Goal: Information Seeking & Learning: Learn about a topic

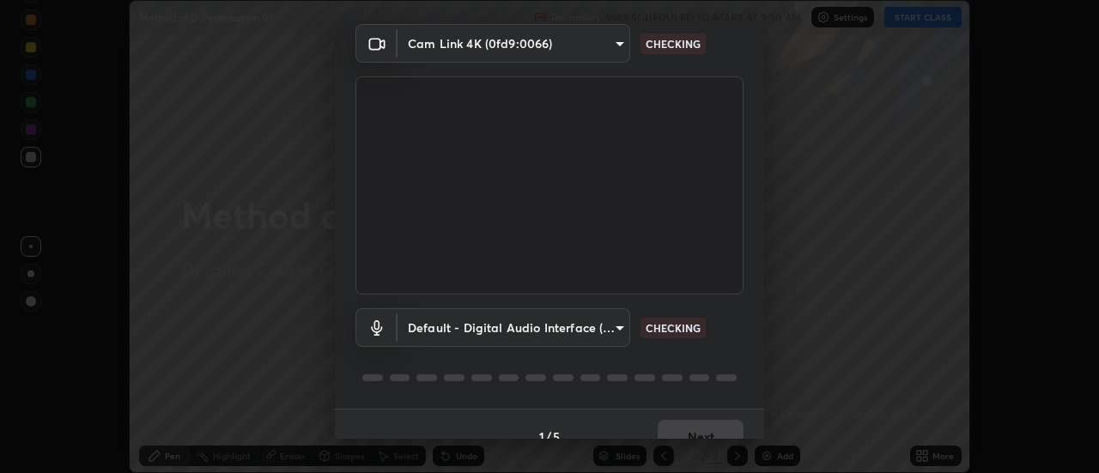
scroll to position [90, 0]
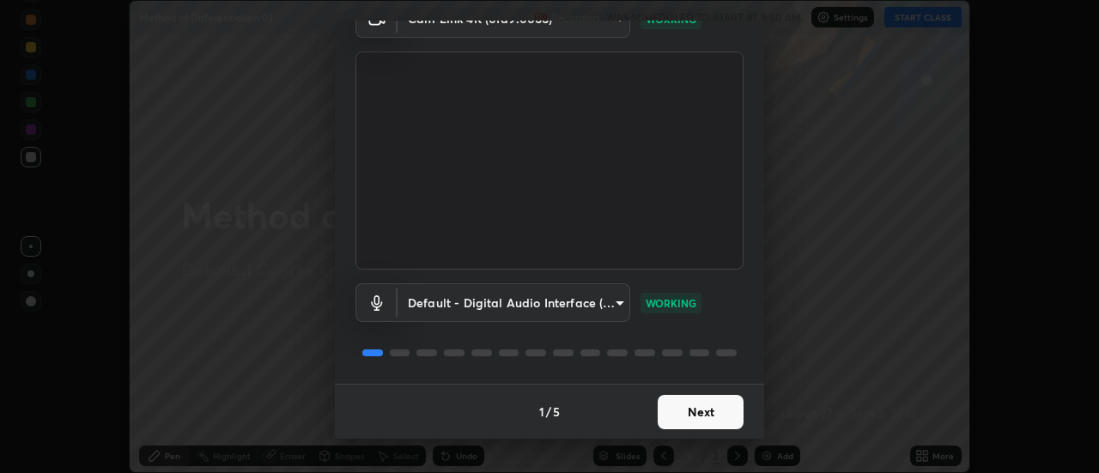
click at [704, 414] on button "Next" at bounding box center [701, 412] width 86 height 34
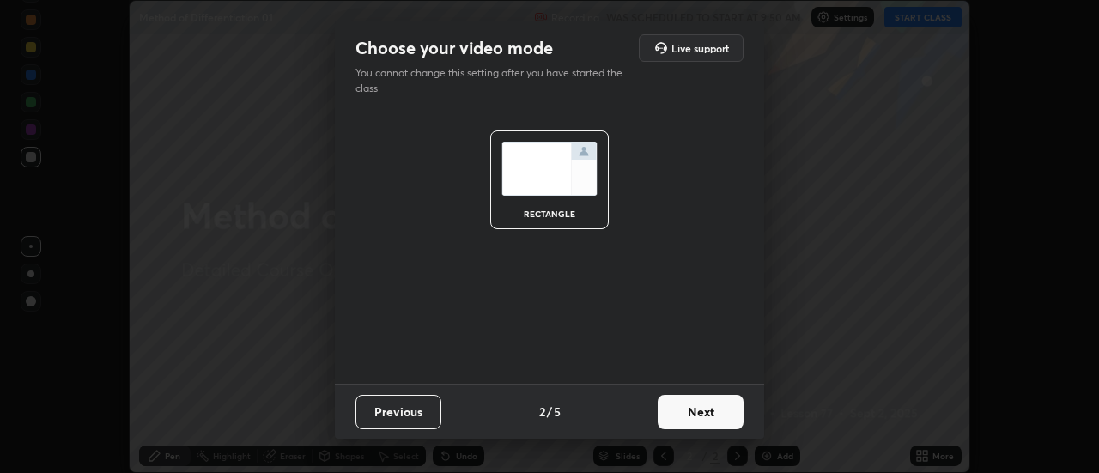
scroll to position [0, 0]
click at [712, 415] on button "Next" at bounding box center [701, 412] width 86 height 34
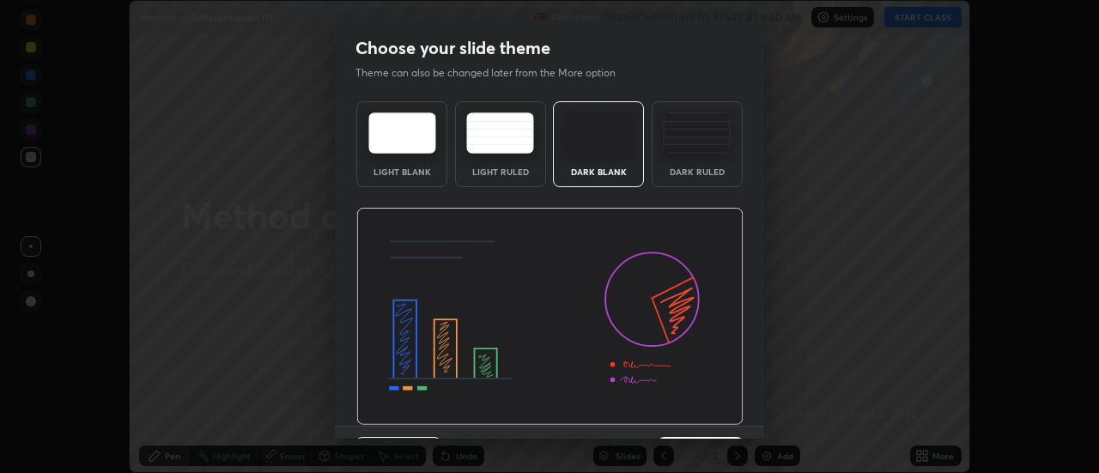
click at [724, 413] on img at bounding box center [549, 317] width 387 height 218
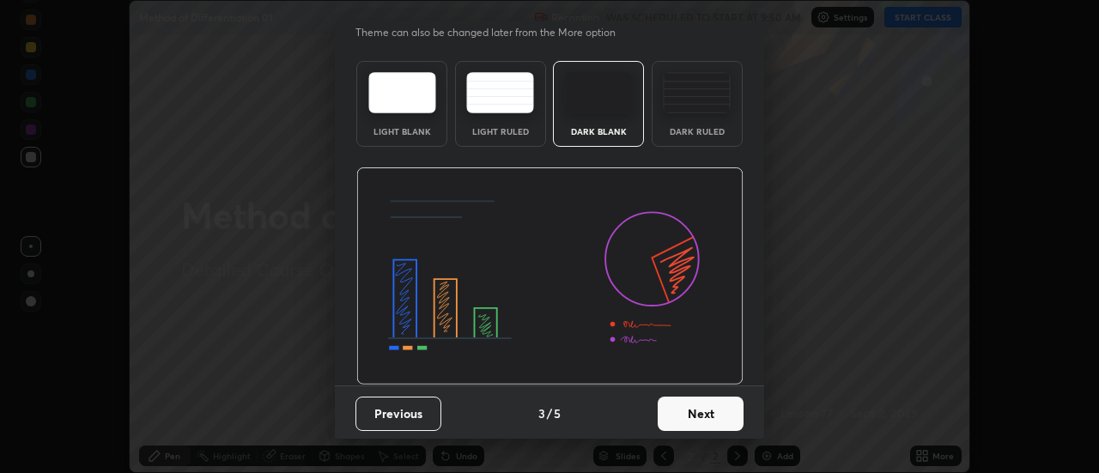
scroll to position [42, 0]
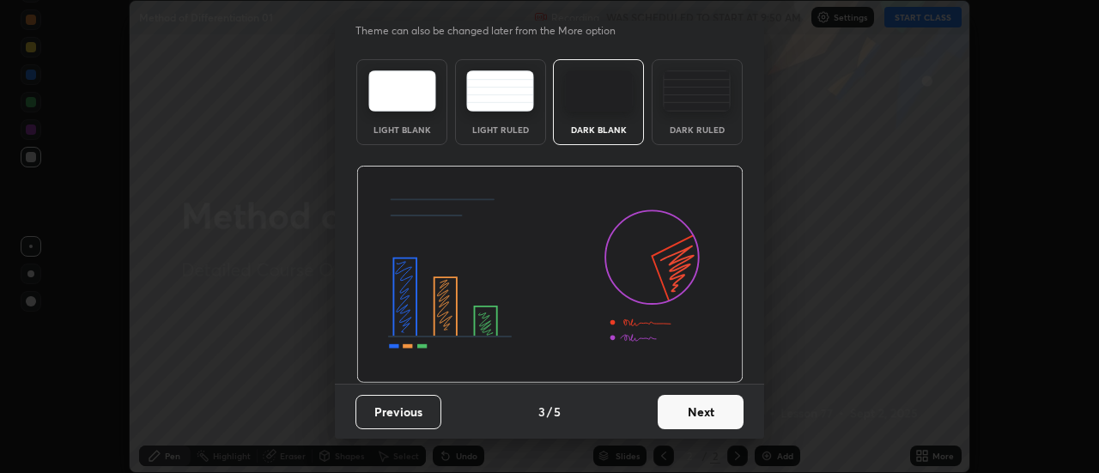
click at [709, 417] on button "Next" at bounding box center [701, 412] width 86 height 34
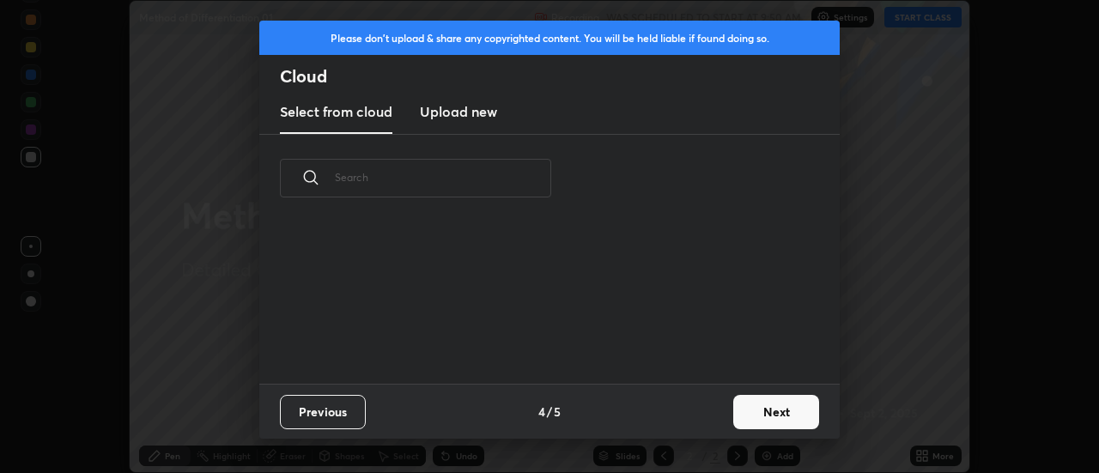
click at [750, 413] on button "Next" at bounding box center [776, 412] width 86 height 34
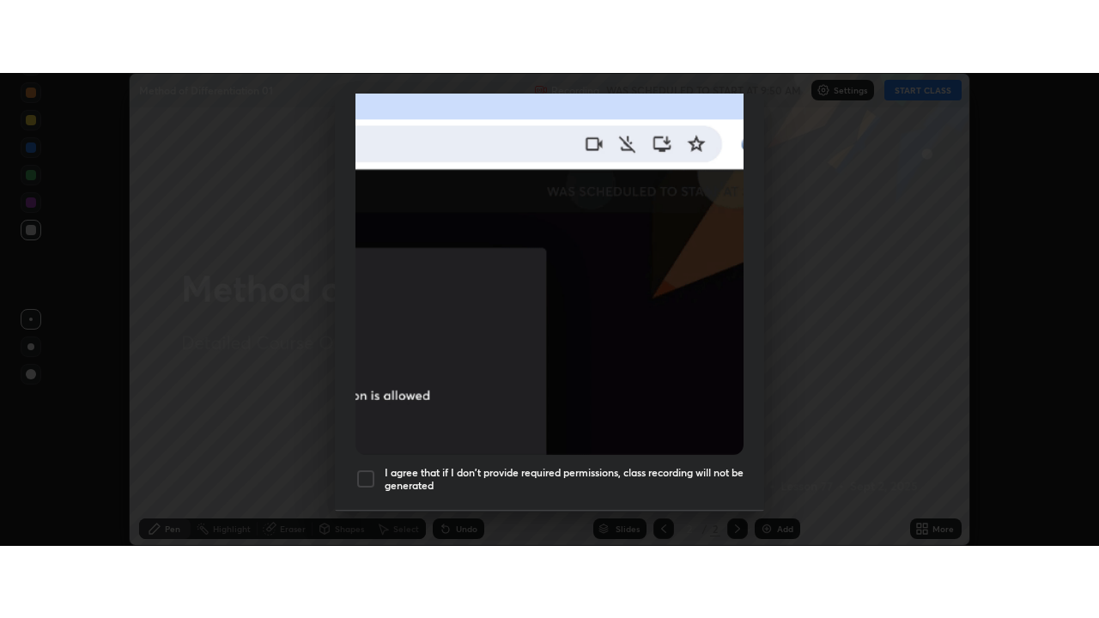
scroll to position [440, 0]
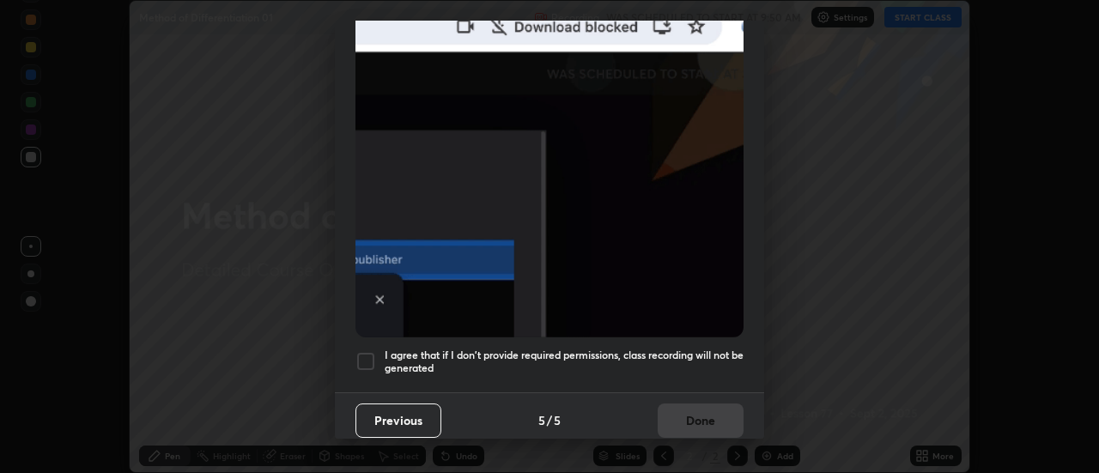
click at [707, 353] on h5 "I agree that if I don't provide required permissions, class recording will not …" at bounding box center [564, 361] width 359 height 27
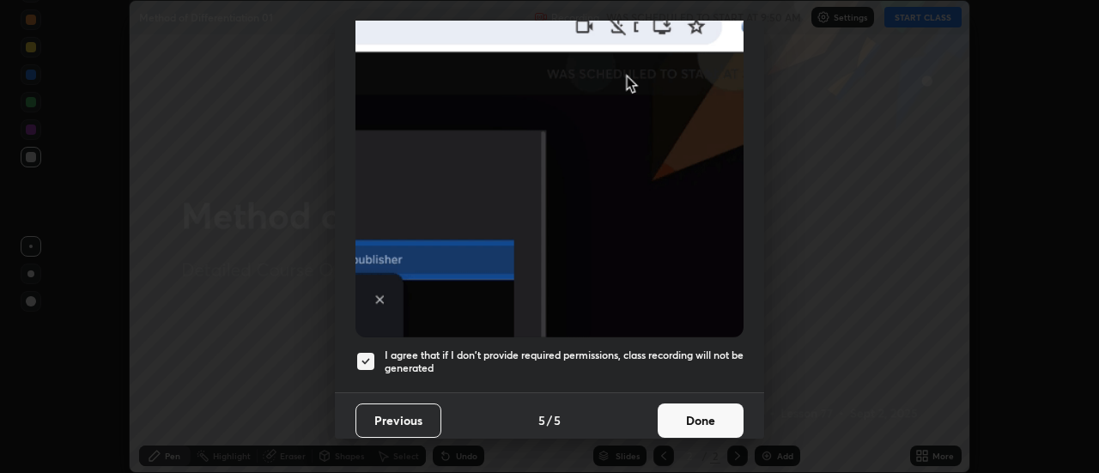
click at [706, 409] on button "Done" at bounding box center [701, 420] width 86 height 34
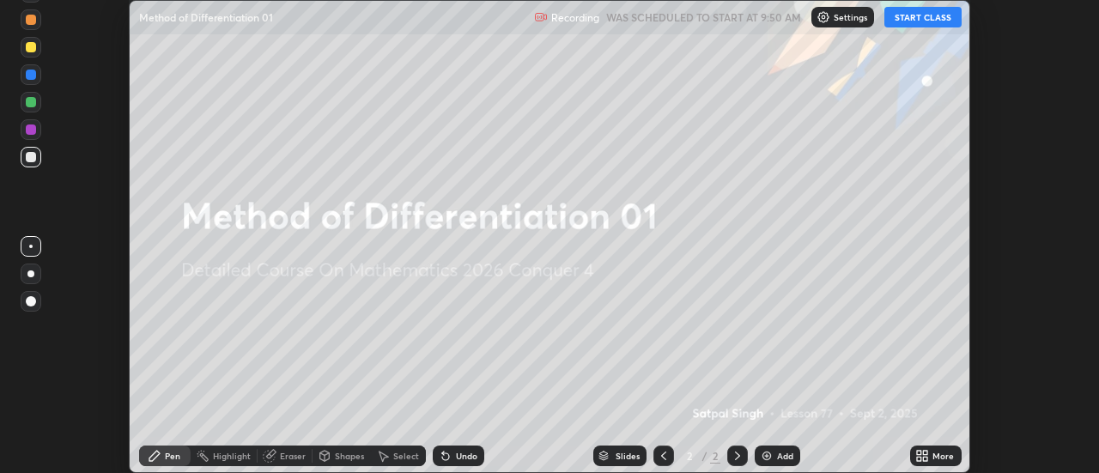
click at [943, 26] on button "START CLASS" at bounding box center [922, 17] width 77 height 21
click at [927, 460] on icon at bounding box center [926, 459] width 4 height 4
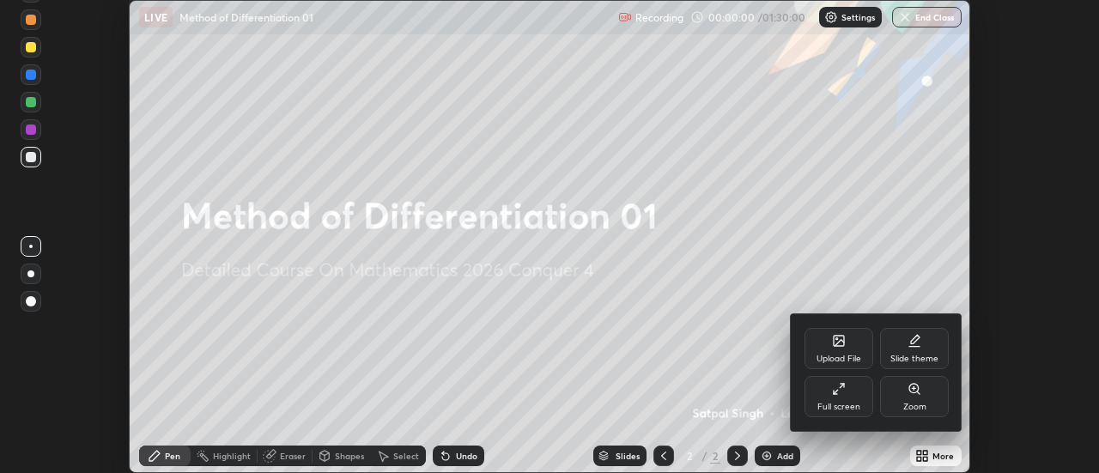
click at [838, 398] on div "Full screen" at bounding box center [838, 396] width 69 height 41
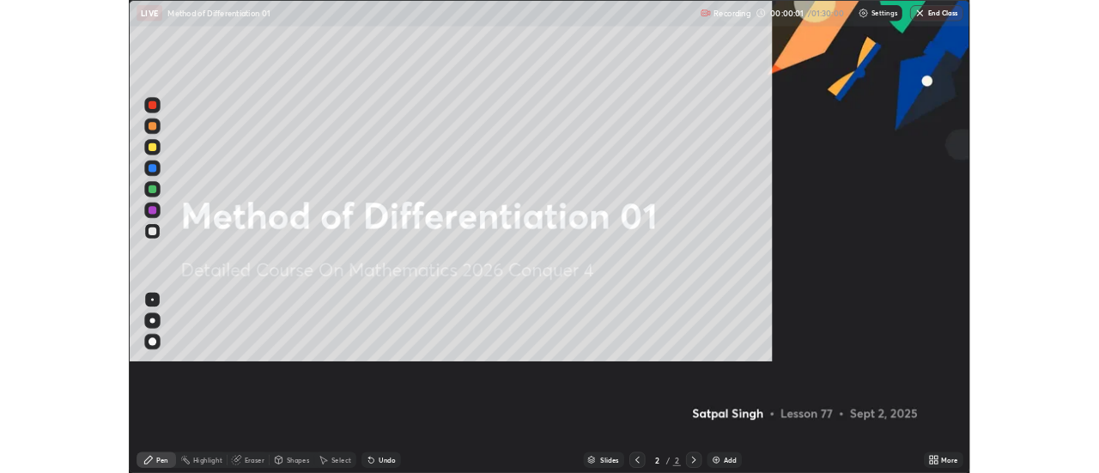
scroll to position [618, 1099]
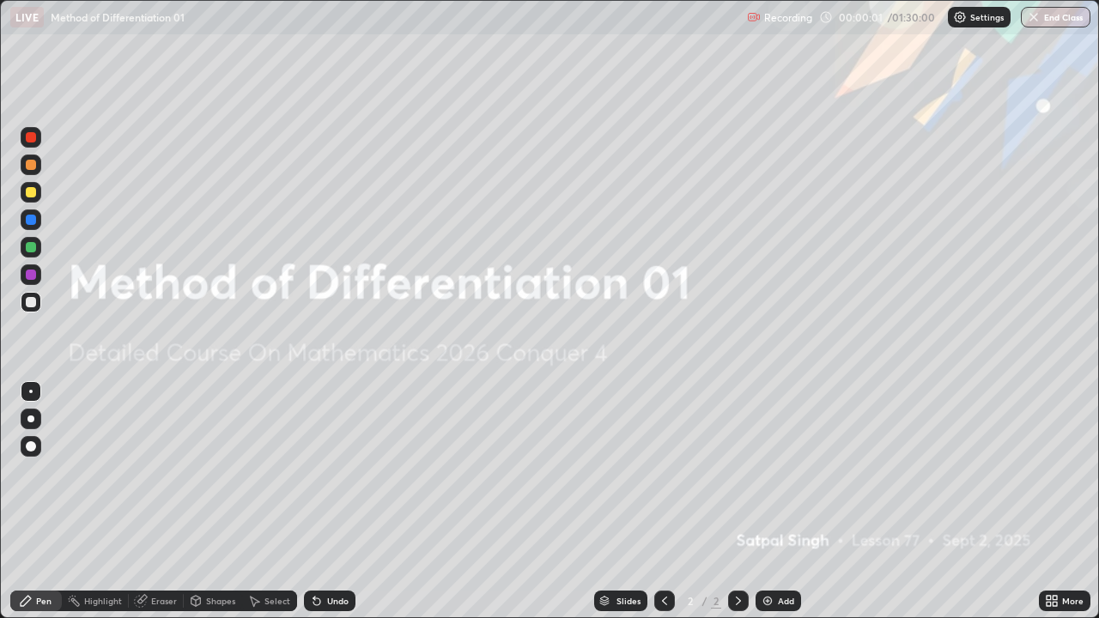
click at [767, 472] on img at bounding box center [768, 601] width 14 height 14
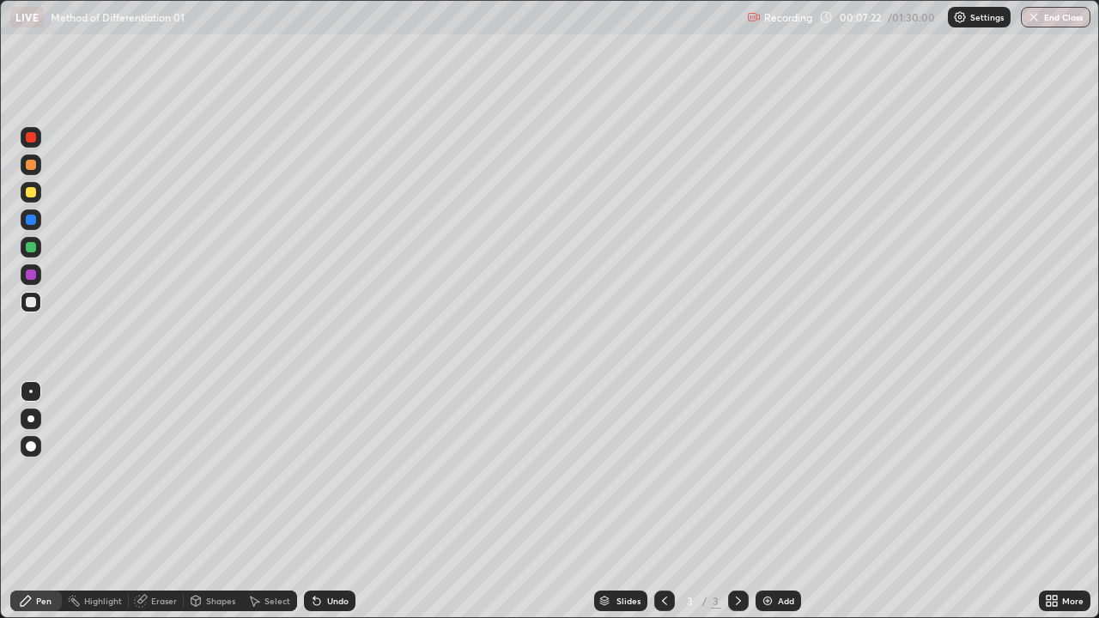
click at [275, 472] on div "Select" at bounding box center [277, 601] width 26 height 9
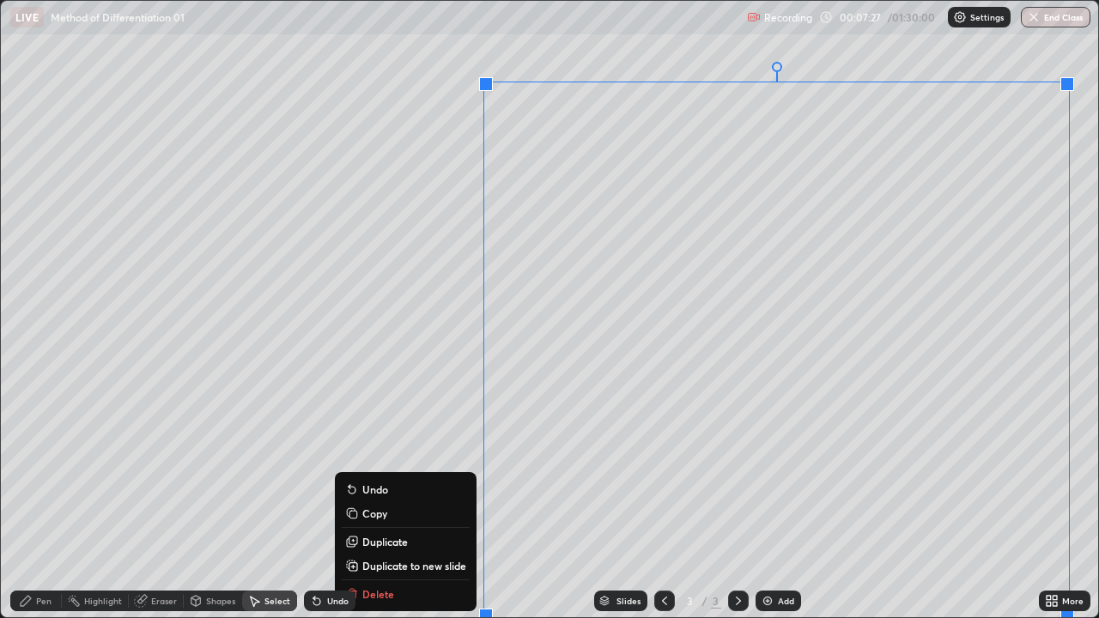
click at [421, 472] on p "Duplicate to new slide" at bounding box center [414, 566] width 104 height 14
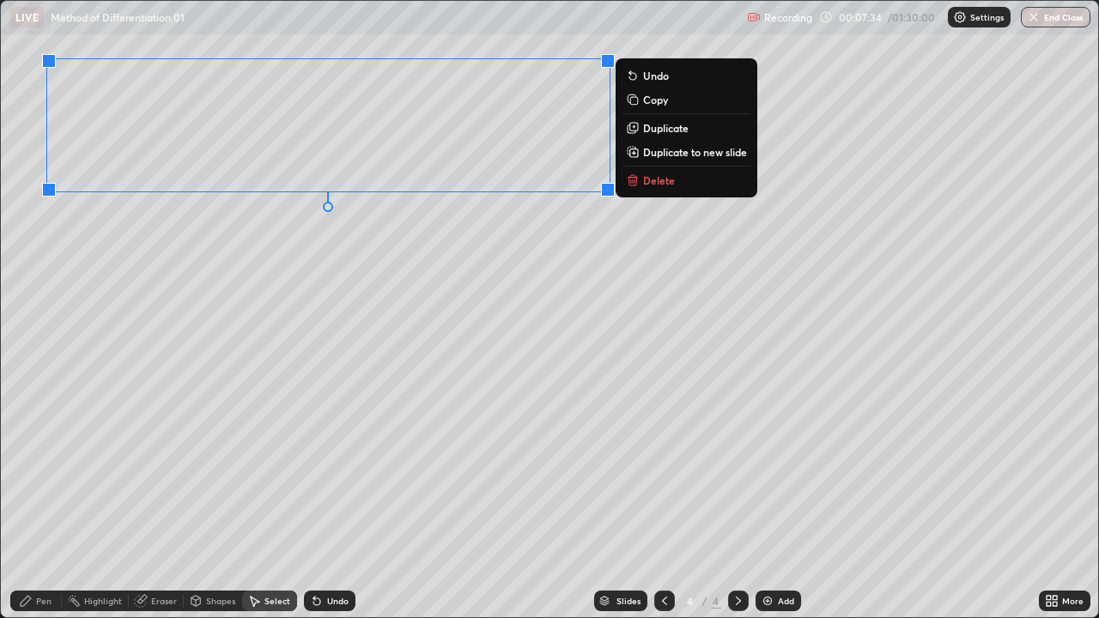
click at [170, 472] on div "Eraser" at bounding box center [164, 601] width 26 height 9
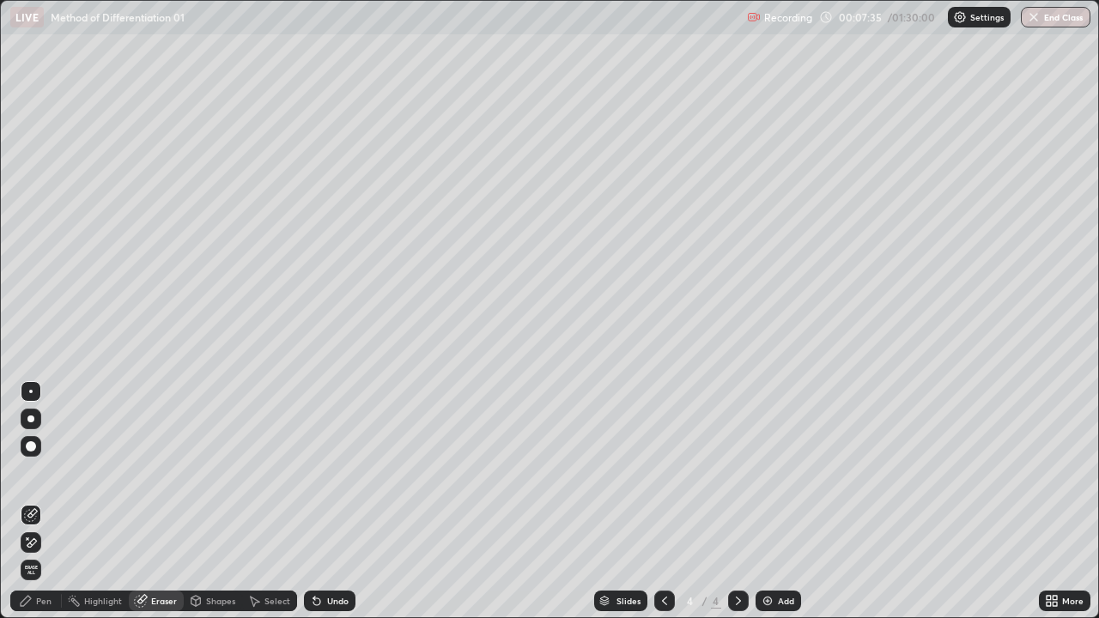
click at [33, 472] on icon at bounding box center [31, 543] width 14 height 15
click at [45, 472] on div "Pen" at bounding box center [43, 601] width 15 height 9
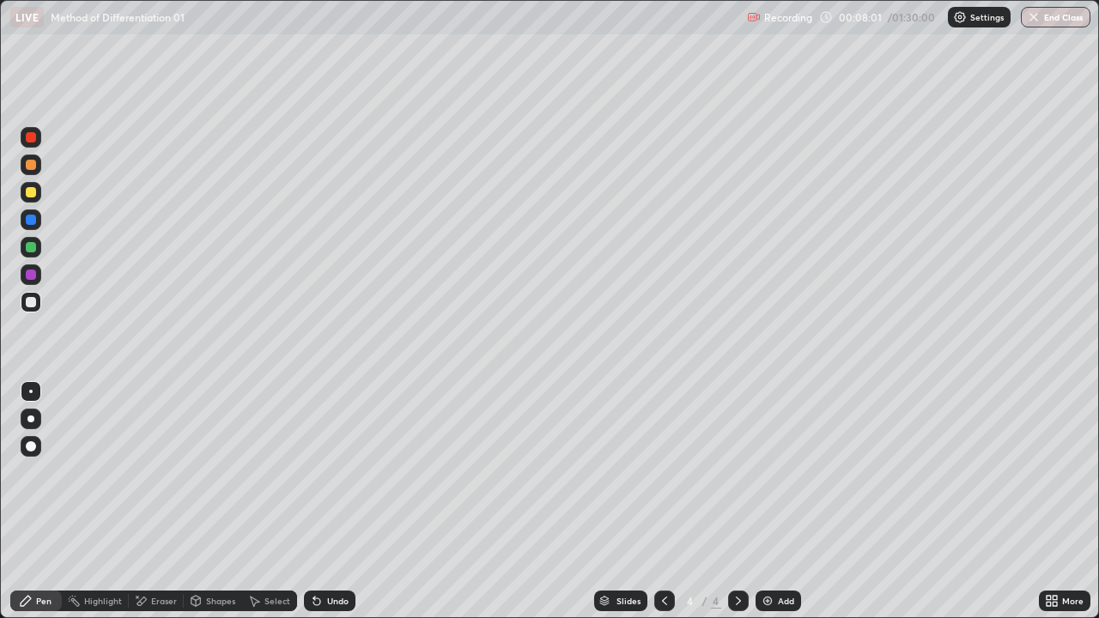
click at [261, 472] on div "Select" at bounding box center [269, 601] width 55 height 21
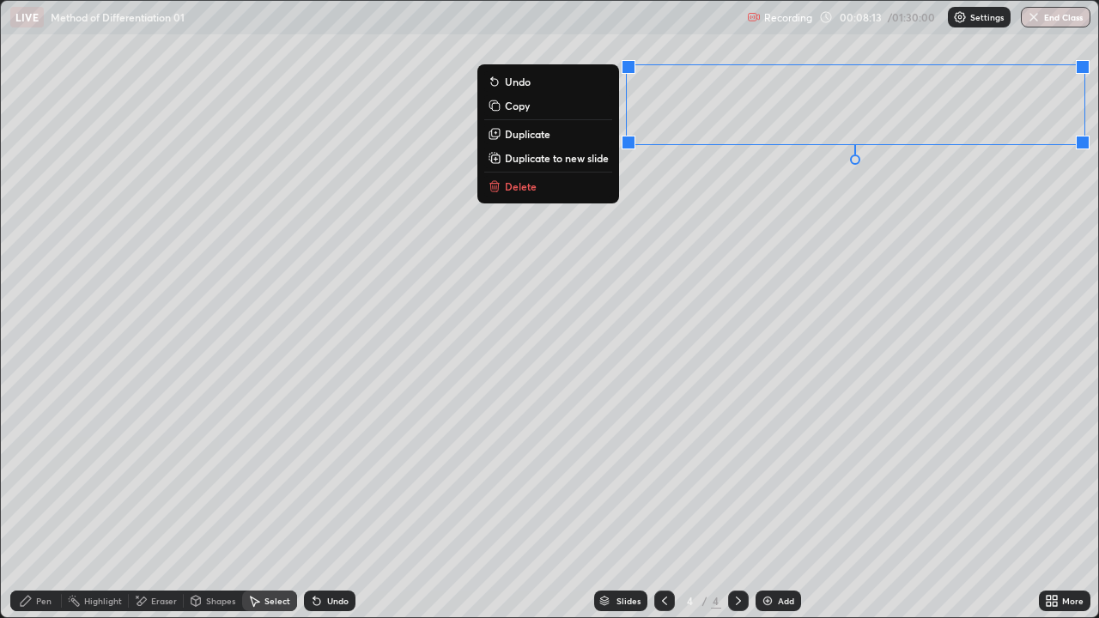
click at [849, 266] on div "0 ° Undo Copy Duplicate Duplicate to new slide Delete" at bounding box center [549, 309] width 1097 height 616
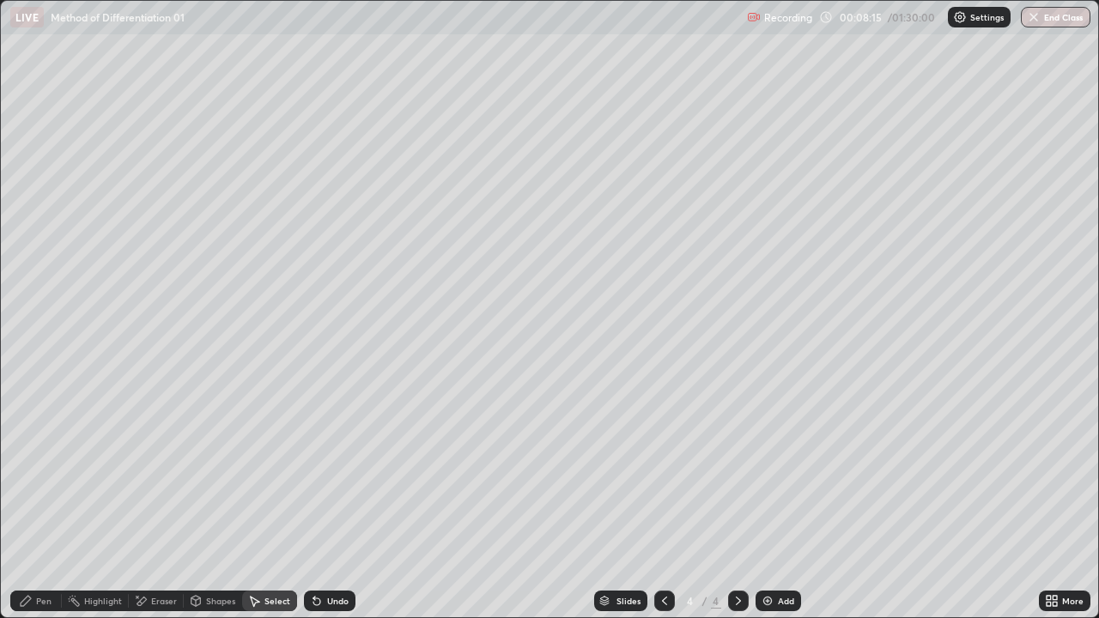
click at [49, 472] on div "Pen" at bounding box center [36, 601] width 52 height 21
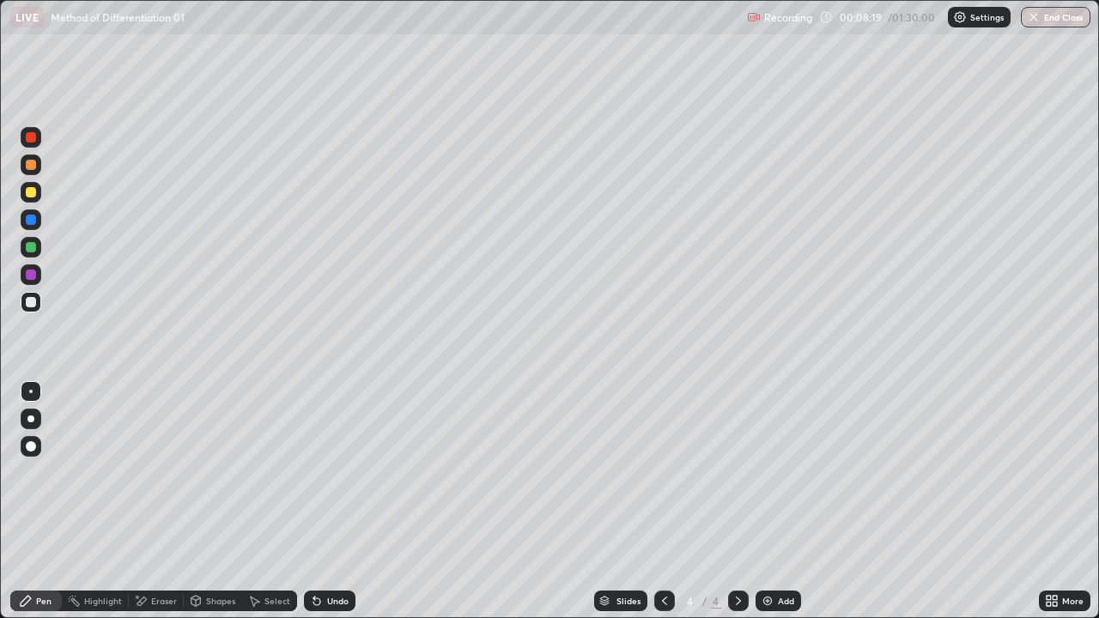
click at [1054, 472] on icon at bounding box center [1054, 604] width 4 height 4
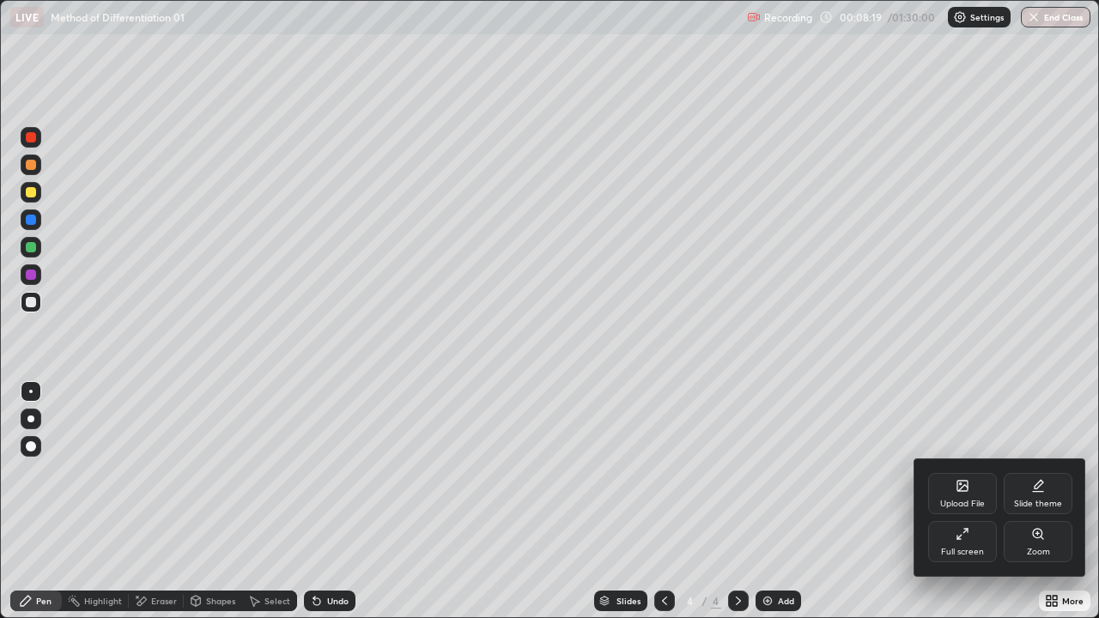
click at [977, 472] on div "Full screen" at bounding box center [962, 552] width 43 height 9
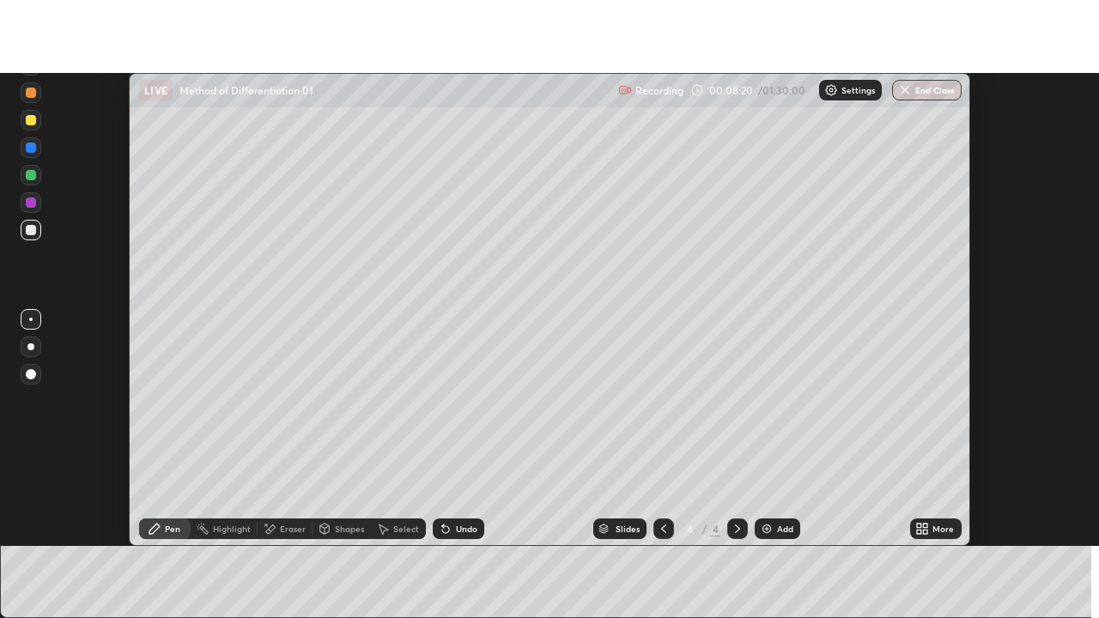
scroll to position [85363, 84737]
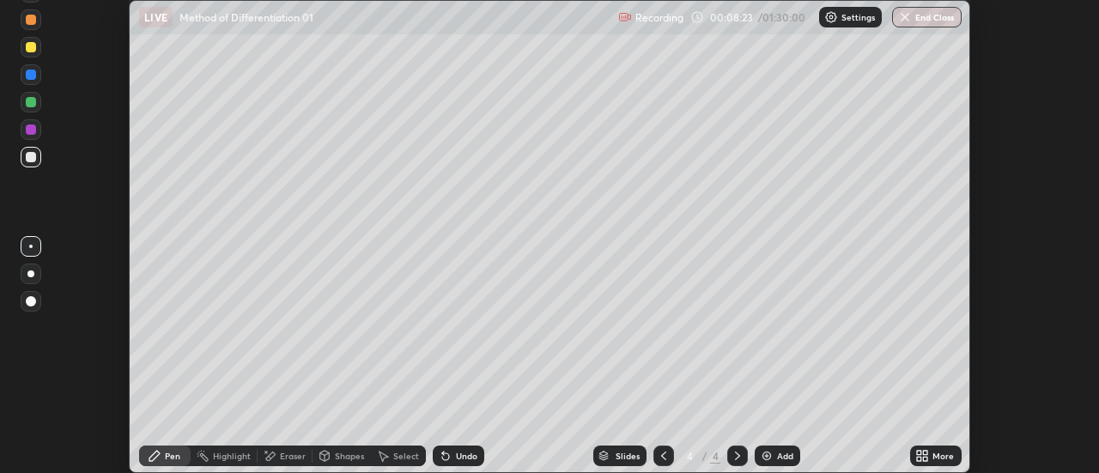
click at [934, 448] on div "More" at bounding box center [936, 455] width 52 height 21
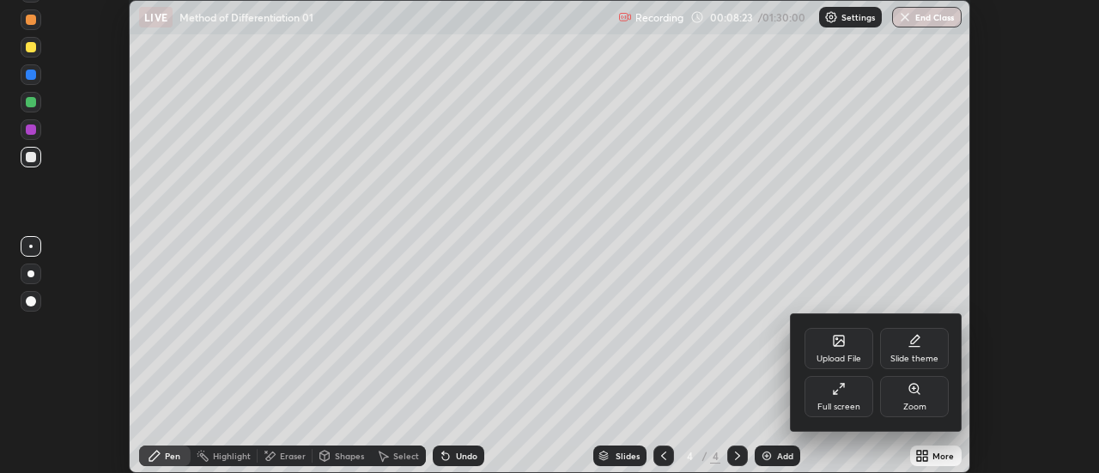
click at [851, 394] on div "Full screen" at bounding box center [838, 396] width 69 height 41
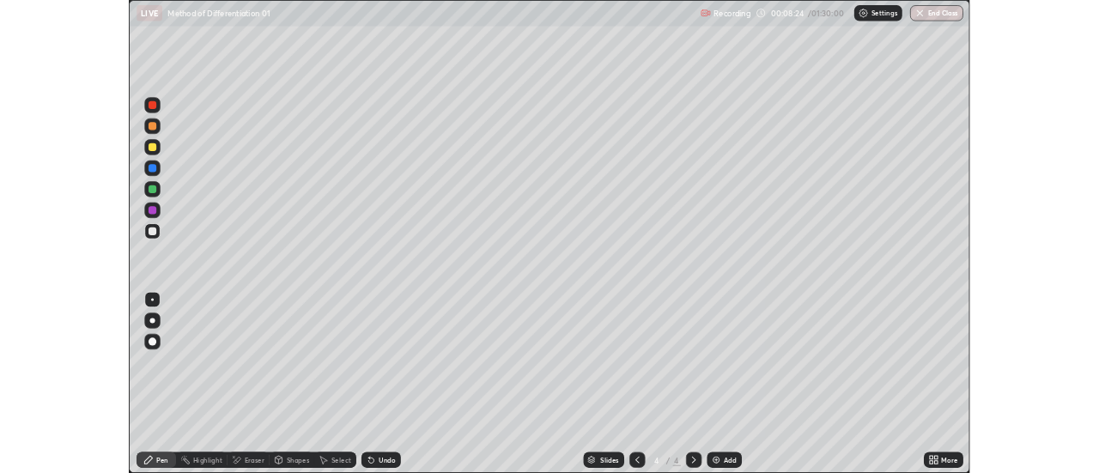
scroll to position [618, 1099]
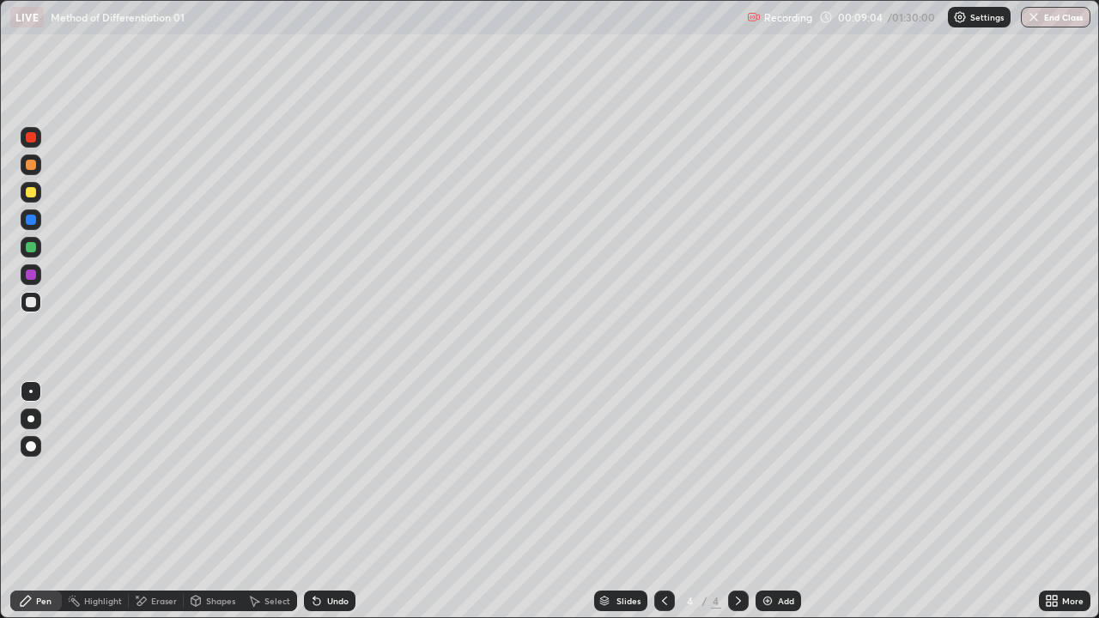
click at [178, 472] on div "Eraser" at bounding box center [156, 601] width 55 height 21
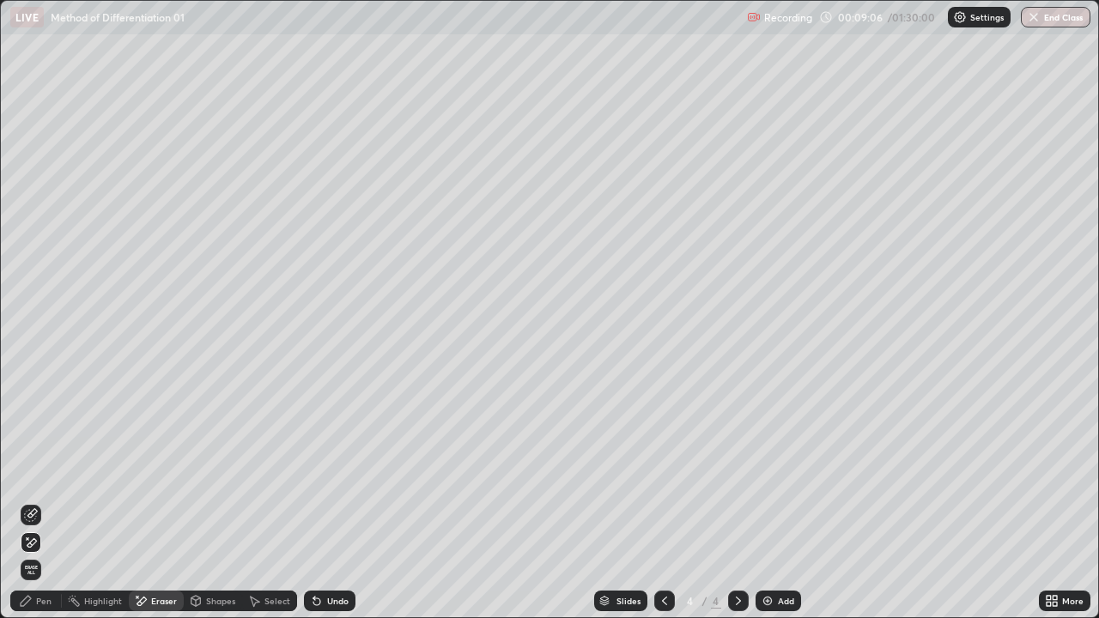
click at [278, 472] on div "Select" at bounding box center [277, 601] width 26 height 9
click at [573, 472] on div "0 ° Undo Copy Duplicate Duplicate to new slide Delete" at bounding box center [549, 309] width 1097 height 616
click at [43, 472] on div "Pen" at bounding box center [43, 601] width 15 height 9
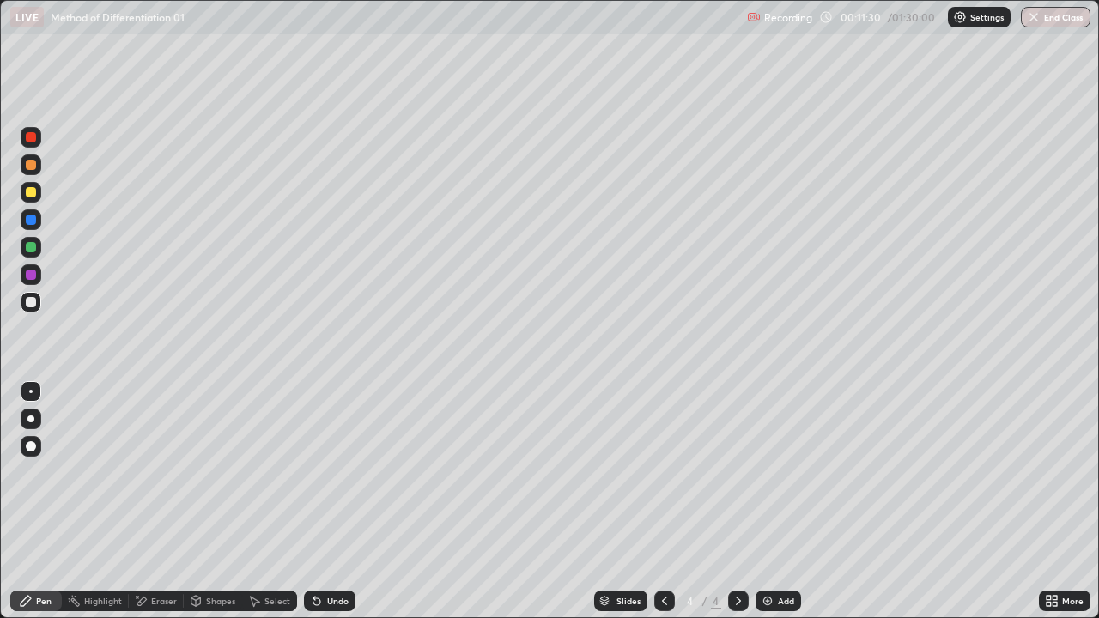
click at [336, 472] on div "Undo" at bounding box center [337, 601] width 21 height 9
click at [174, 472] on div "Eraser" at bounding box center [164, 601] width 26 height 9
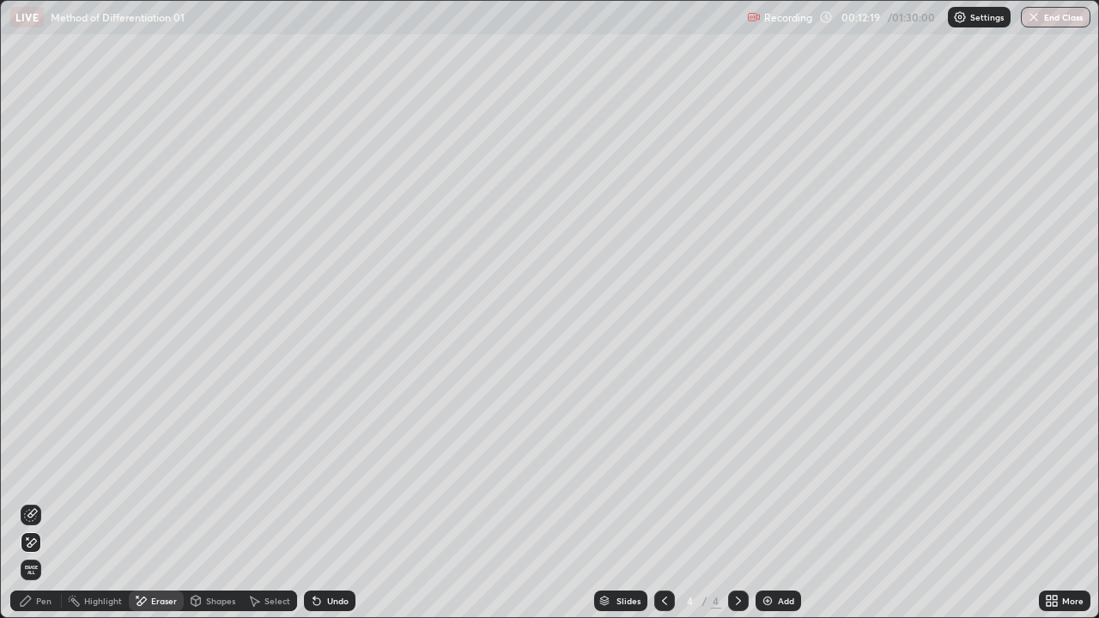
click at [314, 472] on icon at bounding box center [316, 601] width 7 height 7
click at [319, 472] on icon at bounding box center [317, 601] width 14 height 14
click at [324, 472] on div "Undo" at bounding box center [330, 601] width 52 height 21
click at [330, 472] on div "Undo" at bounding box center [337, 601] width 21 height 9
click at [46, 472] on div "Pen" at bounding box center [43, 601] width 15 height 9
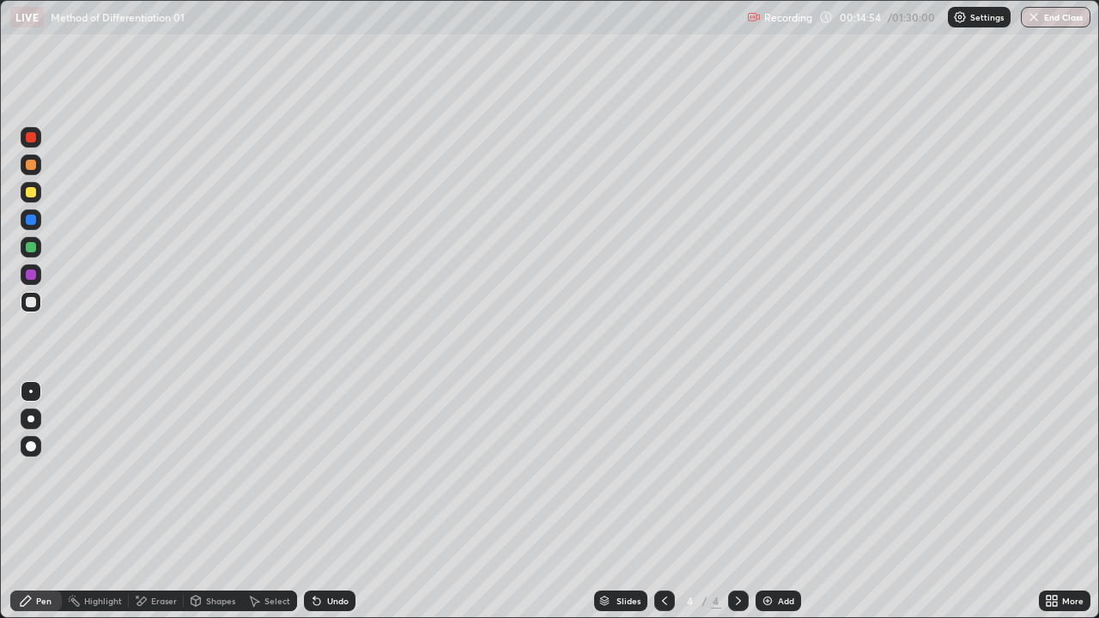
click at [755, 472] on div "Add" at bounding box center [777, 601] width 45 height 21
click at [314, 472] on icon at bounding box center [316, 601] width 7 height 7
click at [317, 472] on div "Undo" at bounding box center [330, 601] width 52 height 21
click at [318, 472] on icon at bounding box center [317, 601] width 14 height 14
click at [320, 472] on icon at bounding box center [317, 601] width 14 height 14
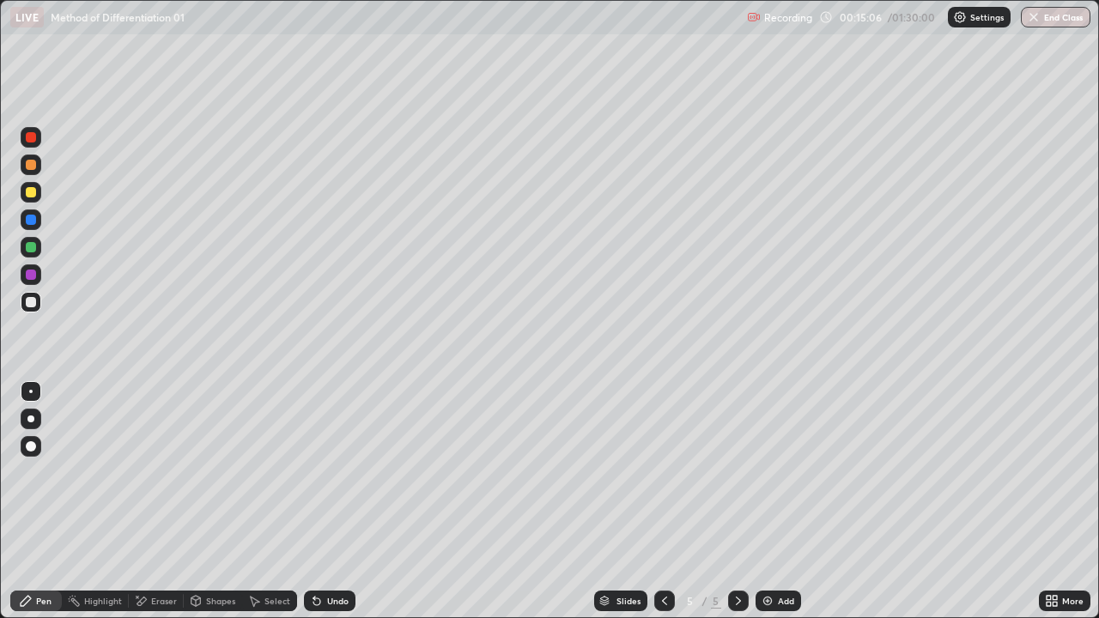
click at [321, 472] on div "Undo" at bounding box center [330, 601] width 52 height 21
click at [318, 472] on icon at bounding box center [317, 601] width 14 height 14
click at [322, 472] on div "Undo" at bounding box center [330, 601] width 52 height 21
click at [328, 472] on div "Undo" at bounding box center [330, 601] width 52 height 21
click at [327, 472] on div "Undo" at bounding box center [337, 601] width 21 height 9
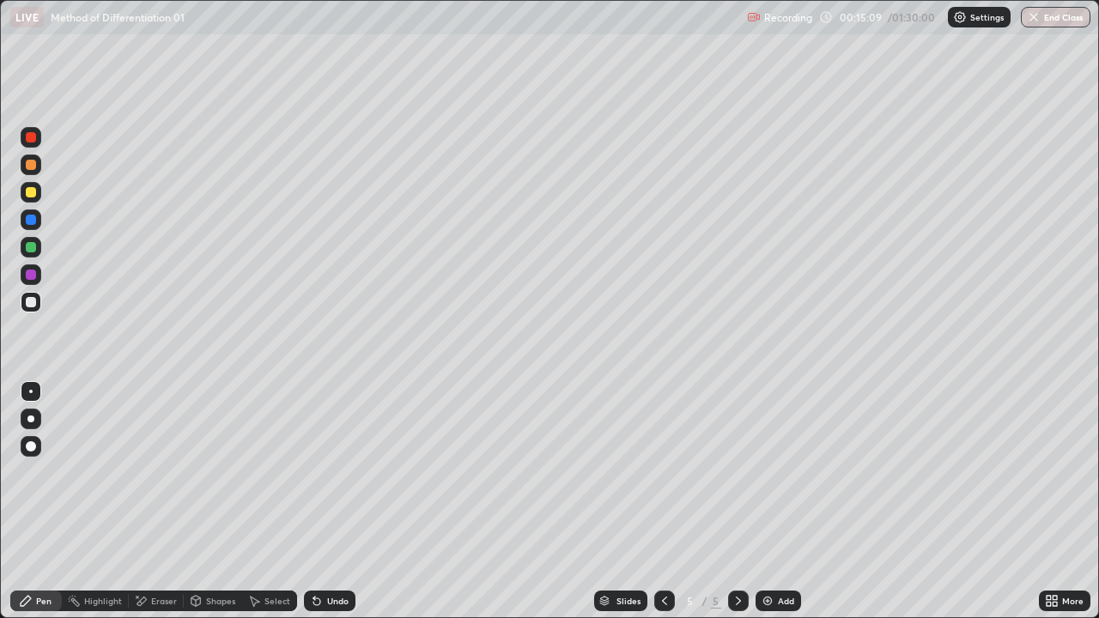
click at [1039, 472] on div "More" at bounding box center [1065, 601] width 52 height 34
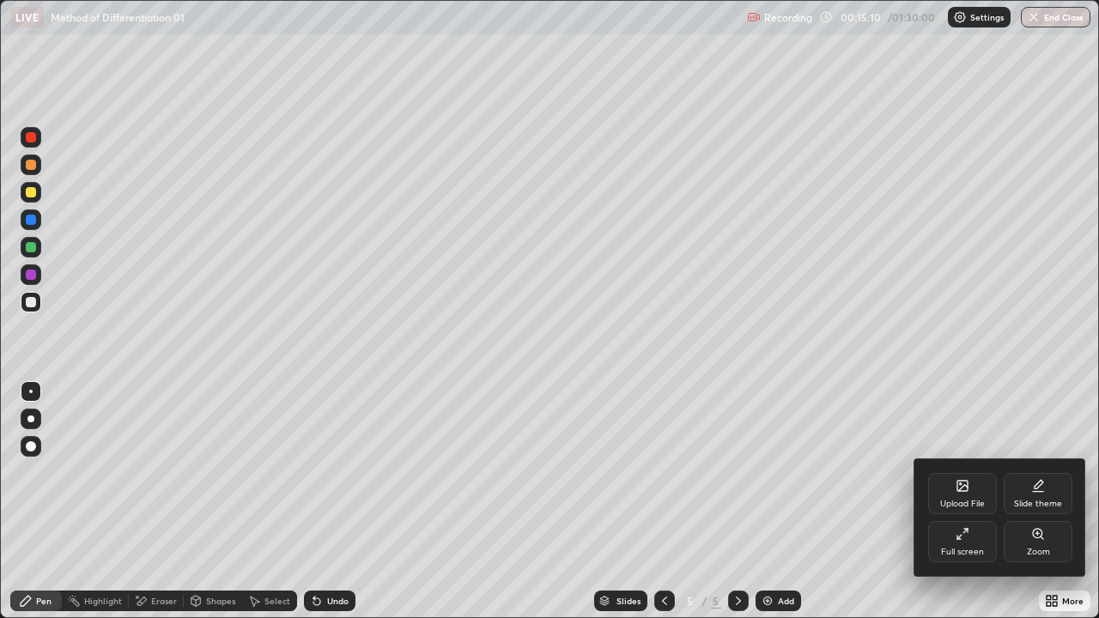
click at [970, 472] on div "Full screen" at bounding box center [962, 541] width 69 height 41
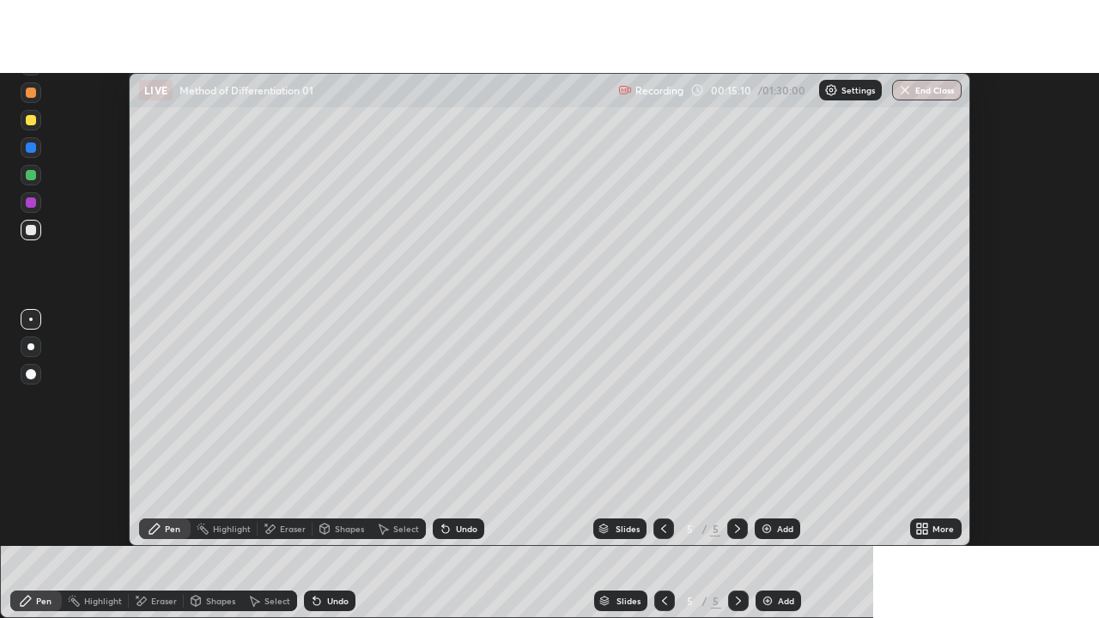
scroll to position [85363, 84737]
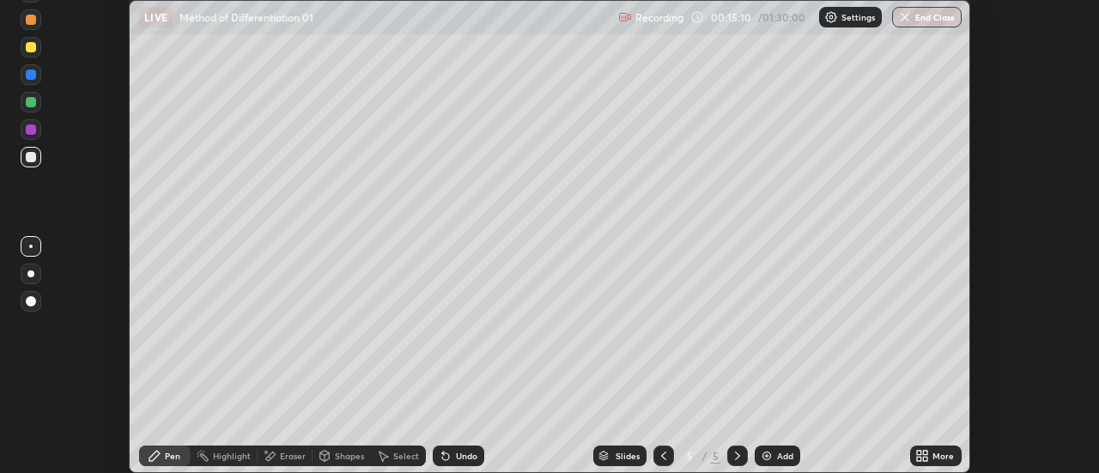
click at [944, 458] on div "More" at bounding box center [942, 455] width 21 height 9
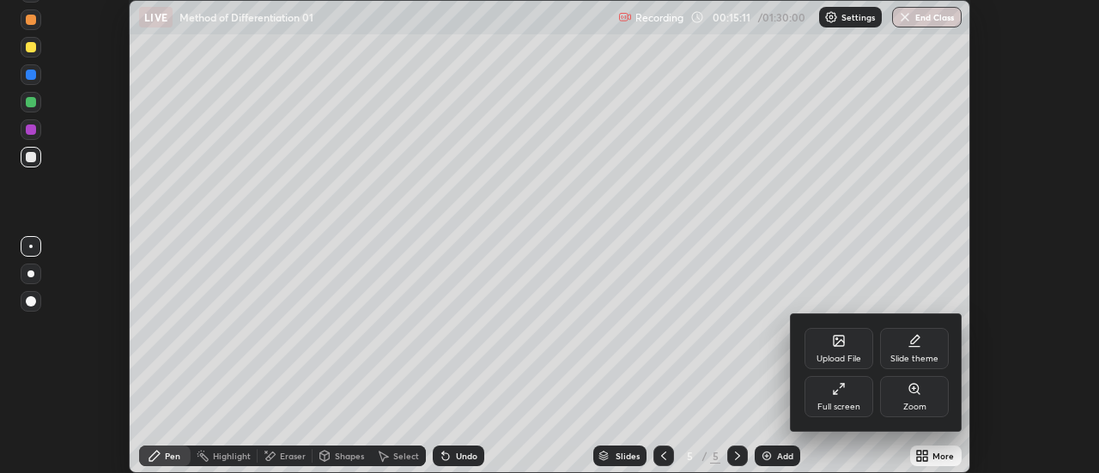
click at [850, 397] on div "Full screen" at bounding box center [838, 396] width 69 height 41
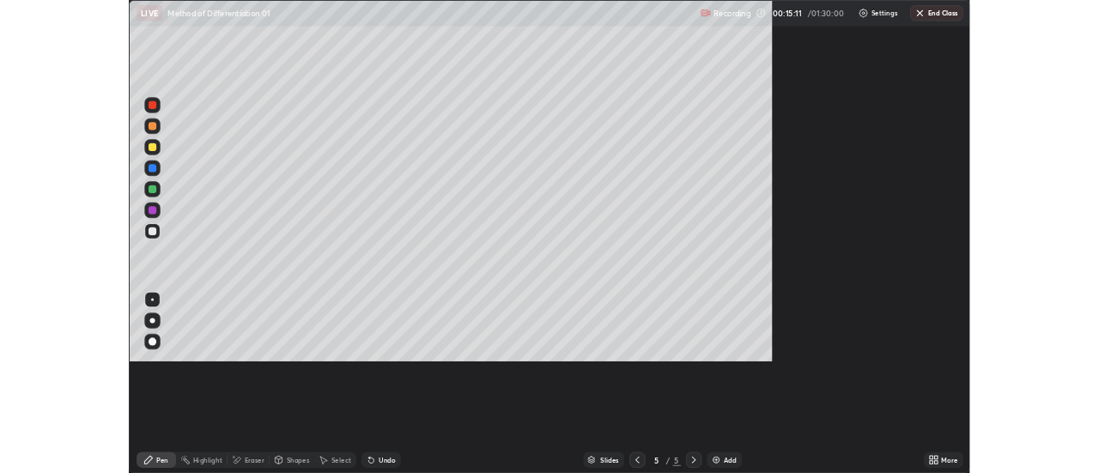
scroll to position [618, 1099]
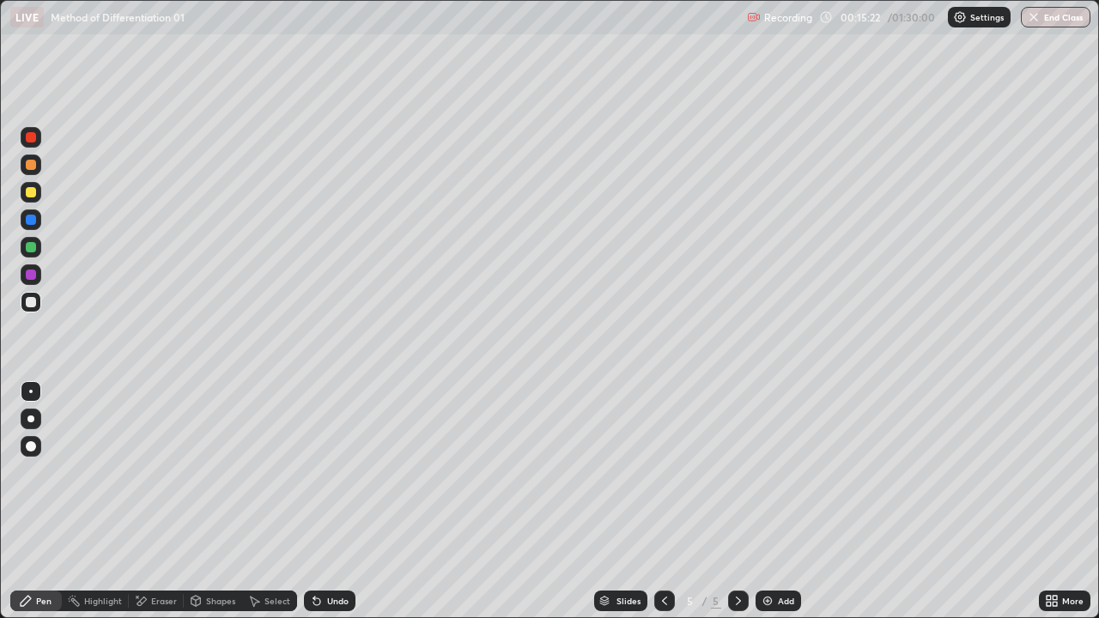
click at [324, 472] on div "Undo" at bounding box center [330, 601] width 52 height 21
click at [147, 472] on div "Eraser" at bounding box center [156, 601] width 55 height 21
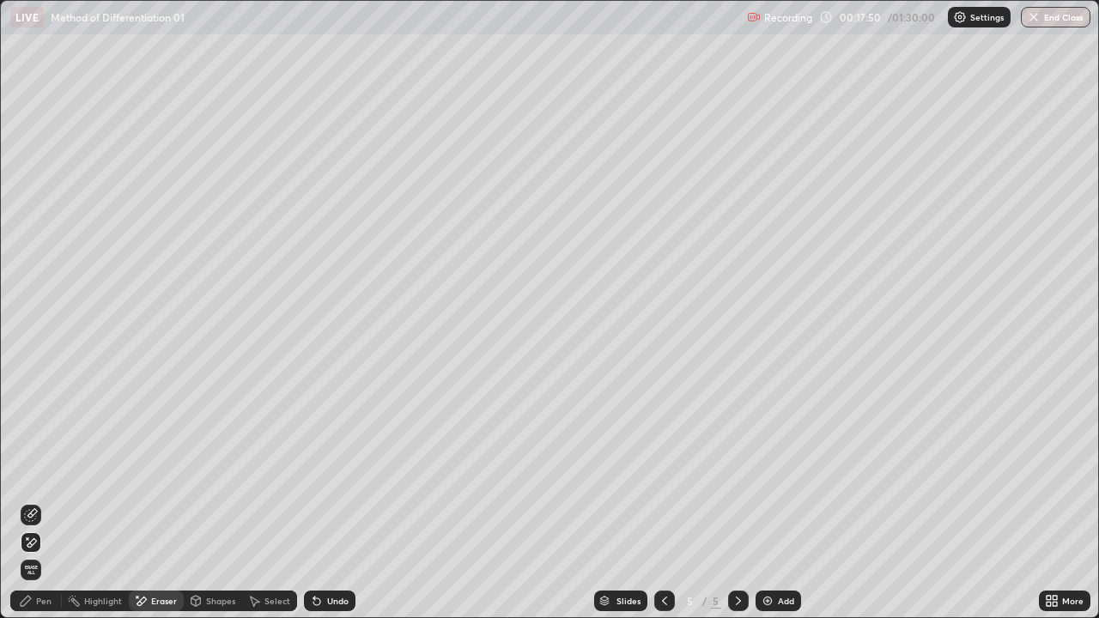
click at [42, 472] on div "Pen" at bounding box center [36, 601] width 52 height 21
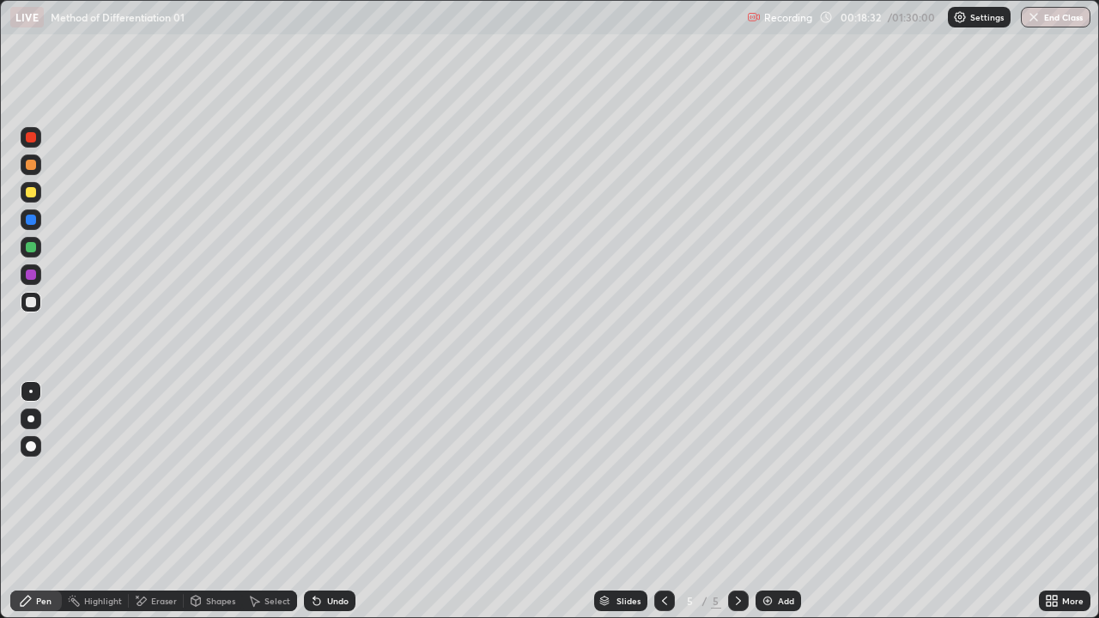
click at [148, 472] on div "Eraser" at bounding box center [156, 601] width 55 height 21
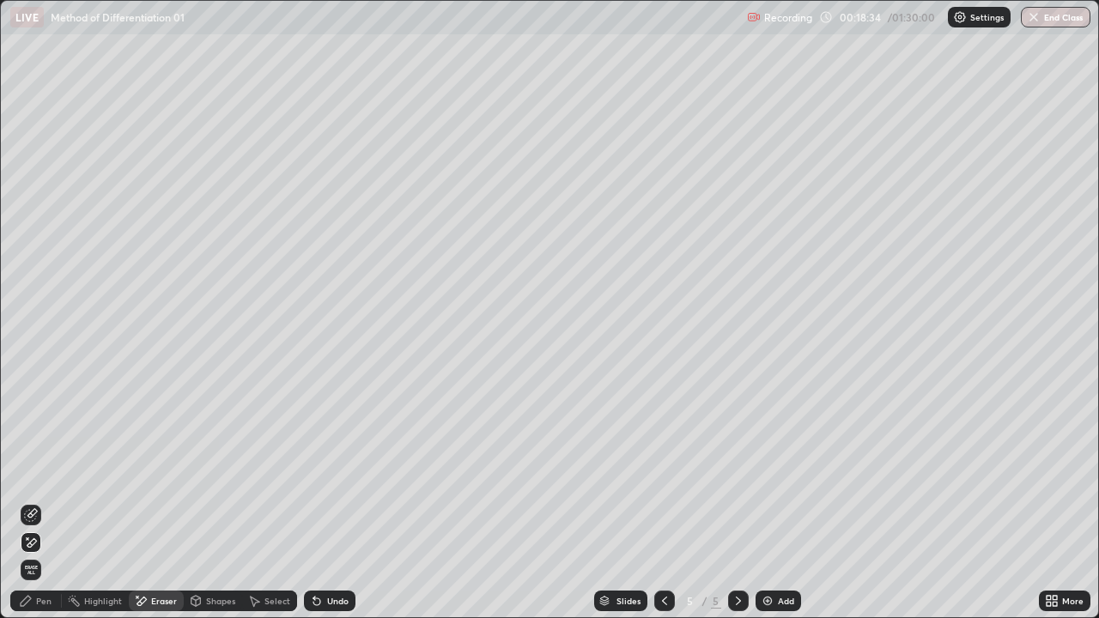
click at [33, 472] on div "Pen" at bounding box center [36, 601] width 52 height 21
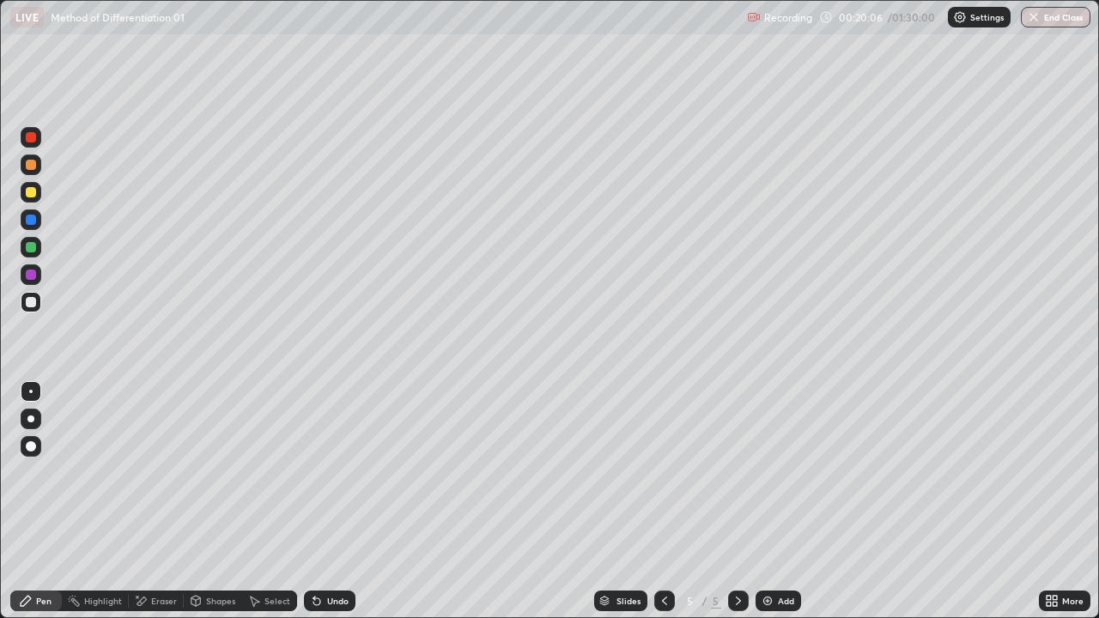
click at [334, 472] on div "Undo" at bounding box center [337, 601] width 21 height 9
click at [174, 472] on div "Eraser" at bounding box center [164, 601] width 26 height 9
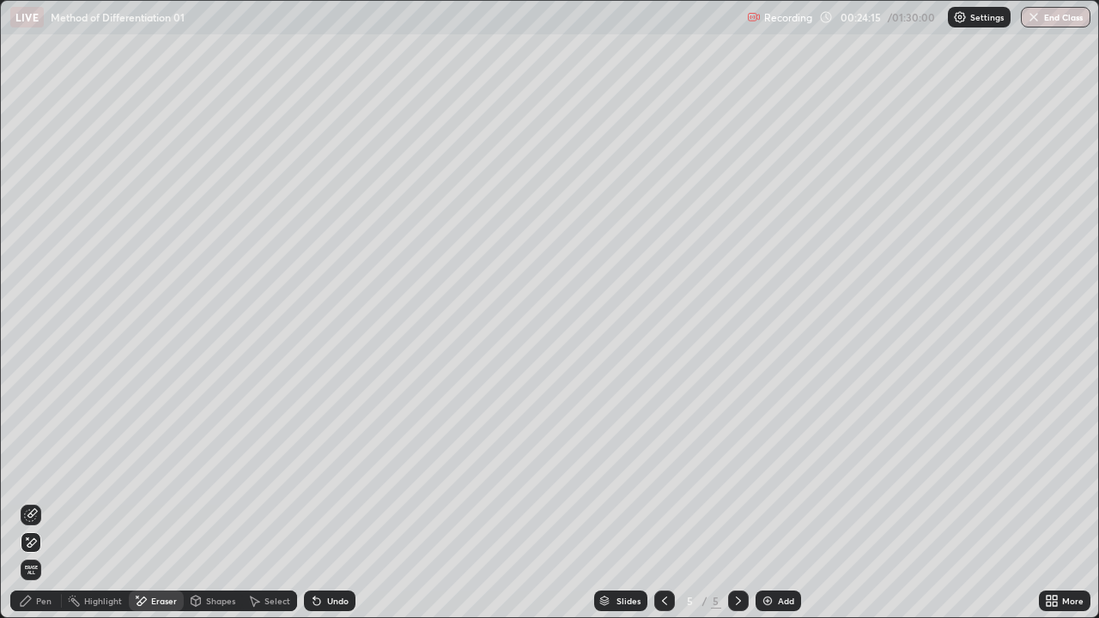
click at [170, 472] on div "Eraser" at bounding box center [164, 601] width 26 height 9
click at [22, 472] on icon at bounding box center [26, 601] width 10 height 10
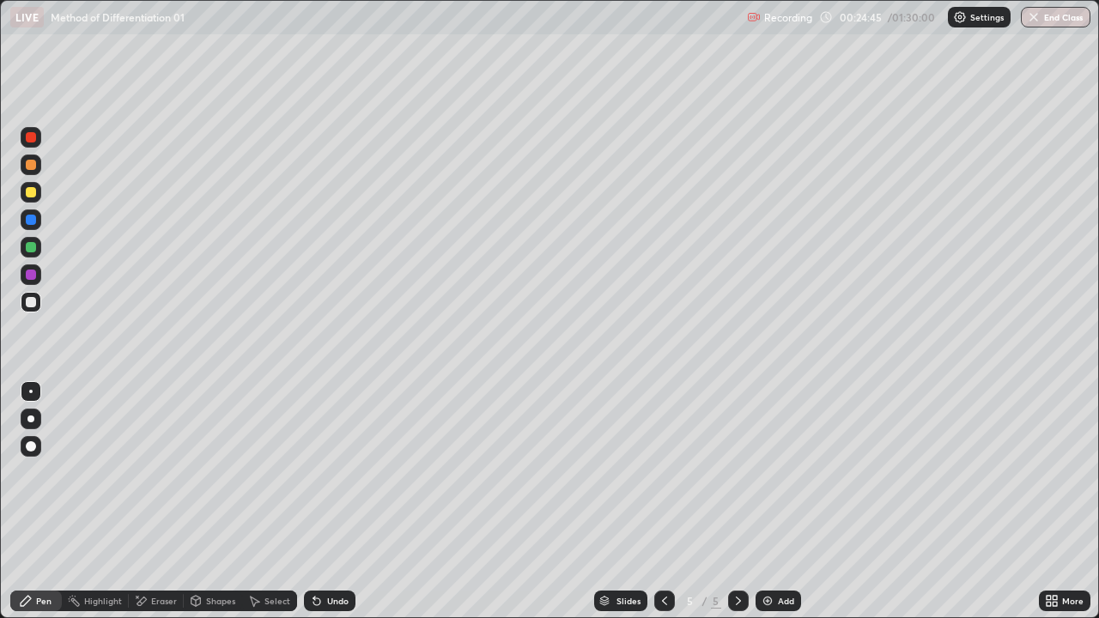
click at [335, 472] on div "Undo" at bounding box center [337, 601] width 21 height 9
click at [336, 472] on div "Undo" at bounding box center [337, 601] width 21 height 9
click at [339, 472] on div "Undo" at bounding box center [337, 601] width 21 height 9
click at [340, 472] on div "Undo" at bounding box center [337, 601] width 21 height 9
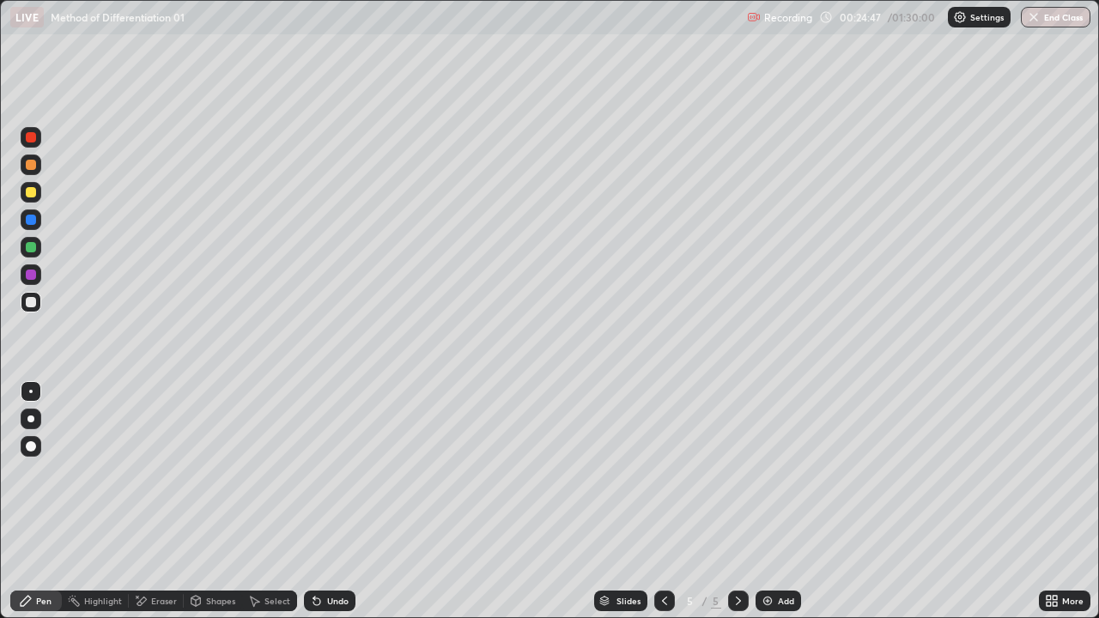
click at [167, 472] on div "Eraser" at bounding box center [164, 601] width 26 height 9
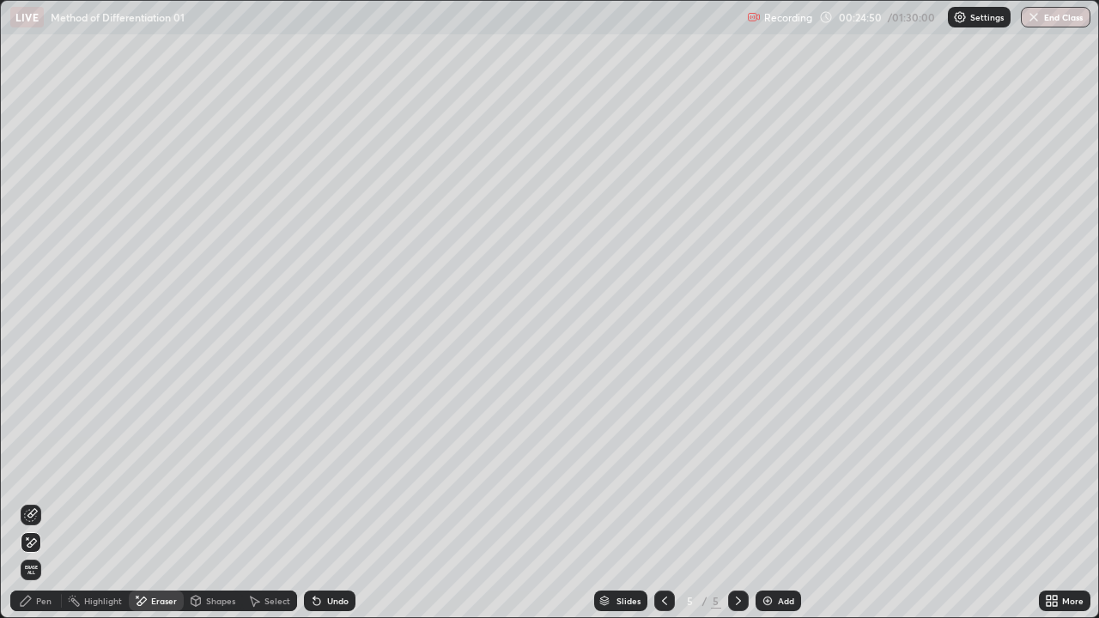
click at [55, 472] on div "Pen" at bounding box center [36, 601] width 52 height 21
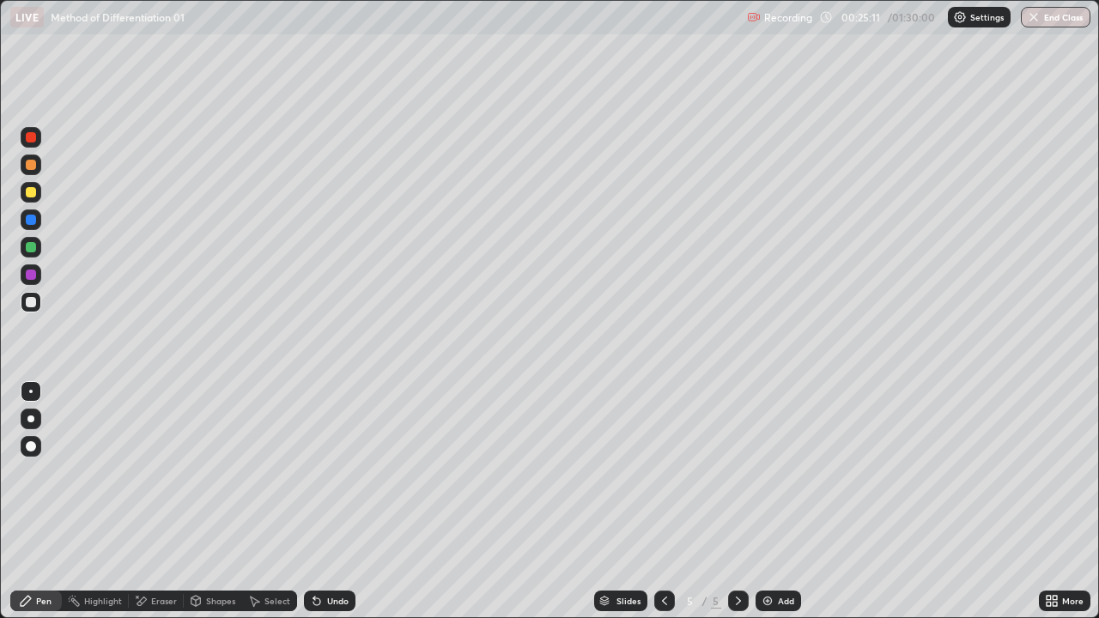
click at [762, 472] on img at bounding box center [768, 601] width 14 height 14
click at [169, 472] on div "Eraser" at bounding box center [164, 601] width 26 height 9
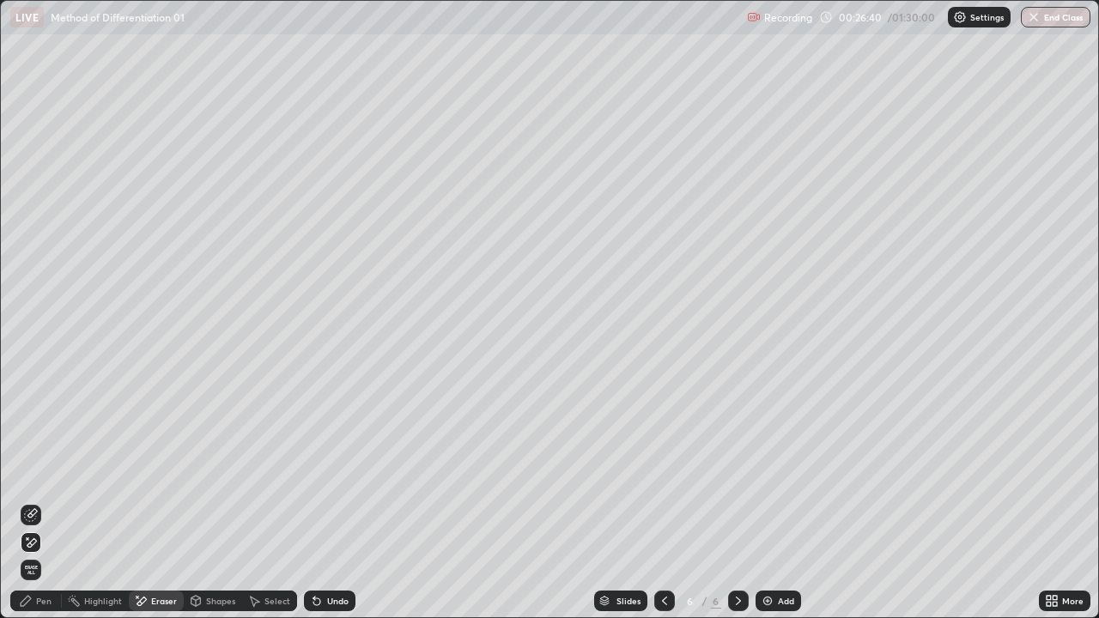
click at [268, 472] on div "Select" at bounding box center [277, 601] width 26 height 9
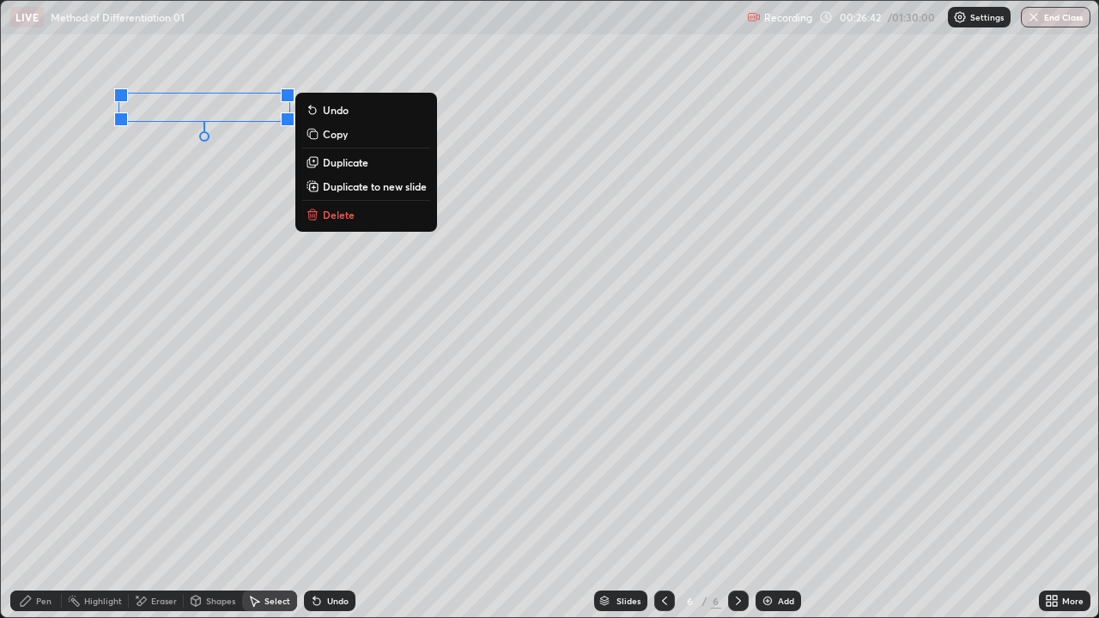
click at [41, 472] on div "Pen" at bounding box center [36, 601] width 52 height 21
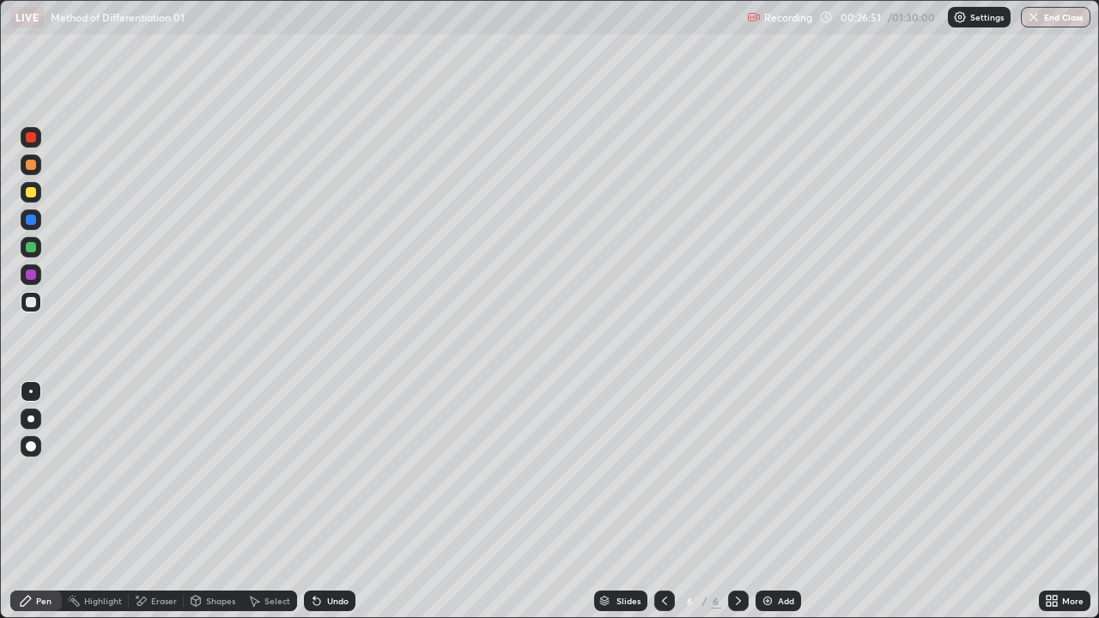
click at [1048, 472] on icon at bounding box center [1048, 604] width 4 height 4
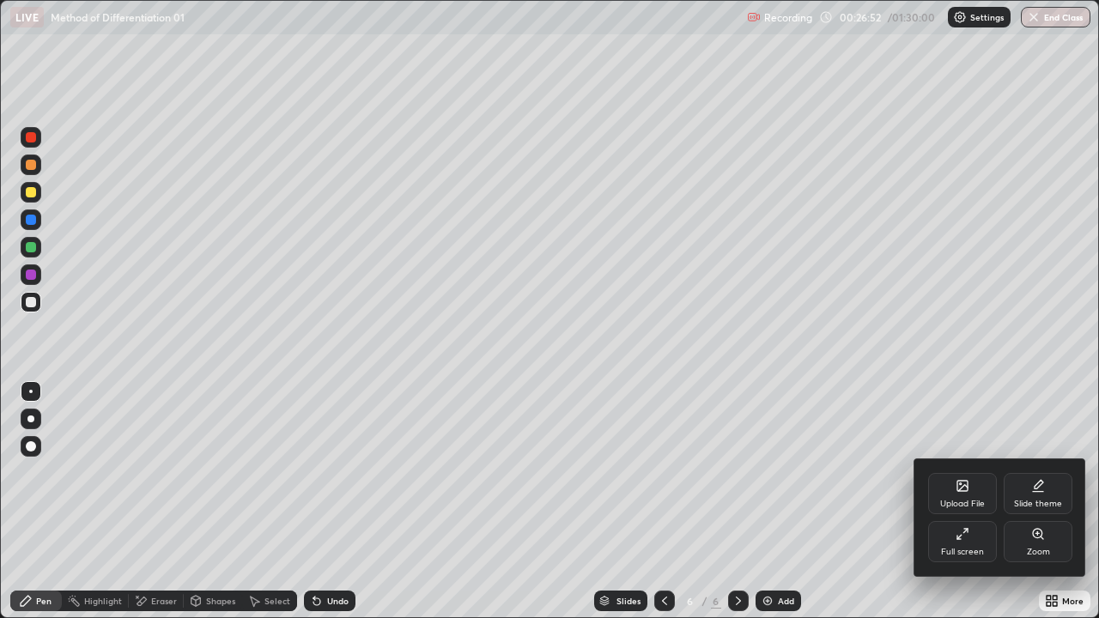
click at [968, 472] on div "Full screen" at bounding box center [962, 552] width 43 height 9
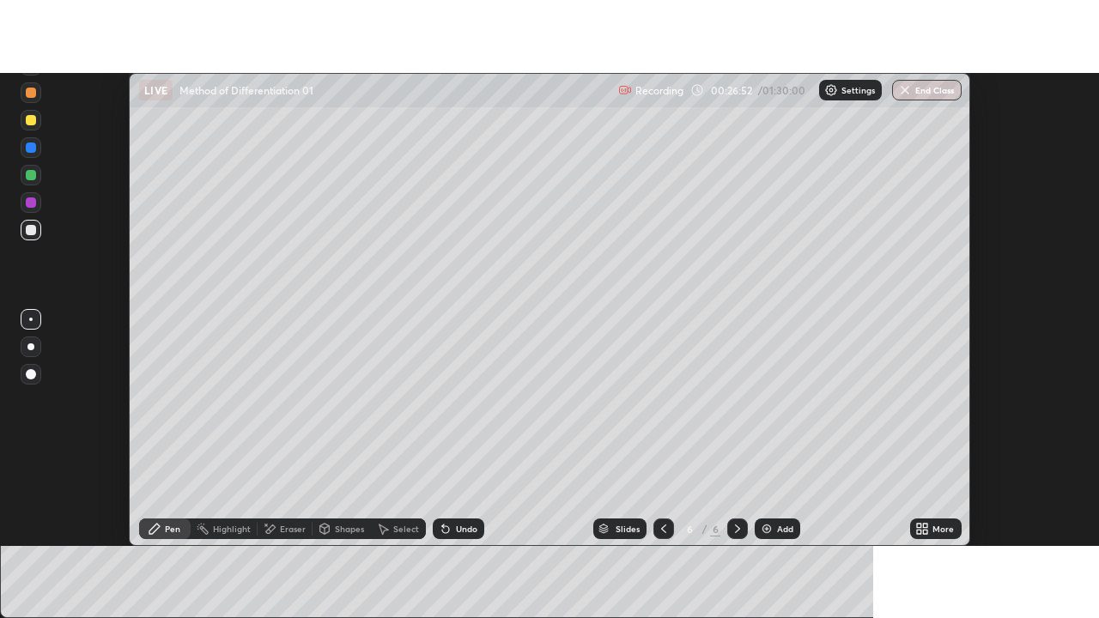
scroll to position [85363, 84737]
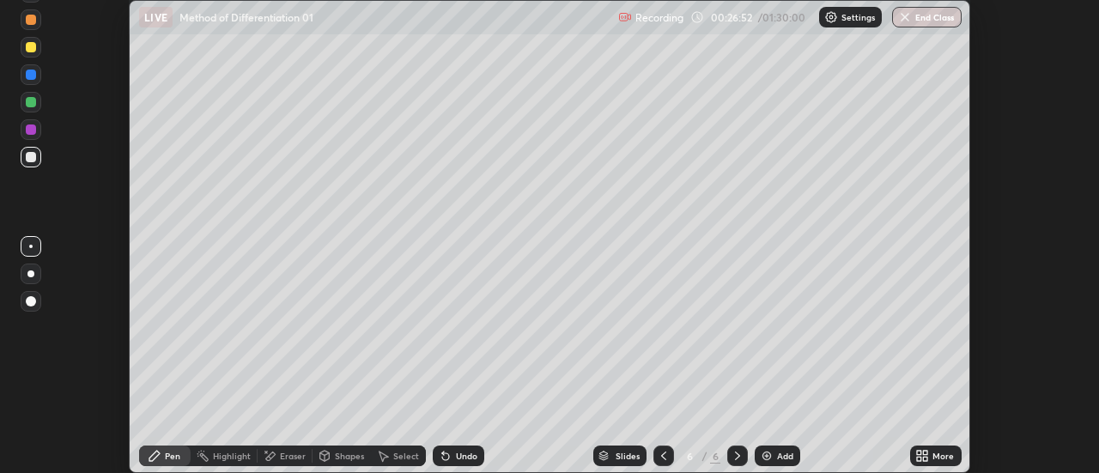
click at [933, 463] on div "More" at bounding box center [936, 455] width 52 height 21
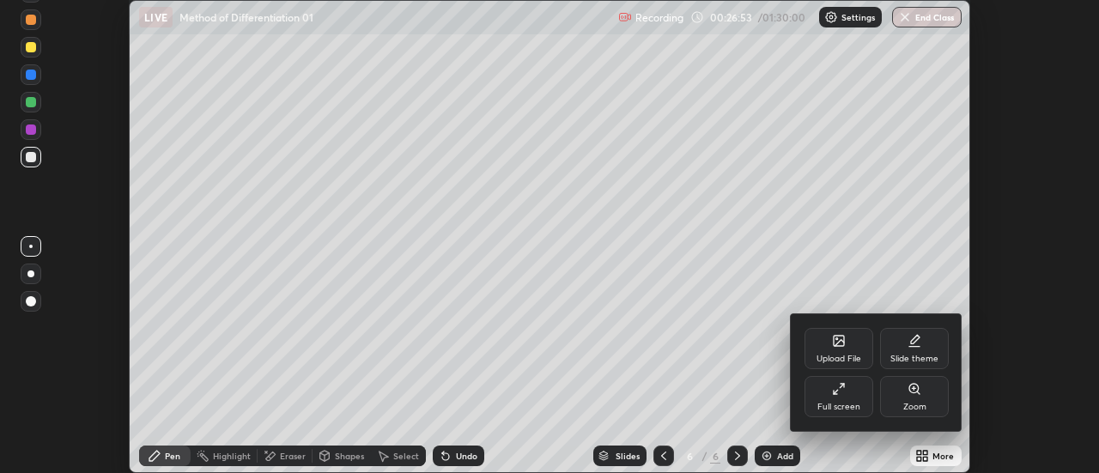
click at [852, 399] on div "Full screen" at bounding box center [838, 396] width 69 height 41
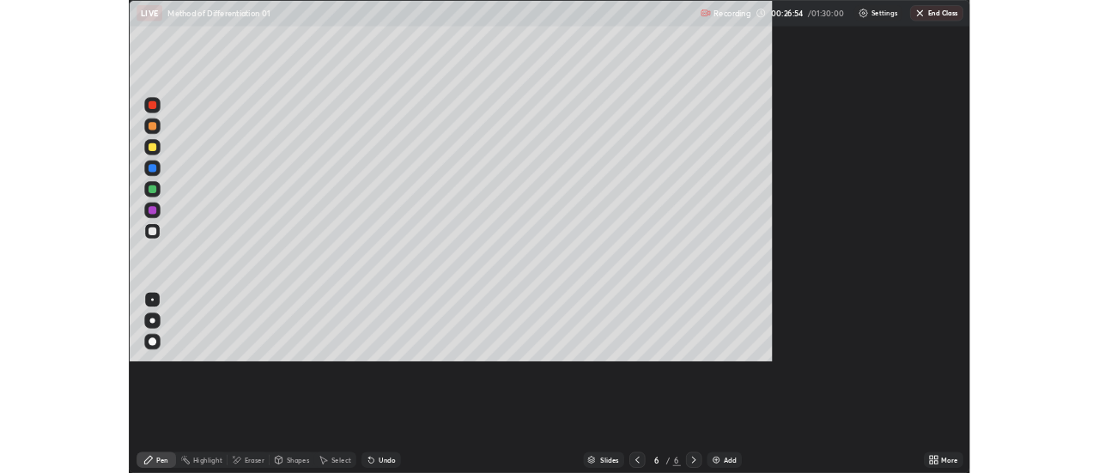
scroll to position [618, 1099]
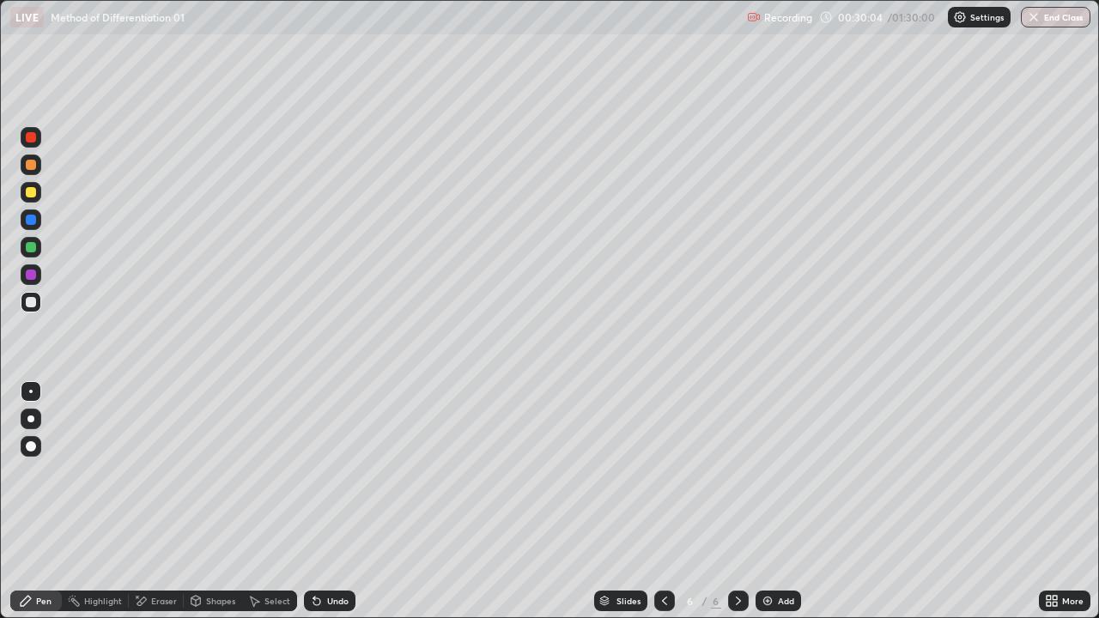
click at [327, 472] on div "Undo" at bounding box center [337, 601] width 21 height 9
click at [260, 472] on div "Select" at bounding box center [269, 601] width 55 height 21
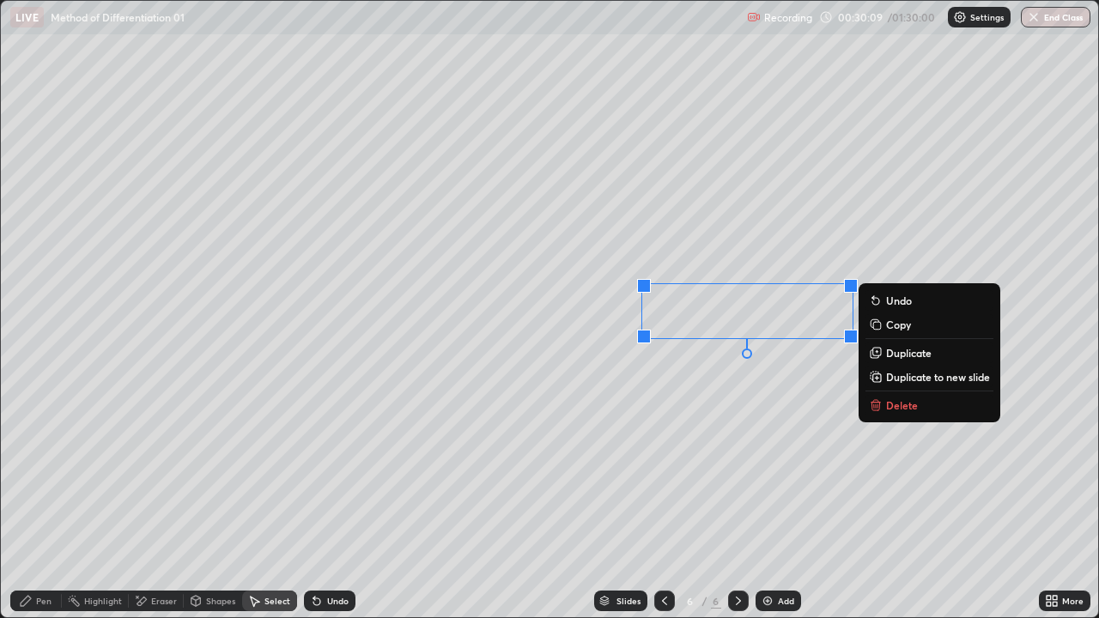
click at [888, 352] on p "Duplicate" at bounding box center [908, 353] width 45 height 14
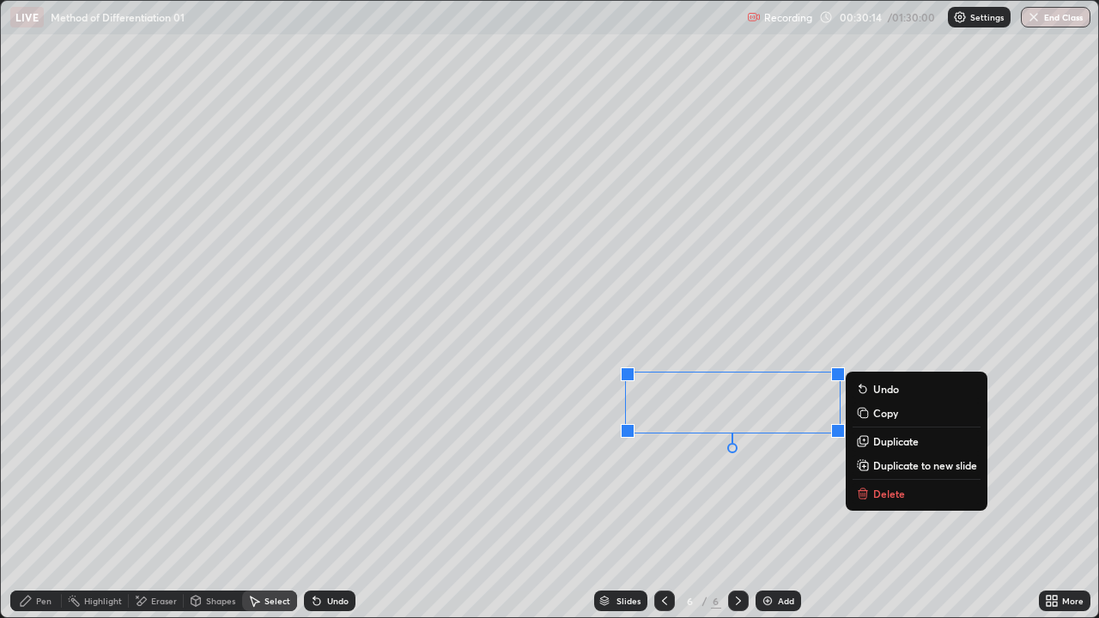
click at [885, 439] on p "Duplicate" at bounding box center [895, 441] width 45 height 14
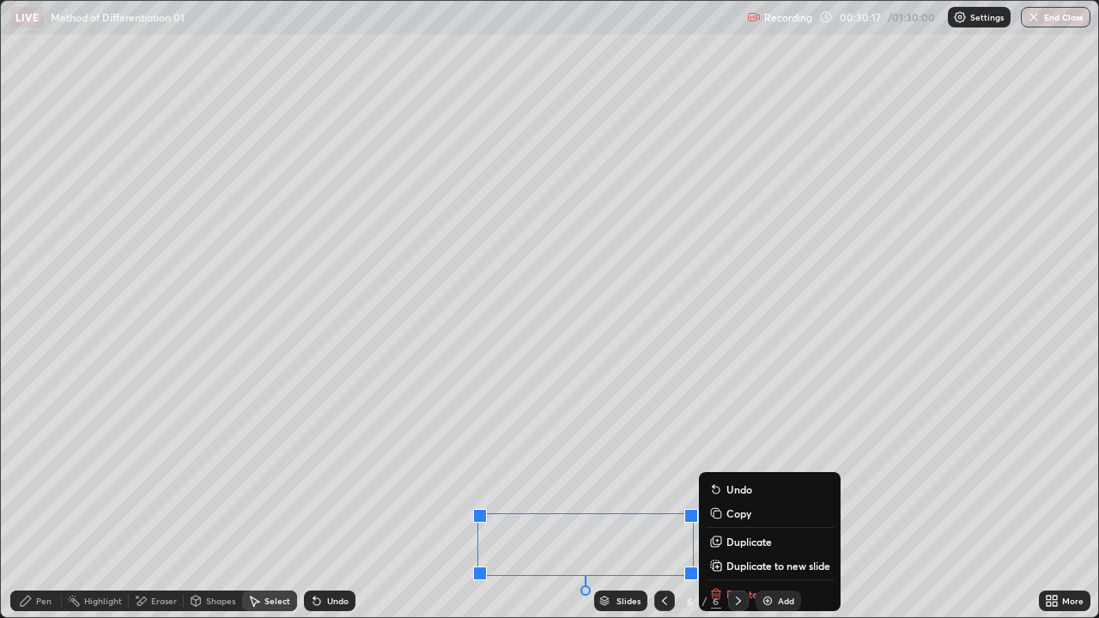
click at [35, 472] on div "Pen" at bounding box center [36, 601] width 52 height 21
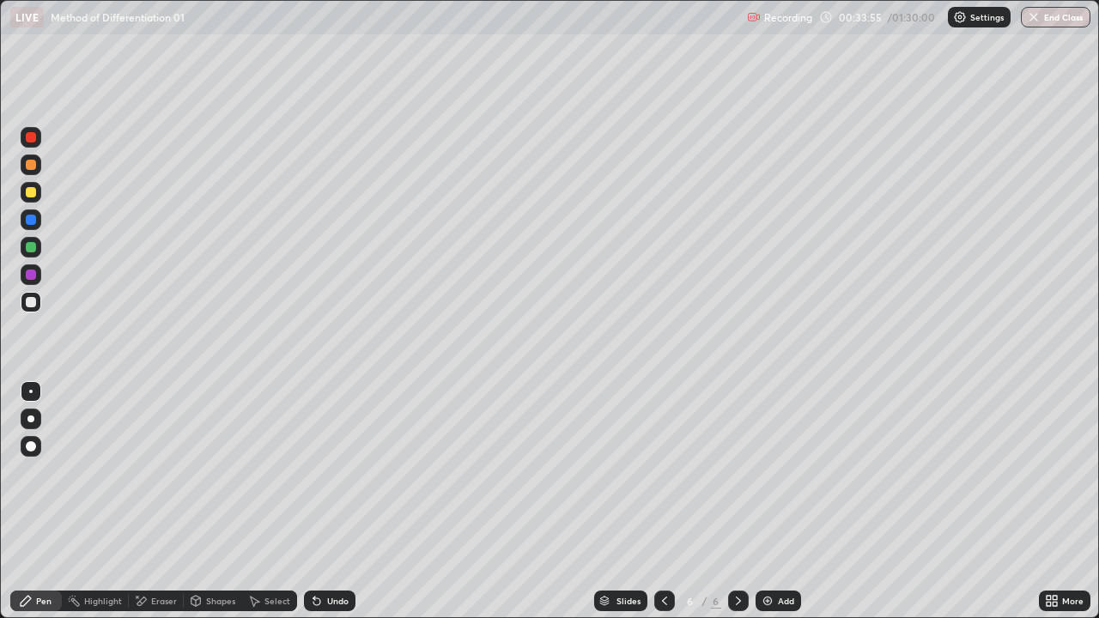
click at [763, 472] on img at bounding box center [768, 601] width 14 height 14
click at [1047, 472] on icon at bounding box center [1048, 604] width 4 height 4
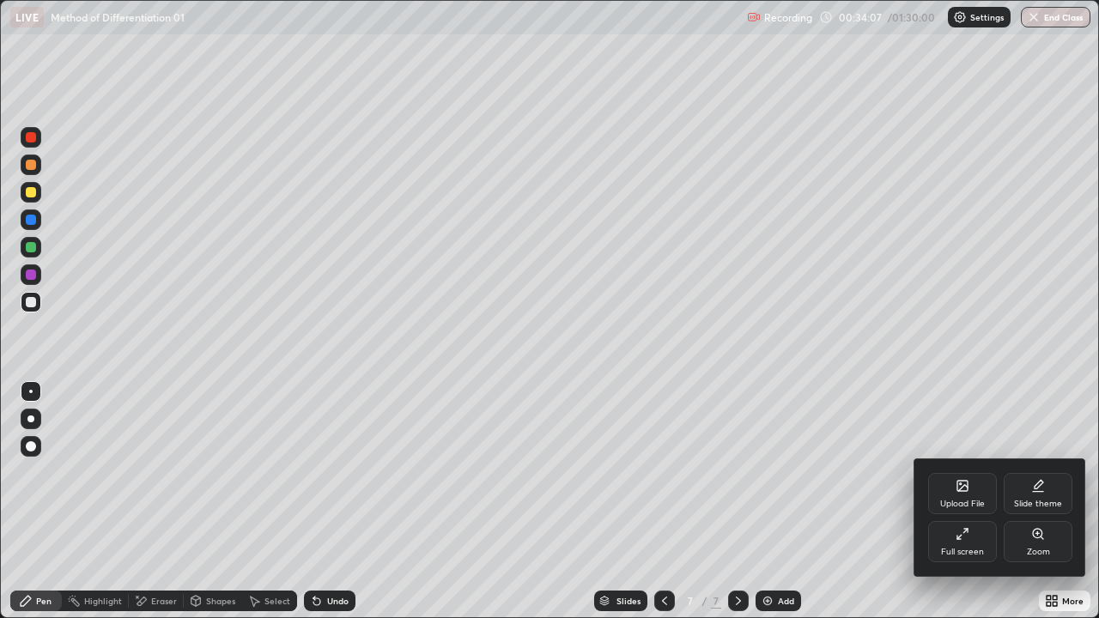
click at [961, 472] on div "Full screen" at bounding box center [962, 541] width 69 height 41
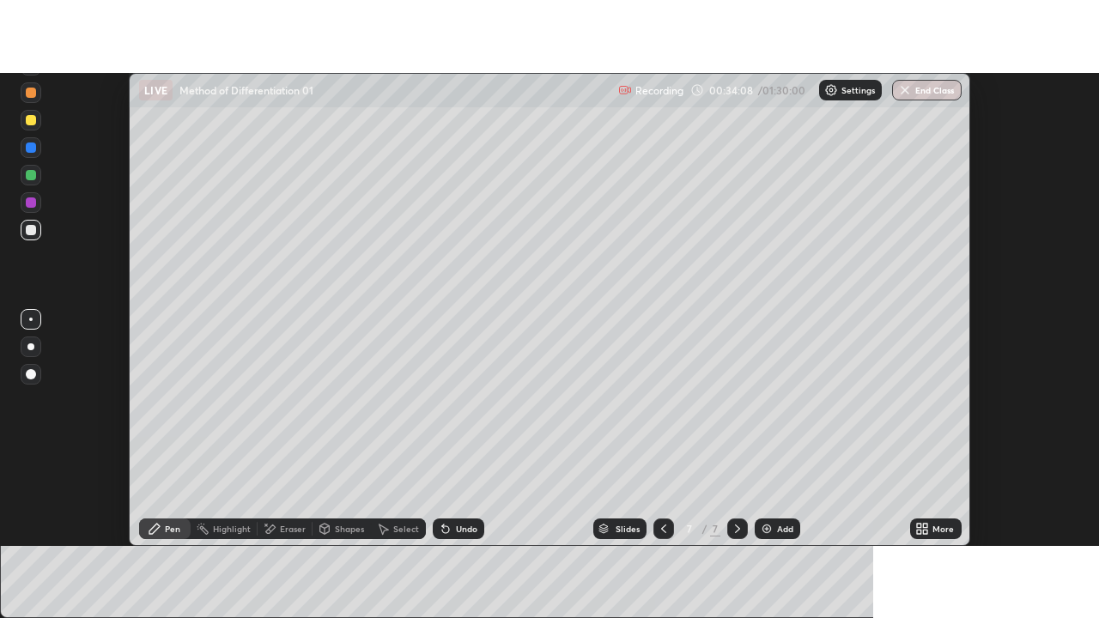
scroll to position [85363, 84737]
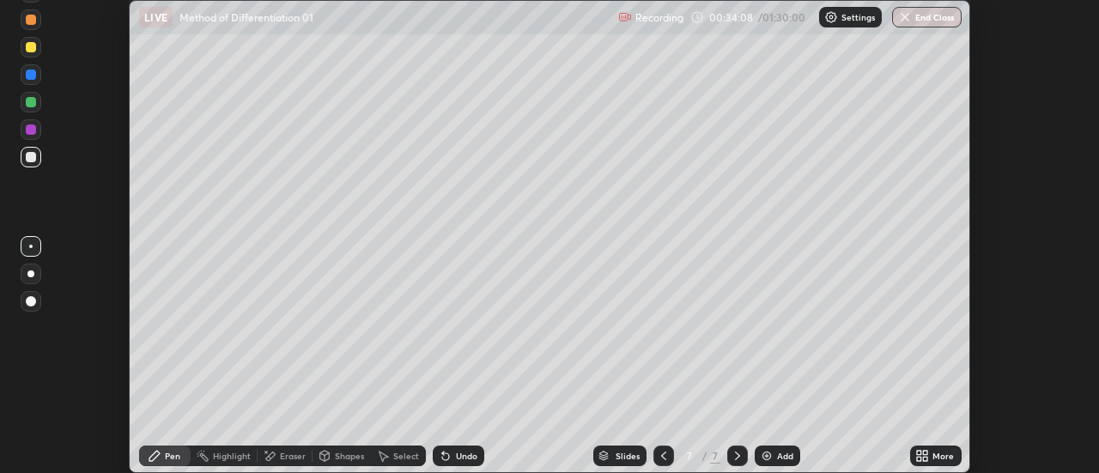
click at [937, 456] on div "More" at bounding box center [942, 455] width 21 height 9
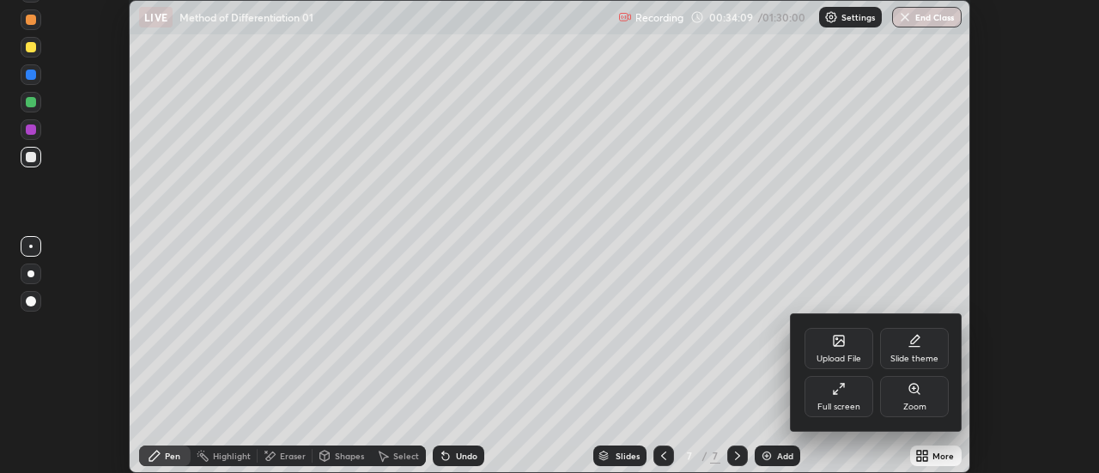
click at [861, 394] on div "Full screen" at bounding box center [838, 396] width 69 height 41
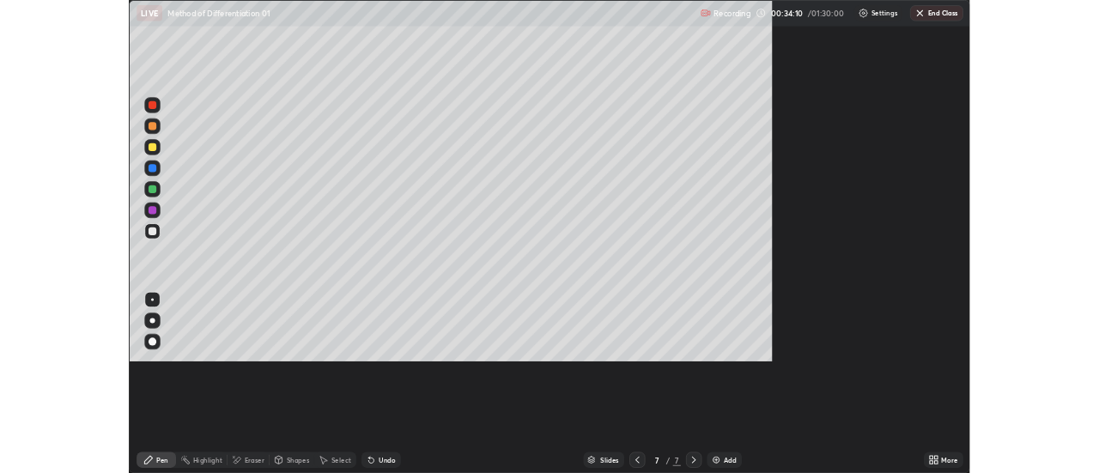
scroll to position [618, 1099]
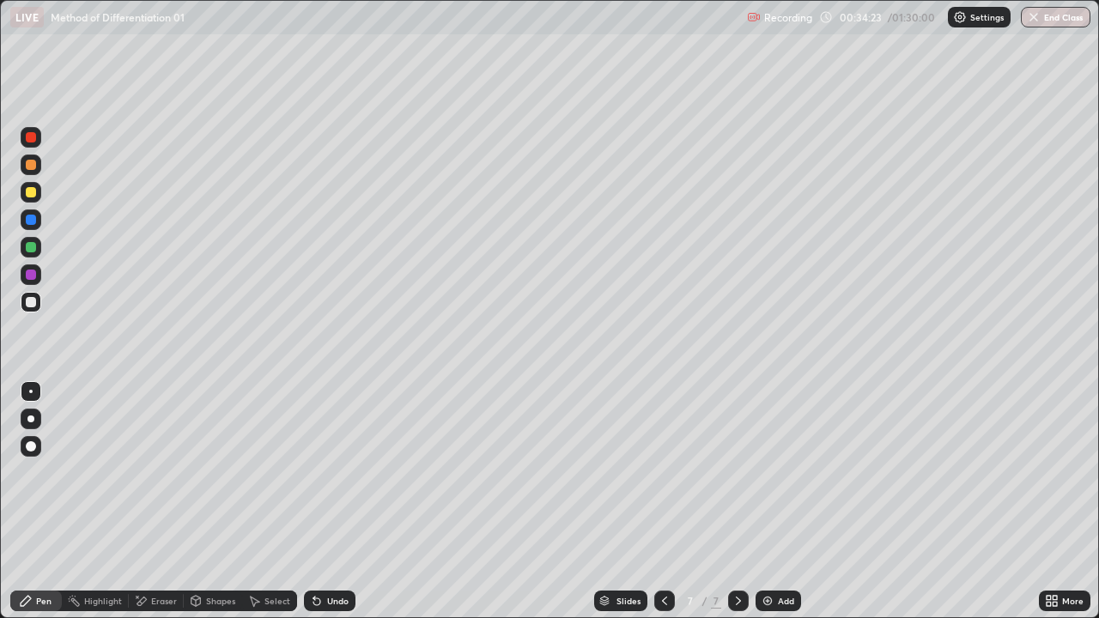
click at [323, 472] on div "Undo" at bounding box center [330, 601] width 52 height 21
click at [38, 193] on div at bounding box center [31, 192] width 21 height 21
click at [33, 249] on div at bounding box center [31, 247] width 10 height 10
click at [313, 472] on icon at bounding box center [316, 601] width 7 height 7
click at [32, 304] on div at bounding box center [31, 302] width 10 height 10
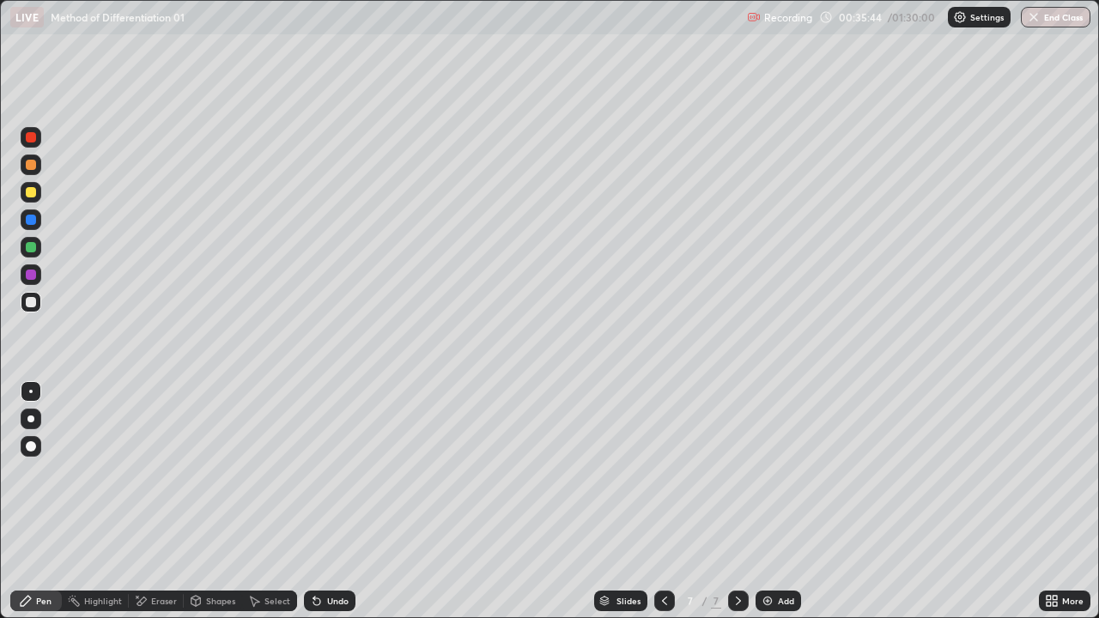
click at [663, 472] on icon at bounding box center [665, 601] width 14 height 14
click at [736, 472] on icon at bounding box center [738, 601] width 14 height 14
click at [663, 472] on icon at bounding box center [665, 601] width 14 height 14
click at [740, 472] on icon at bounding box center [738, 601] width 14 height 14
click at [661, 472] on icon at bounding box center [665, 601] width 14 height 14
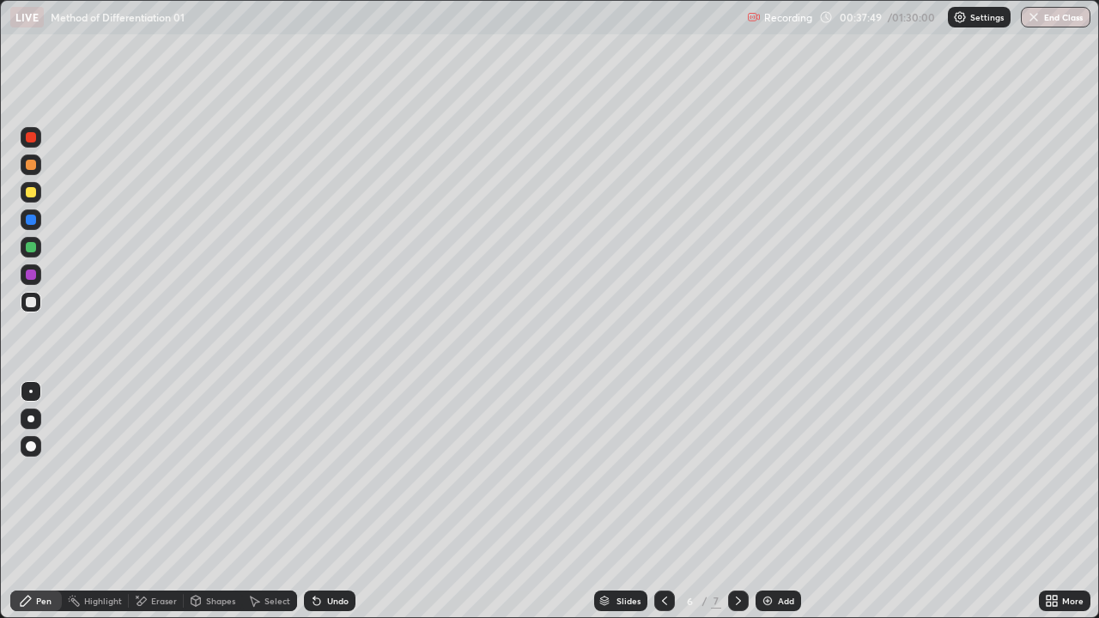
click at [737, 472] on icon at bounding box center [738, 601] width 5 height 9
click at [661, 472] on icon at bounding box center [665, 601] width 14 height 14
click at [736, 472] on icon at bounding box center [738, 601] width 5 height 9
click at [327, 472] on div "Undo" at bounding box center [337, 601] width 21 height 9
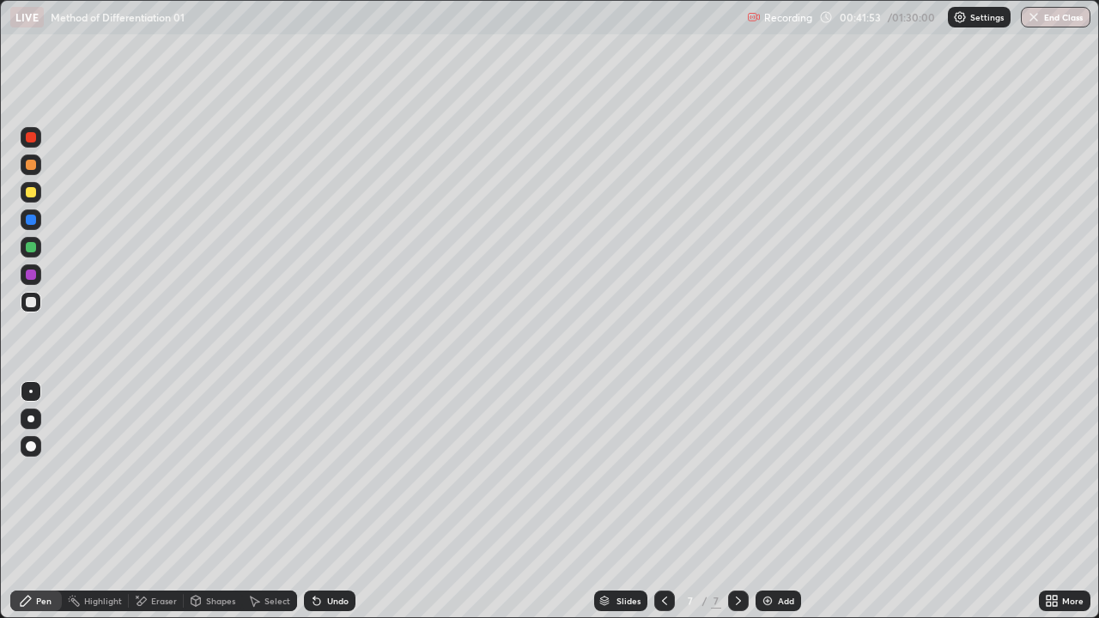
click at [161, 472] on div "Eraser" at bounding box center [164, 601] width 26 height 9
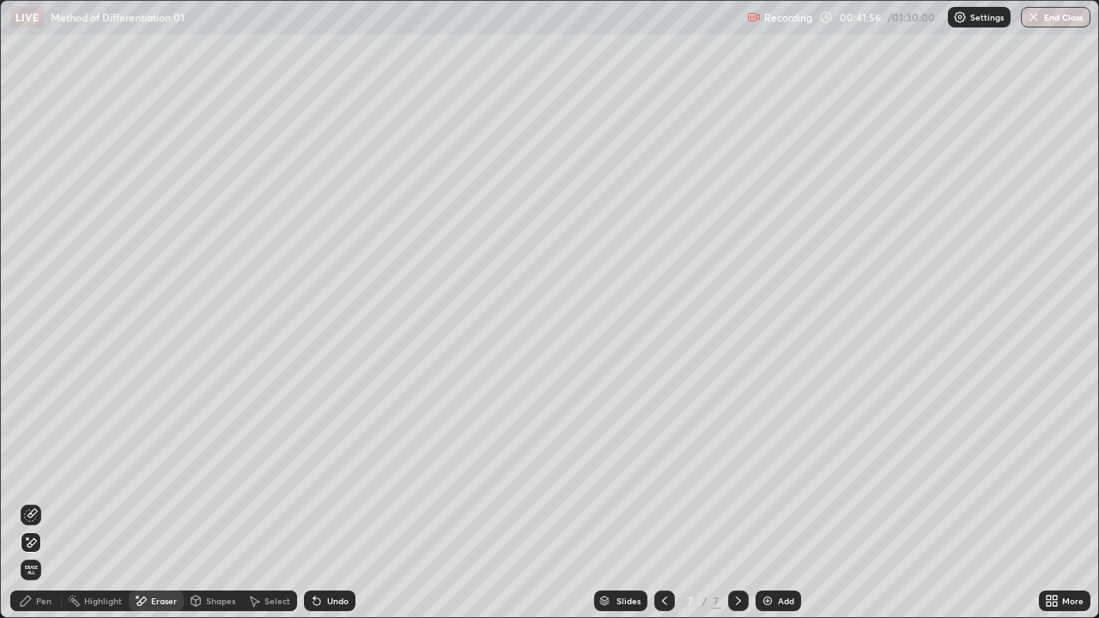
click at [662, 472] on div at bounding box center [664, 601] width 21 height 21
click at [40, 472] on div "Pen" at bounding box center [43, 601] width 15 height 9
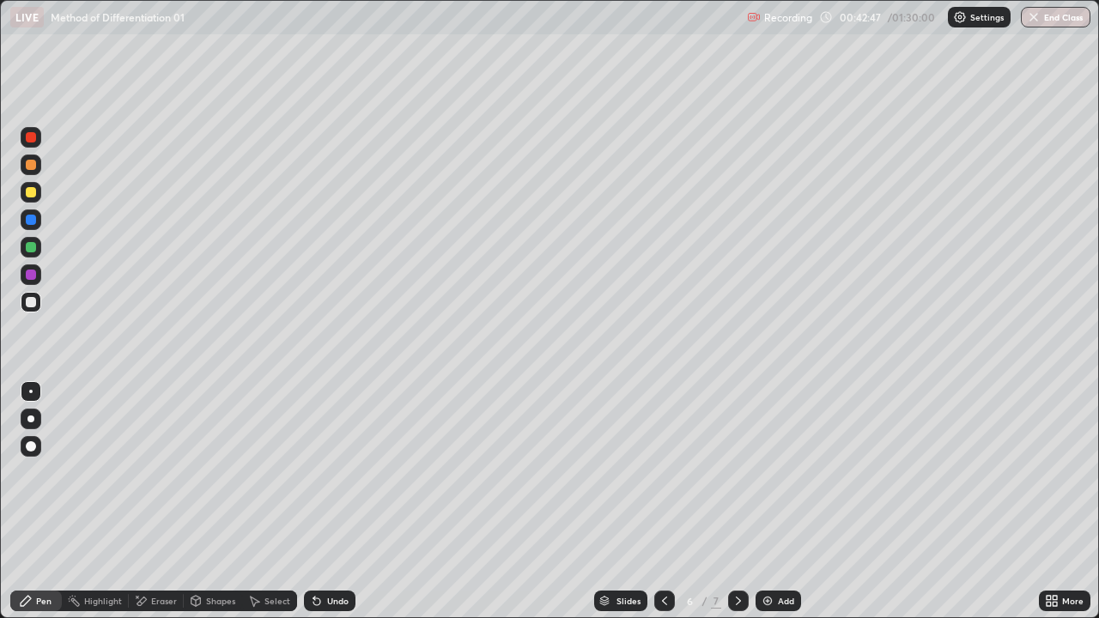
click at [169, 472] on div "Eraser" at bounding box center [164, 601] width 26 height 9
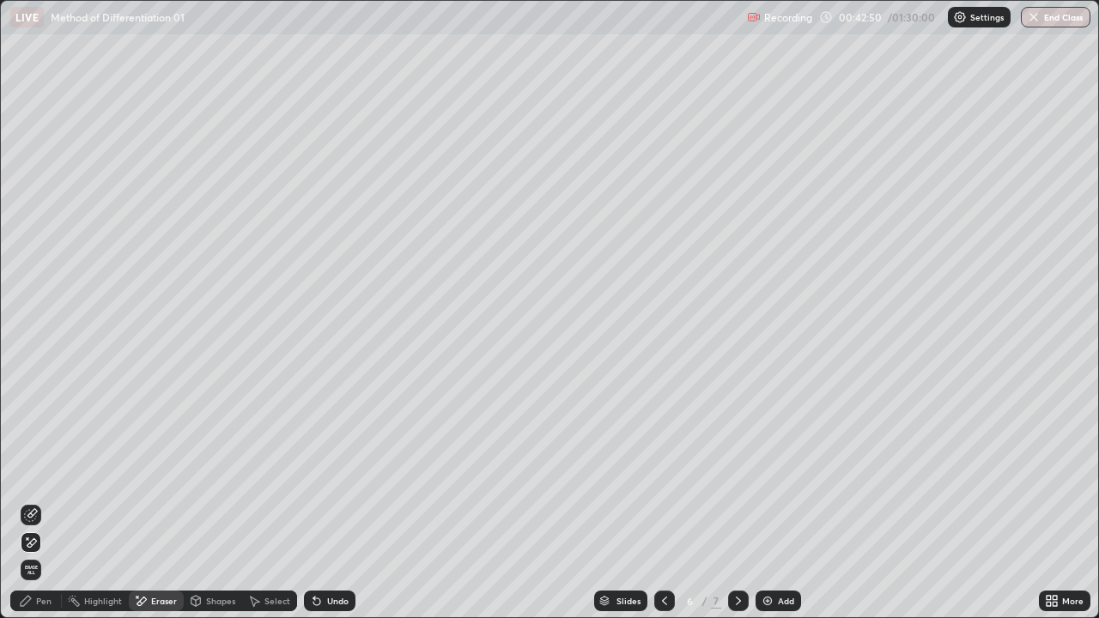
click at [737, 472] on icon at bounding box center [738, 601] width 5 height 9
click at [344, 472] on div "Undo" at bounding box center [337, 601] width 21 height 9
click at [340, 472] on div "Undo" at bounding box center [337, 601] width 21 height 9
click at [53, 472] on div "Pen" at bounding box center [36, 601] width 52 height 21
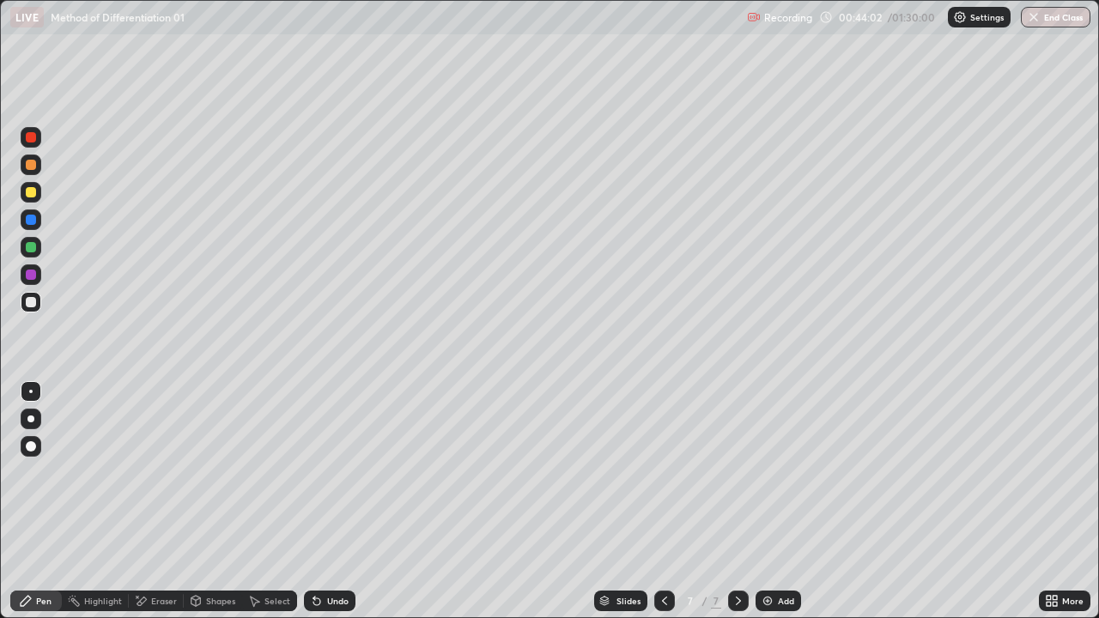
click at [323, 472] on div "Undo" at bounding box center [330, 601] width 52 height 21
click at [329, 472] on div "Undo" at bounding box center [337, 601] width 21 height 9
click at [155, 472] on div "Eraser" at bounding box center [164, 601] width 26 height 9
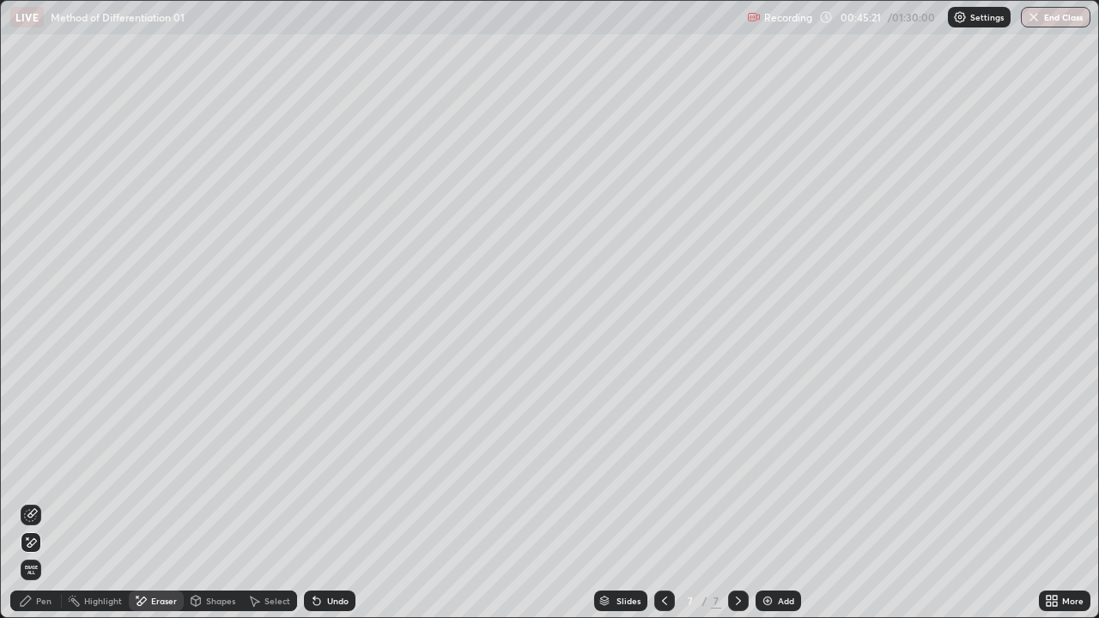
click at [660, 472] on icon at bounding box center [665, 601] width 14 height 14
click at [738, 472] on icon at bounding box center [738, 601] width 14 height 14
click at [663, 472] on icon at bounding box center [665, 601] width 14 height 14
click at [728, 472] on div at bounding box center [738, 601] width 21 height 21
click at [663, 472] on icon at bounding box center [665, 601] width 14 height 14
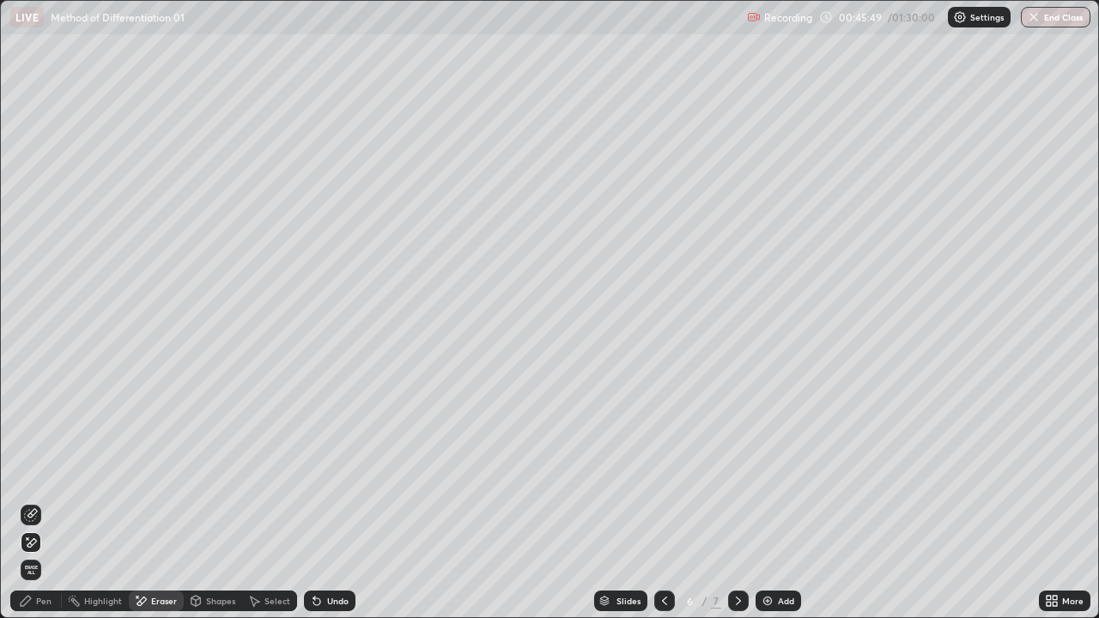
click at [330, 472] on div "Undo" at bounding box center [337, 601] width 21 height 9
click at [327, 472] on div "Undo" at bounding box center [337, 601] width 21 height 9
click at [326, 472] on div "Undo" at bounding box center [330, 601] width 52 height 21
click at [736, 472] on icon at bounding box center [738, 601] width 14 height 14
click at [764, 472] on img at bounding box center [768, 601] width 14 height 14
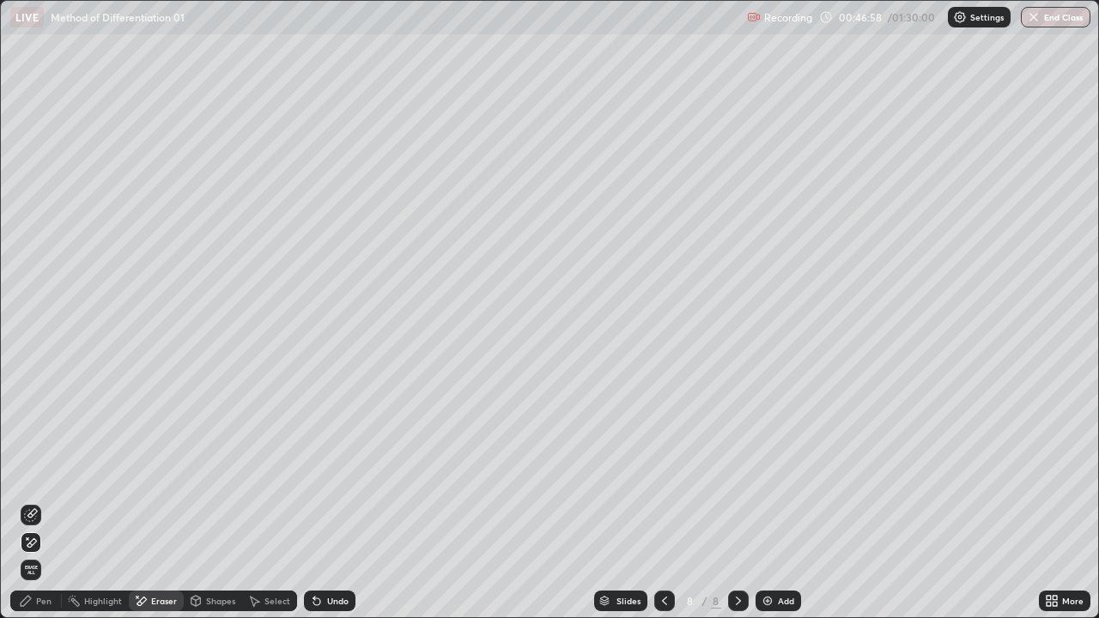
click at [42, 472] on div "Pen" at bounding box center [43, 601] width 15 height 9
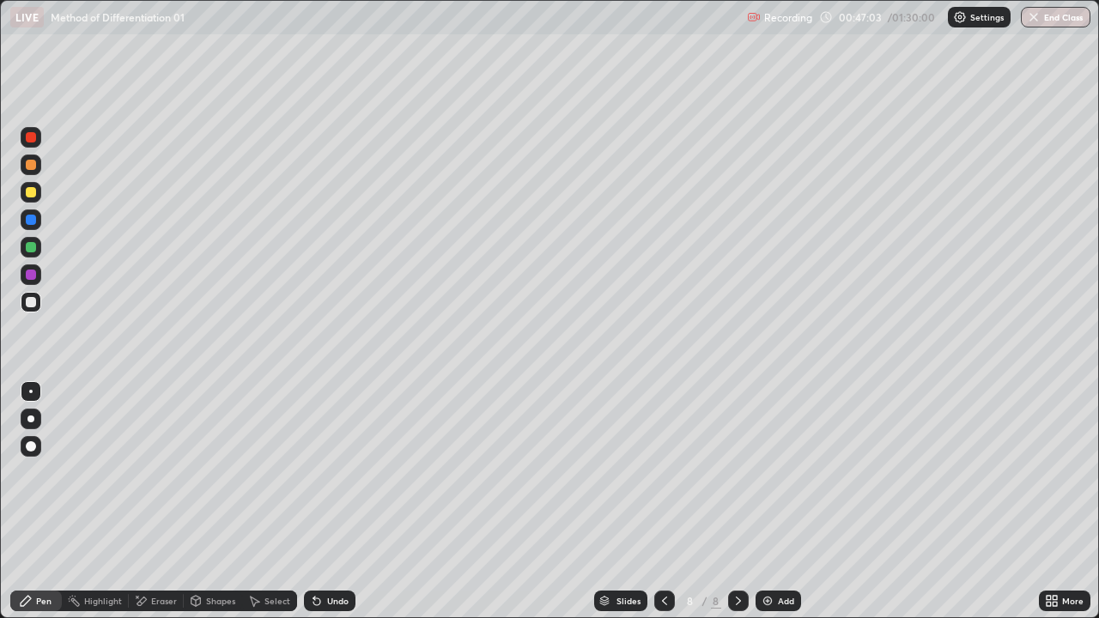
click at [318, 472] on icon at bounding box center [316, 601] width 7 height 7
click at [318, 472] on icon at bounding box center [317, 601] width 14 height 14
click at [168, 472] on div "Eraser" at bounding box center [164, 601] width 26 height 9
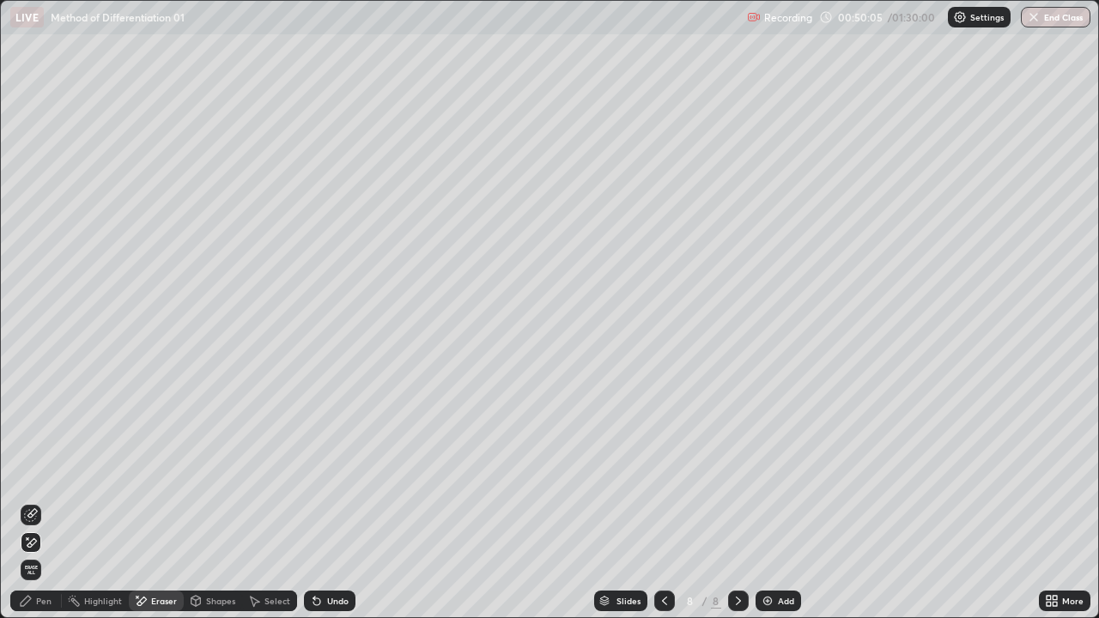
click at [45, 472] on div "Pen" at bounding box center [43, 601] width 15 height 9
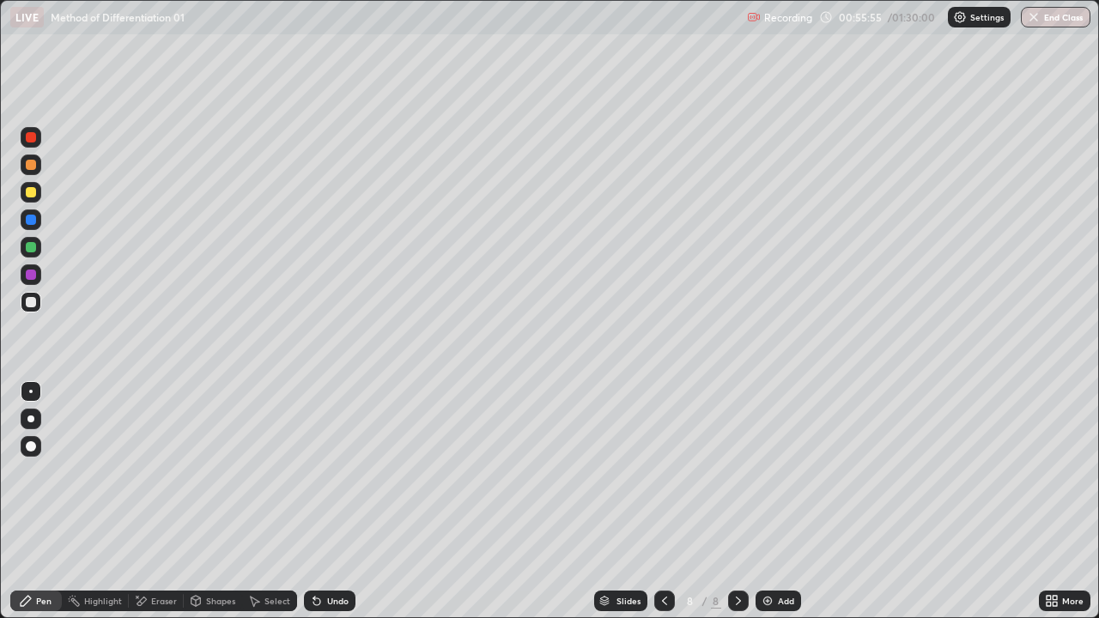
click at [272, 472] on div "Select" at bounding box center [277, 601] width 26 height 9
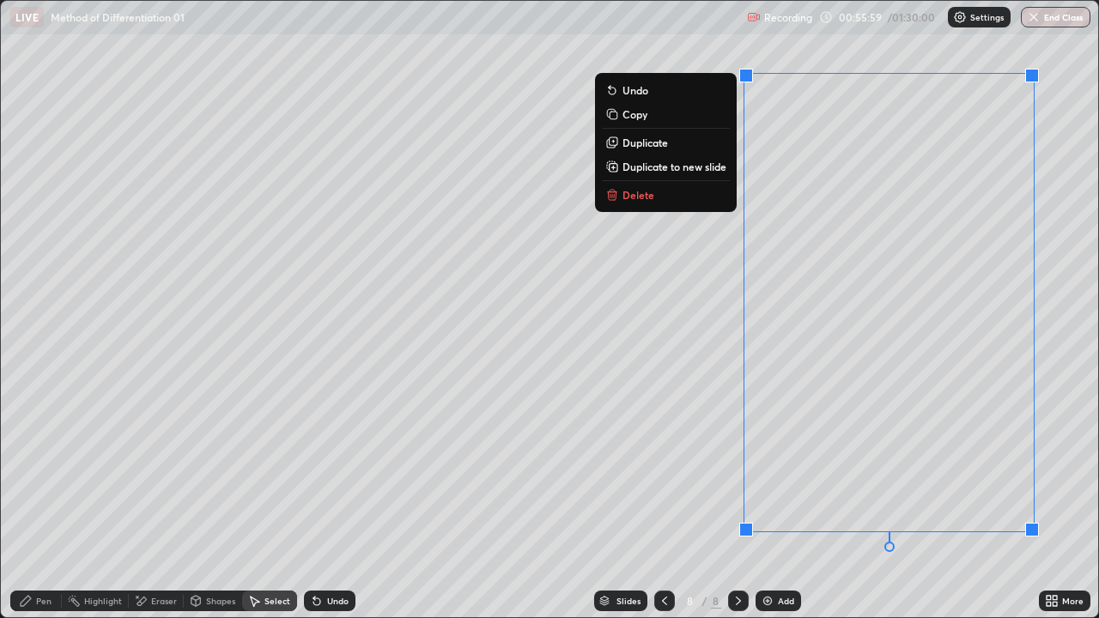
click at [696, 172] on p "Duplicate to new slide" at bounding box center [674, 167] width 104 height 14
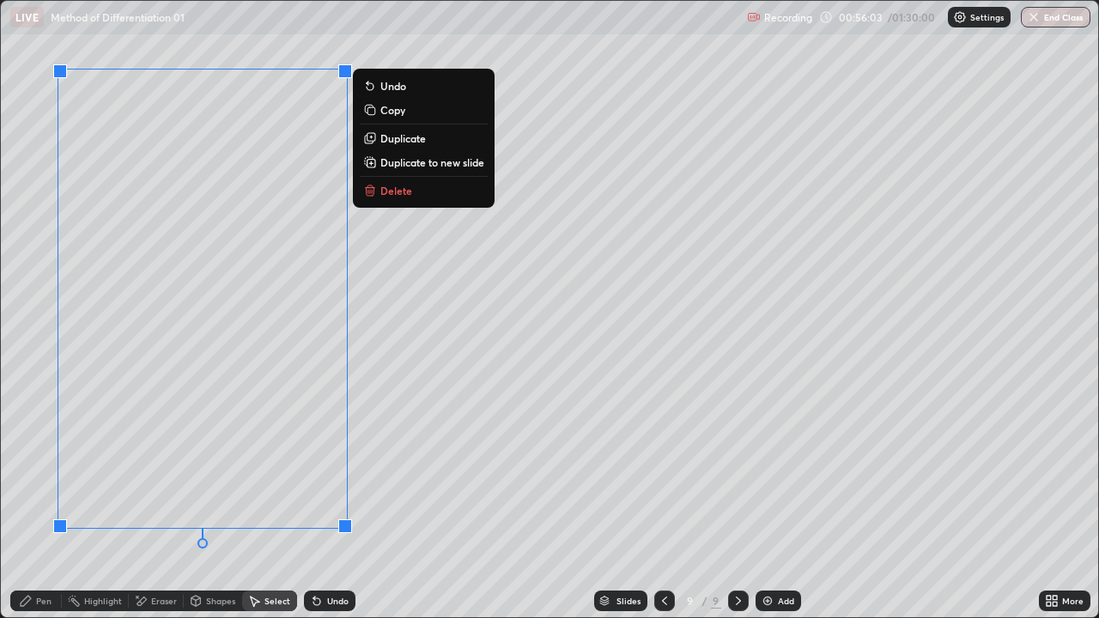
click at [153, 472] on div "Eraser" at bounding box center [164, 601] width 26 height 9
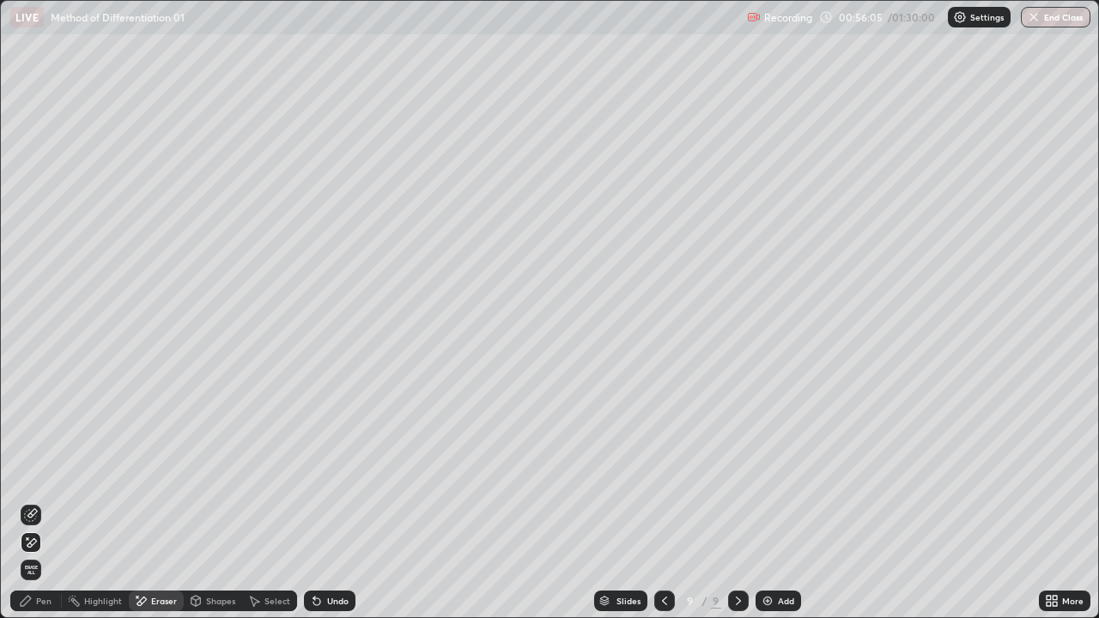
click at [53, 472] on div "Pen" at bounding box center [36, 601] width 52 height 21
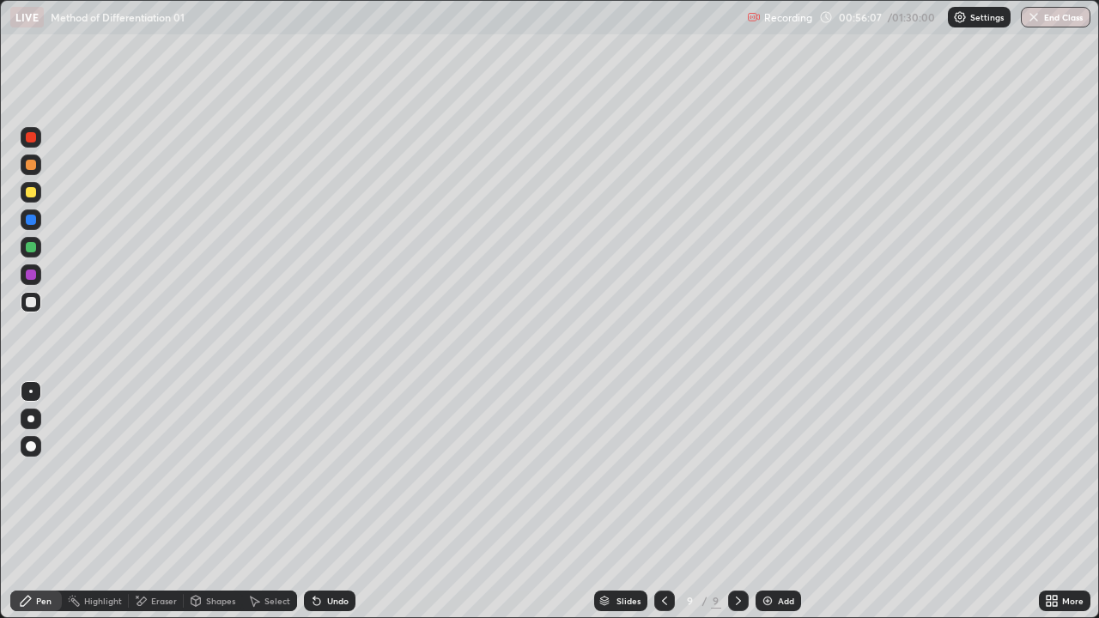
click at [1054, 472] on icon at bounding box center [1054, 604] width 4 height 4
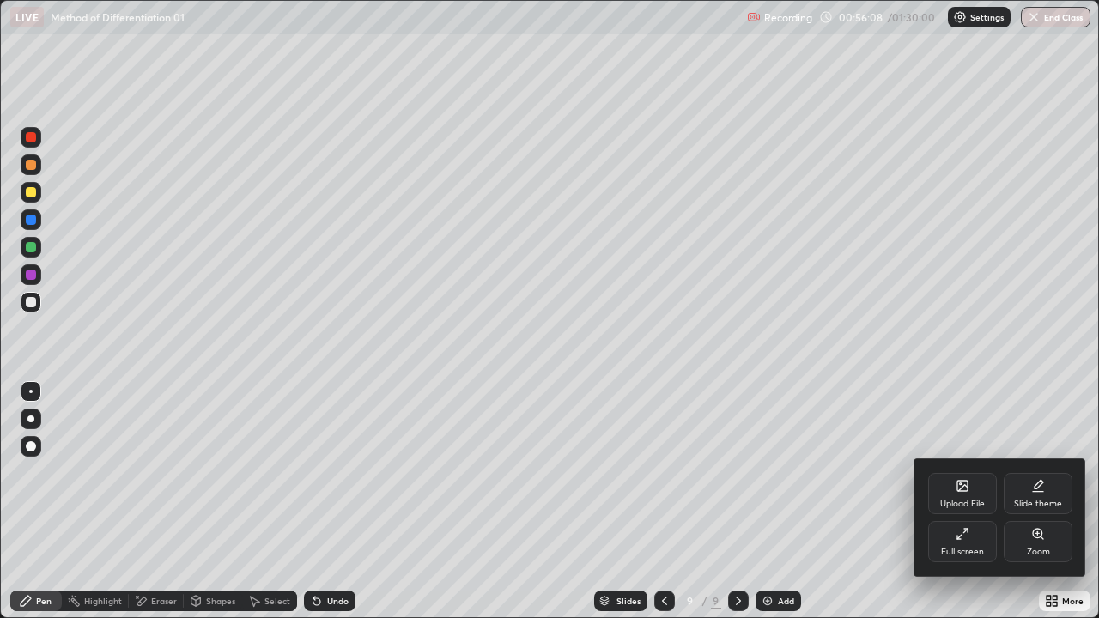
click at [981, 472] on div "Full screen" at bounding box center [962, 541] width 69 height 41
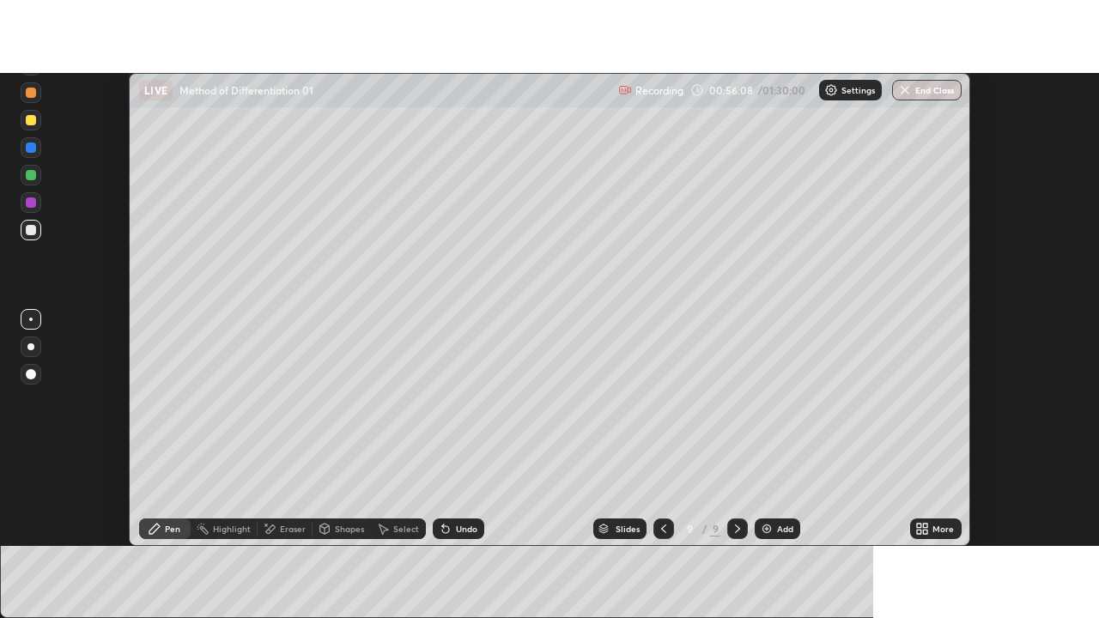
scroll to position [85363, 84737]
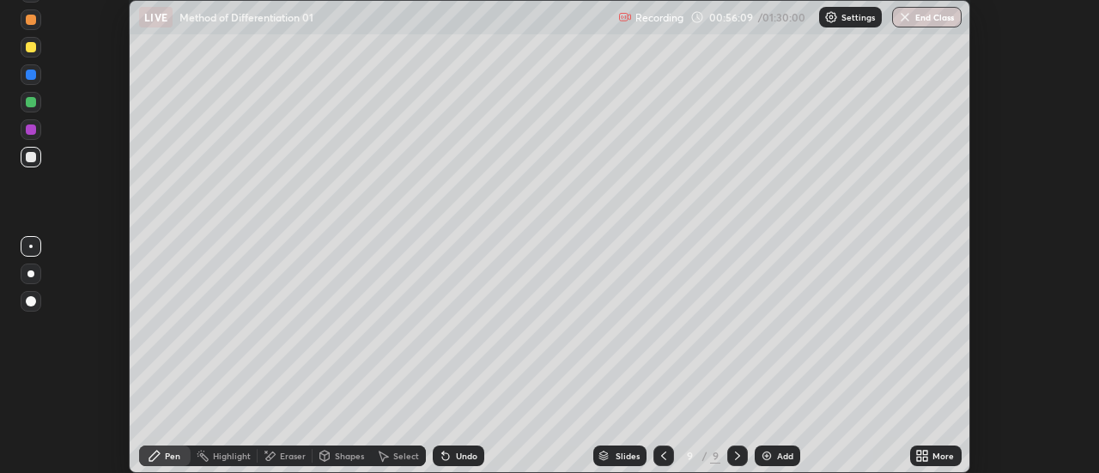
click at [947, 458] on div "More" at bounding box center [942, 455] width 21 height 9
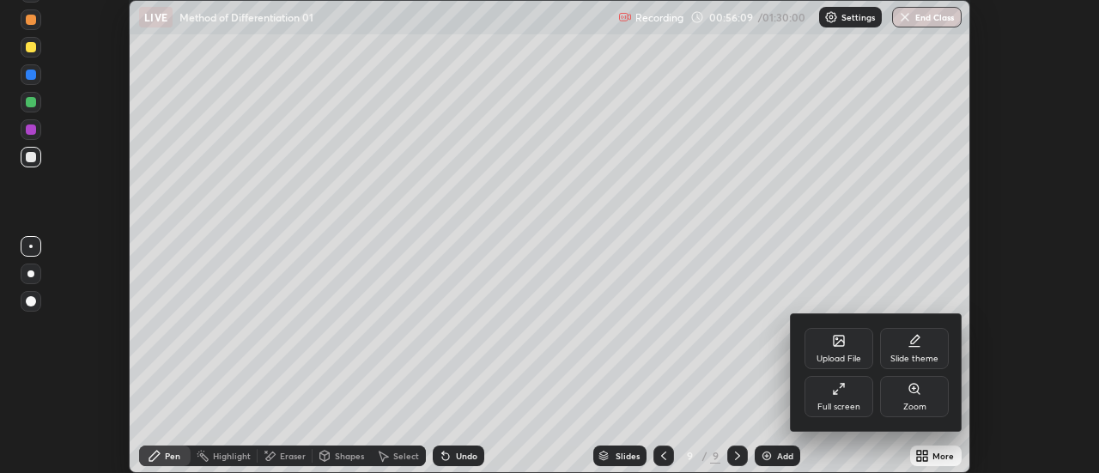
click at [852, 404] on div "Full screen" at bounding box center [838, 407] width 43 height 9
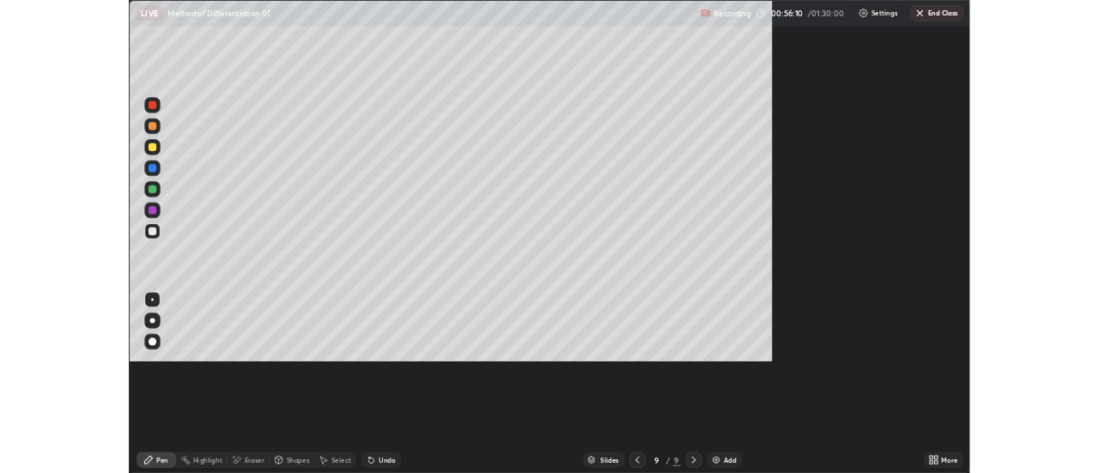
scroll to position [618, 1099]
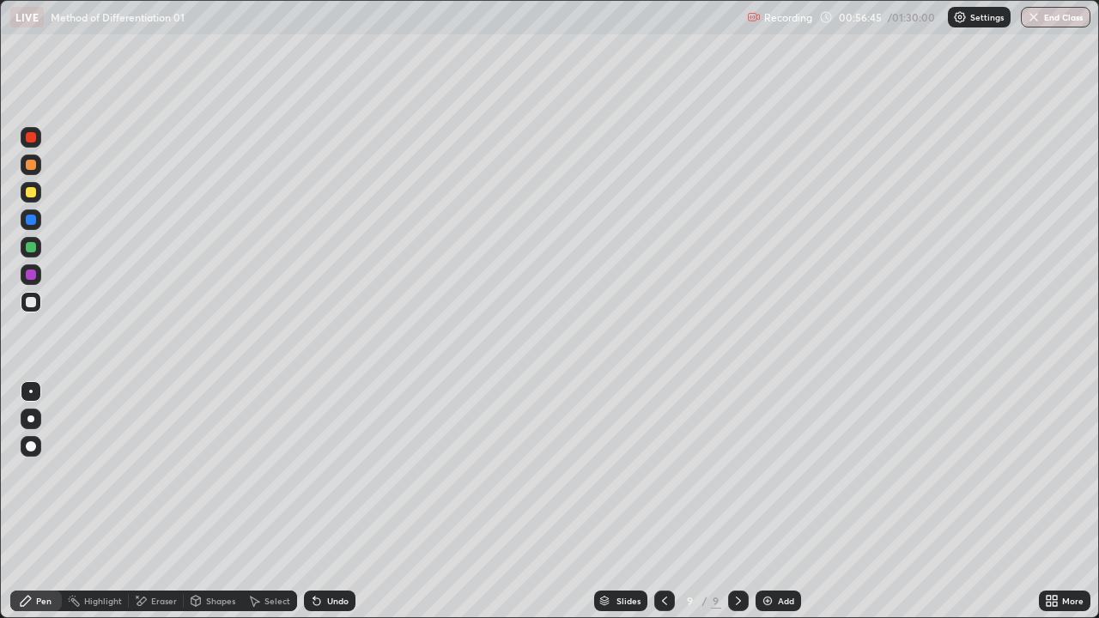
click at [324, 472] on div "Undo" at bounding box center [330, 601] width 52 height 21
click at [36, 472] on div "Pen" at bounding box center [43, 601] width 15 height 9
click at [32, 194] on div at bounding box center [31, 192] width 10 height 10
click at [33, 304] on div at bounding box center [31, 302] width 10 height 10
click at [257, 472] on icon at bounding box center [254, 601] width 14 height 14
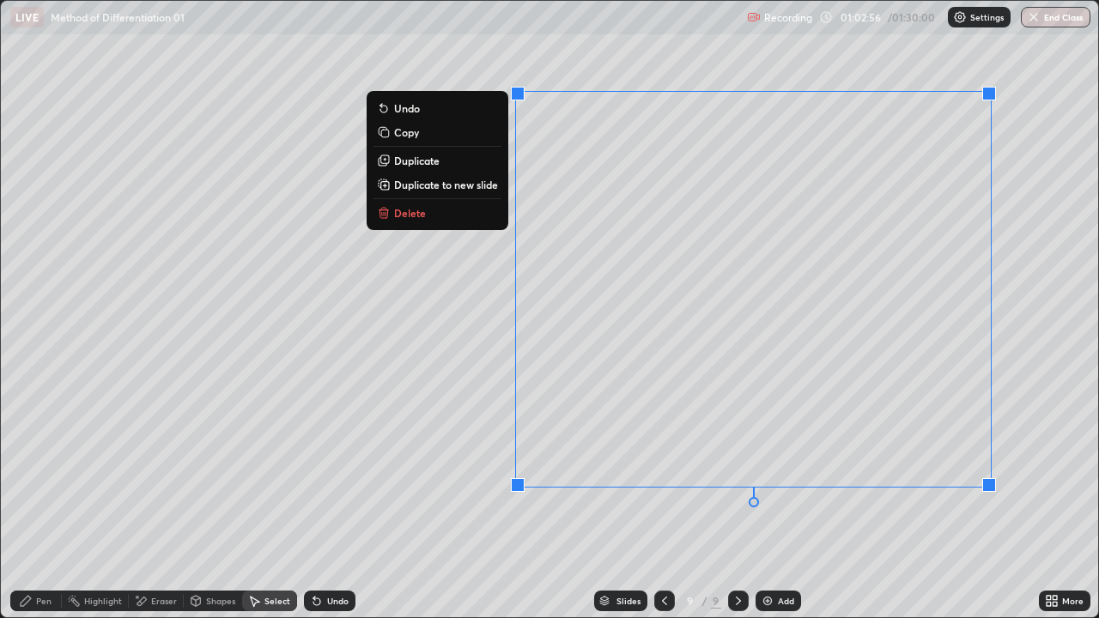
click at [486, 185] on p "Duplicate to new slide" at bounding box center [446, 185] width 104 height 14
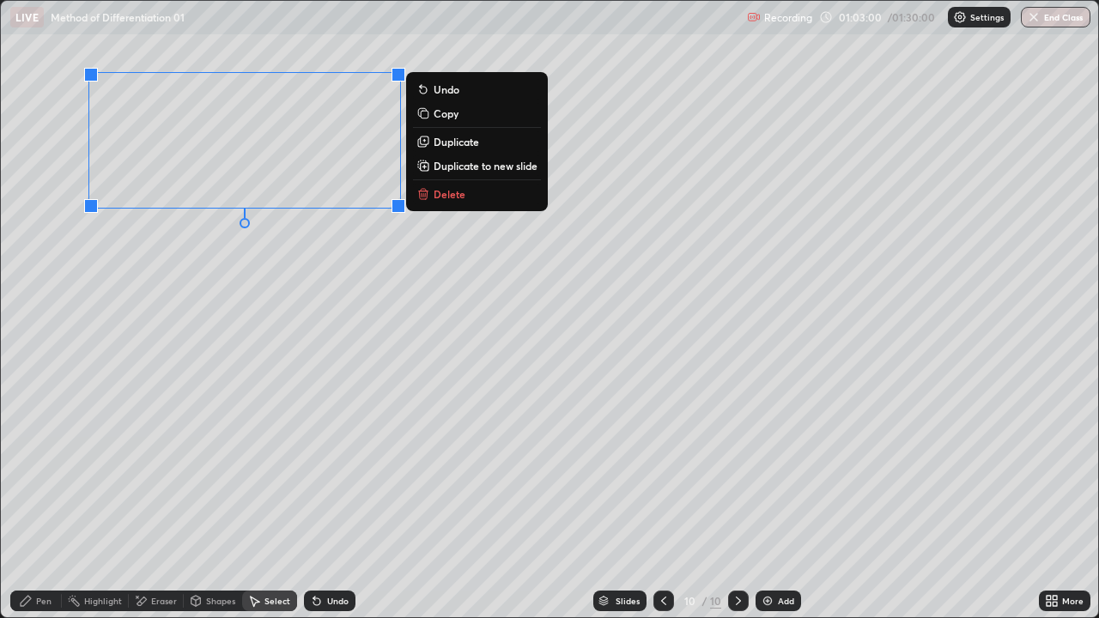
click at [47, 472] on div "Pen" at bounding box center [43, 601] width 15 height 9
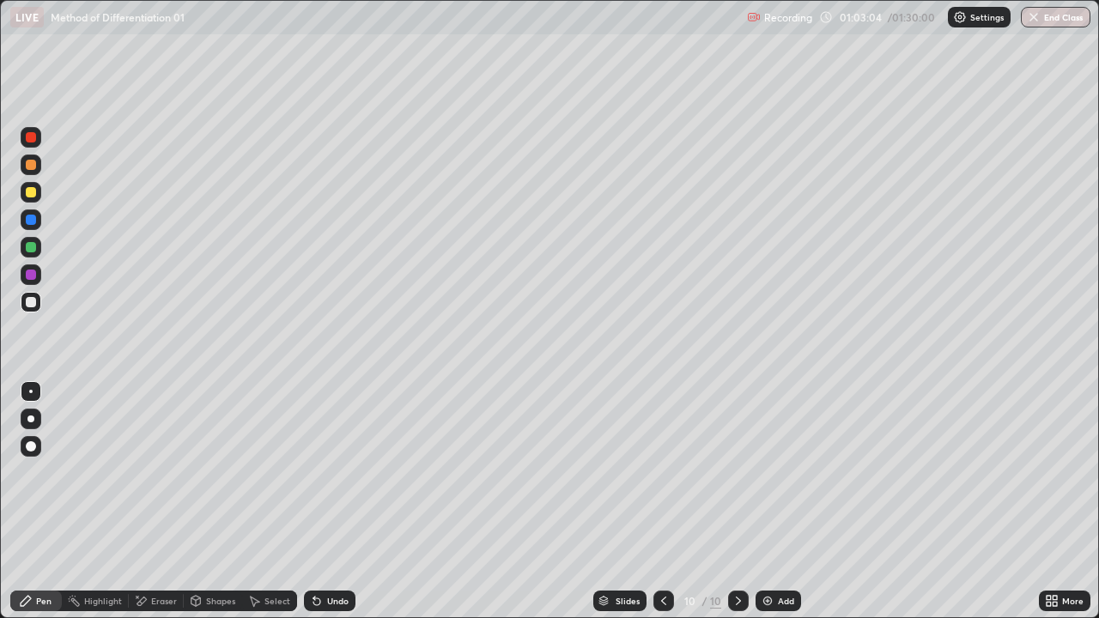
click at [1051, 472] on icon at bounding box center [1052, 601] width 14 height 14
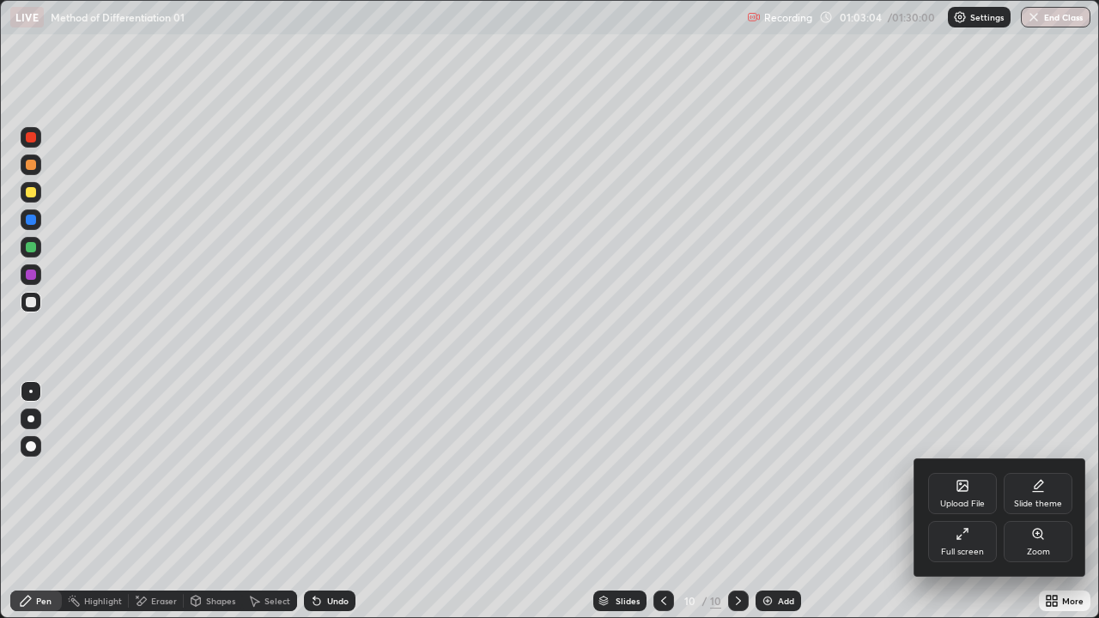
click at [974, 472] on div "Full screen" at bounding box center [962, 541] width 69 height 41
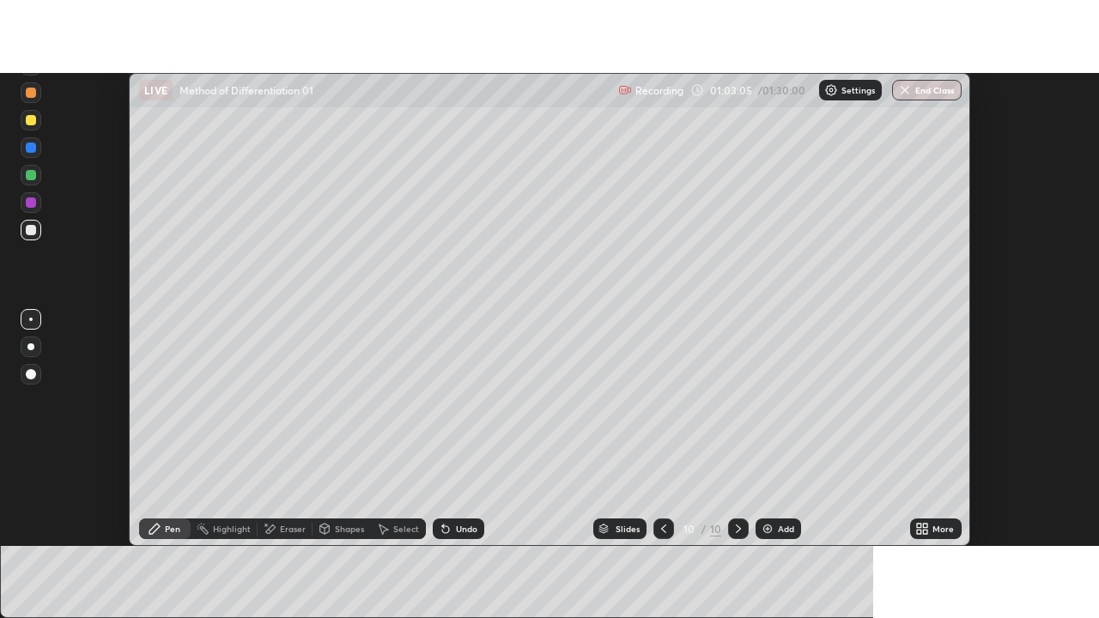
scroll to position [85363, 84737]
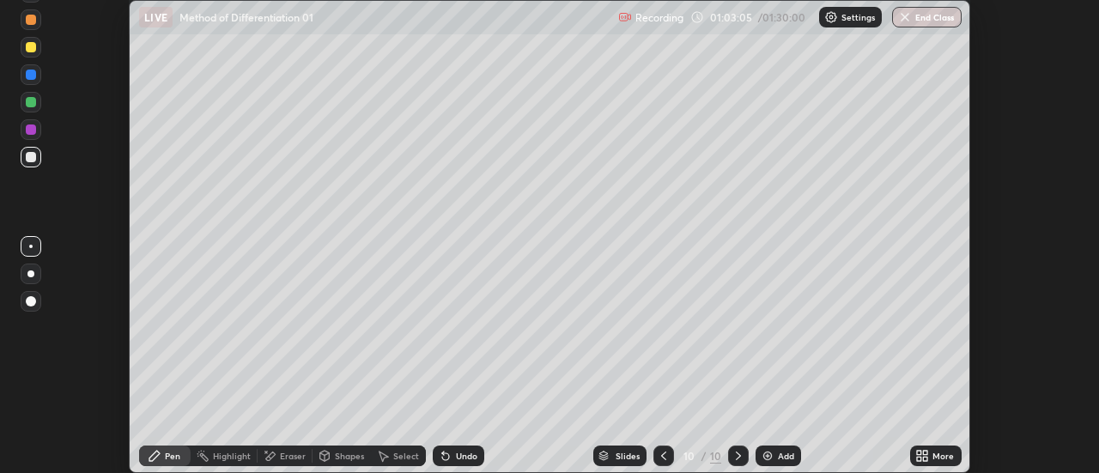
click at [935, 457] on div "More" at bounding box center [942, 455] width 21 height 9
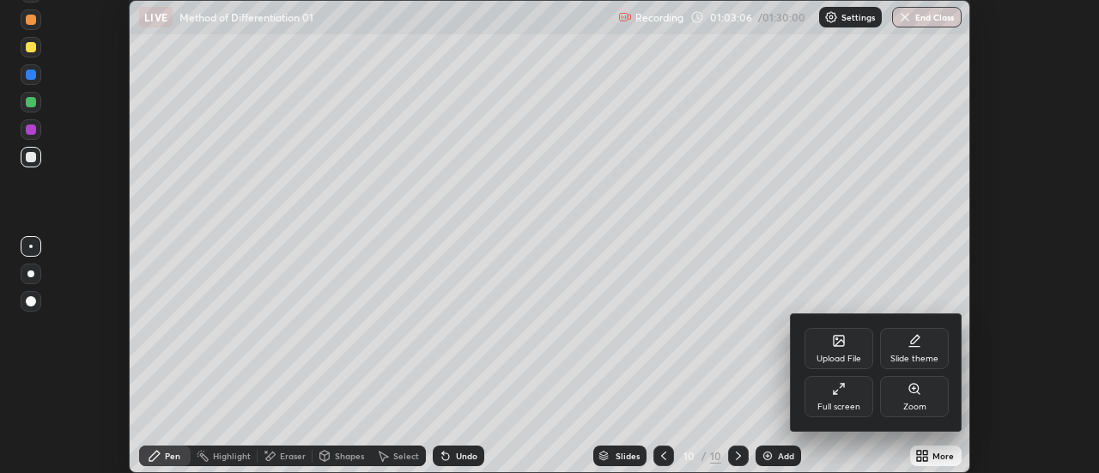
click at [847, 403] on div "Full screen" at bounding box center [838, 407] width 43 height 9
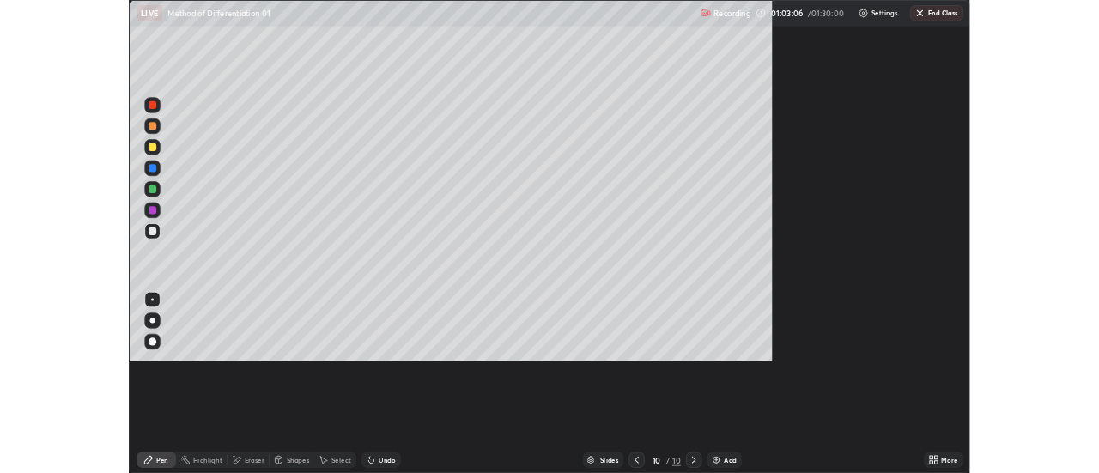
scroll to position [618, 1099]
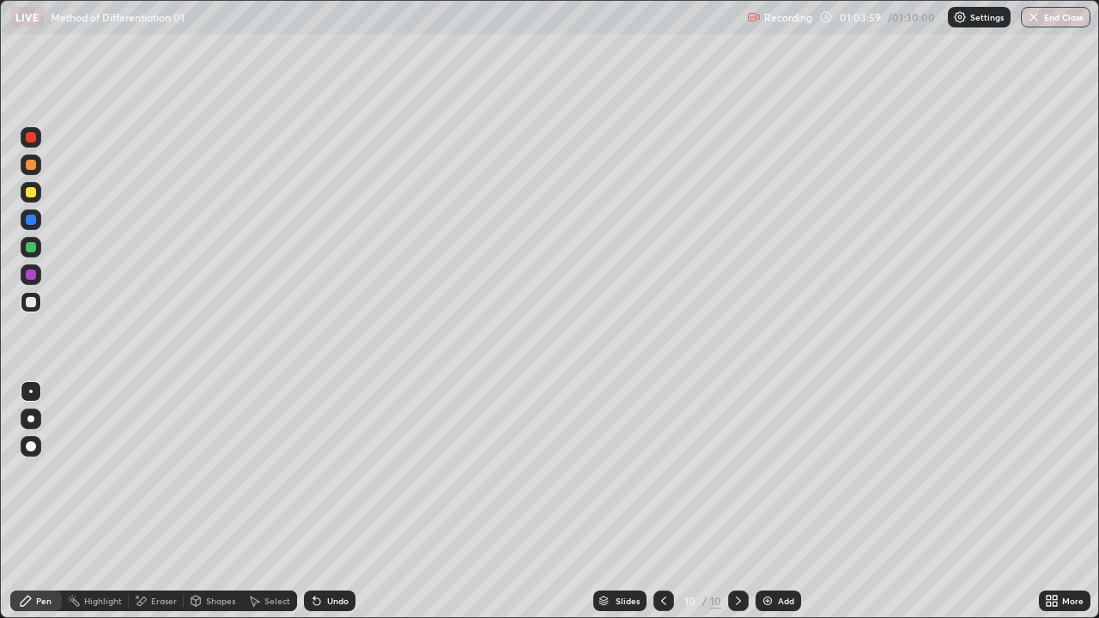
click at [276, 472] on div "Select" at bounding box center [277, 601] width 26 height 9
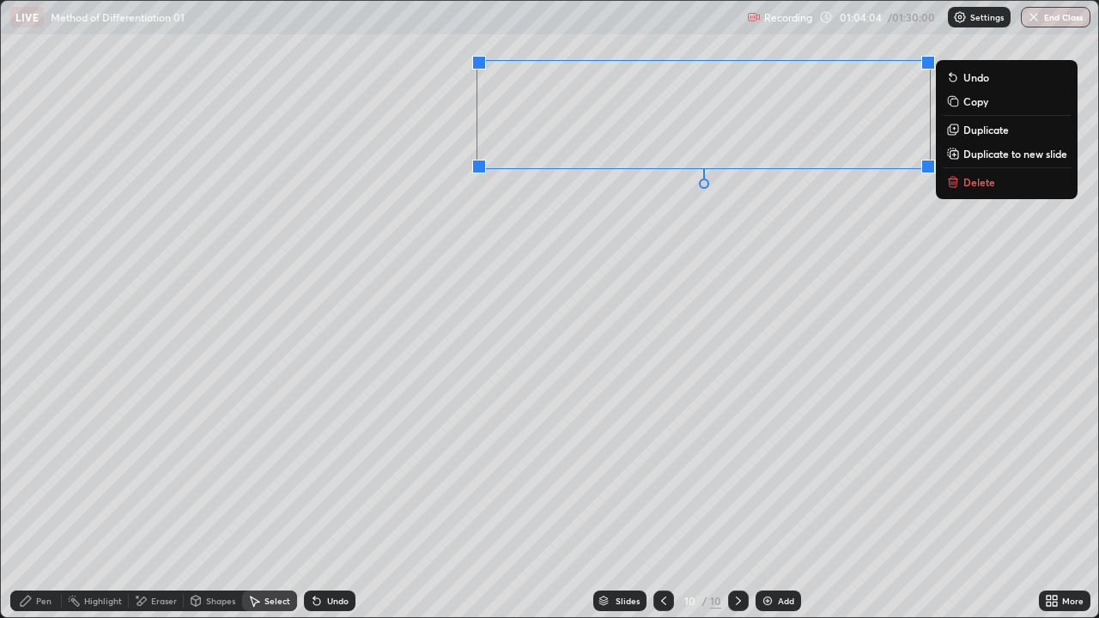
click at [595, 273] on div "0 ° Undo Copy Duplicate Duplicate to new slide Delete" at bounding box center [549, 309] width 1097 height 616
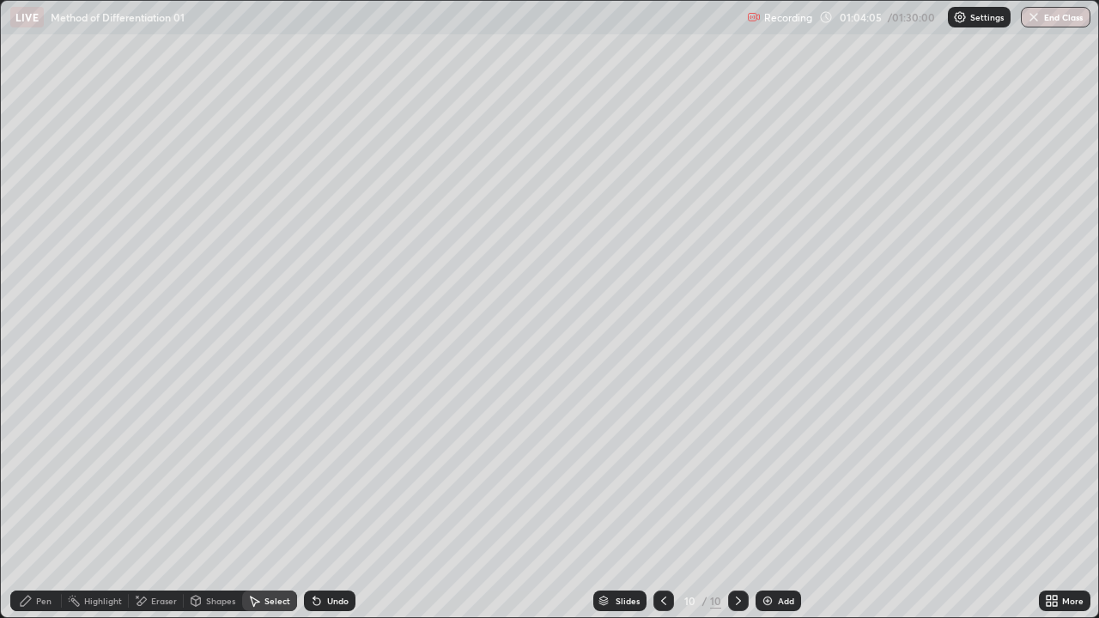
click at [52, 472] on div "Pen" at bounding box center [36, 601] width 52 height 21
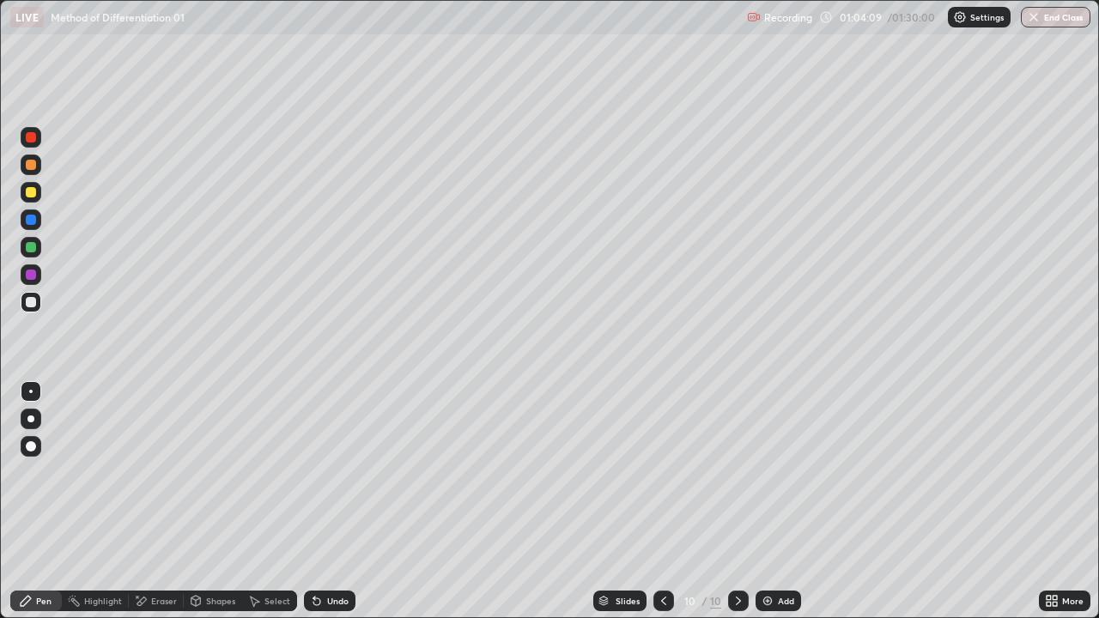
click at [1051, 472] on icon at bounding box center [1052, 601] width 14 height 14
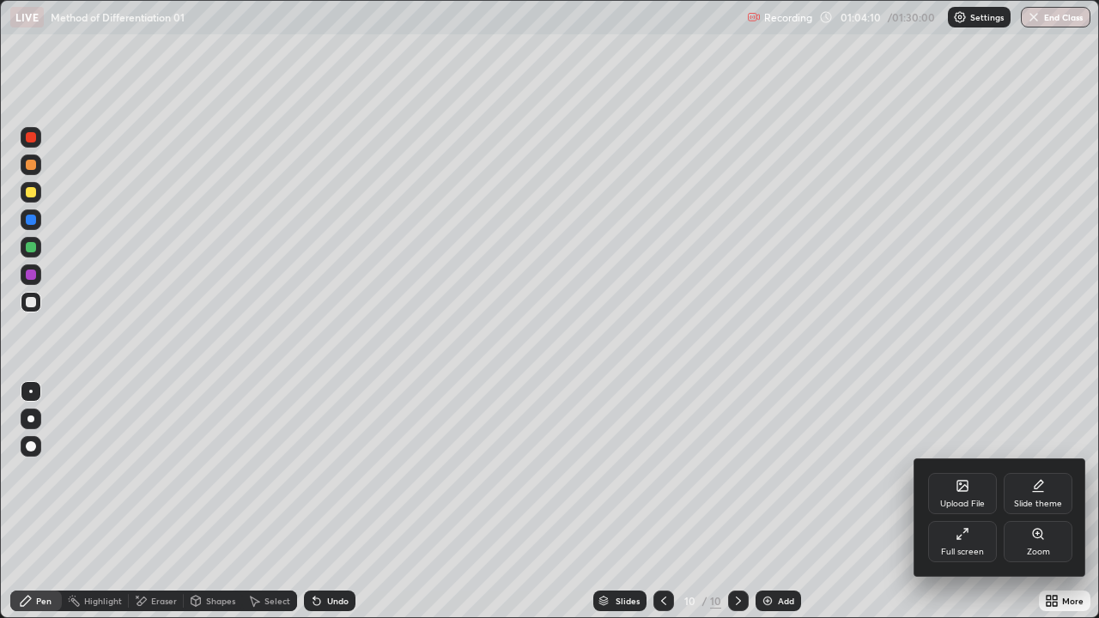
click at [974, 472] on div "Full screen" at bounding box center [962, 541] width 69 height 41
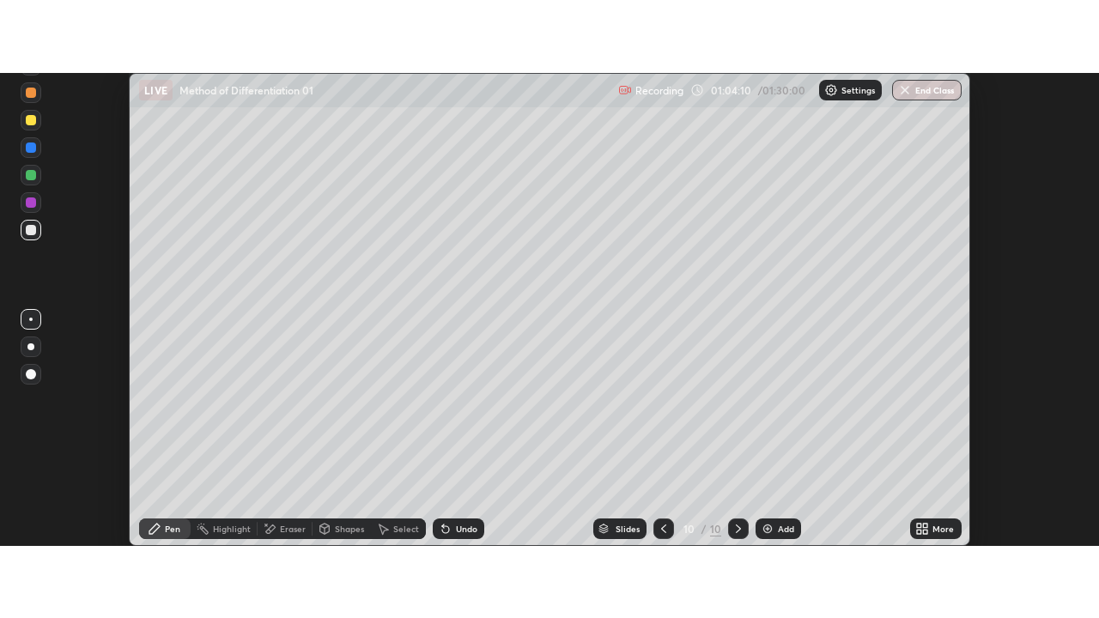
scroll to position [85363, 84737]
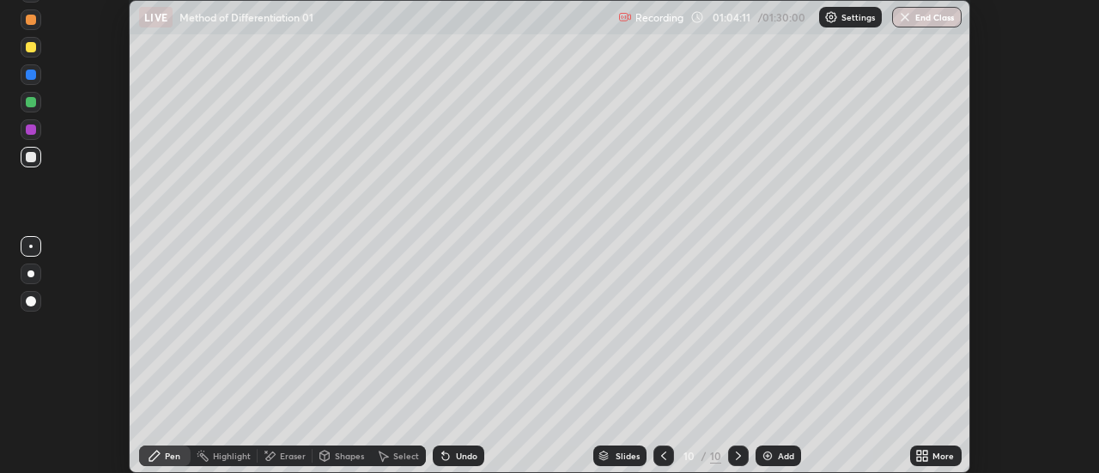
click at [935, 451] on div "More" at bounding box center [942, 455] width 21 height 9
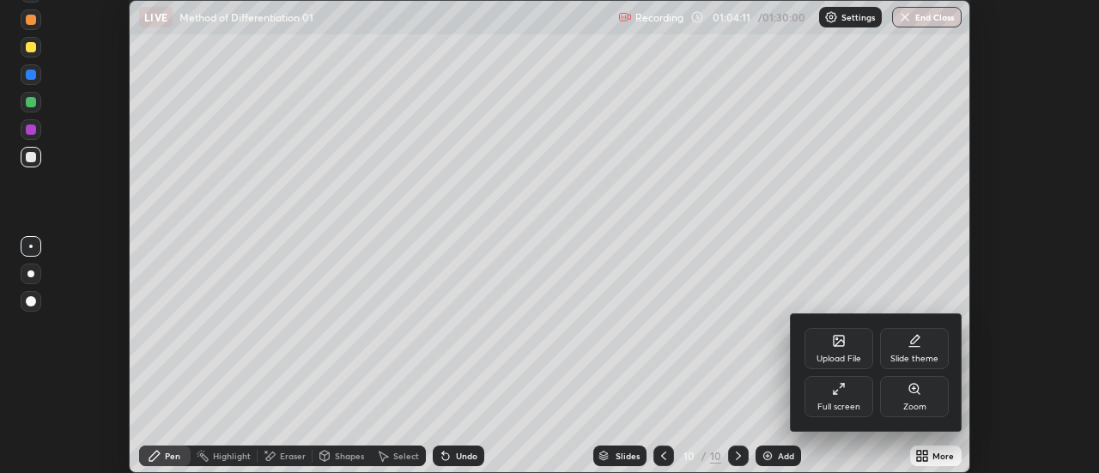
click at [854, 403] on div "Full screen" at bounding box center [838, 407] width 43 height 9
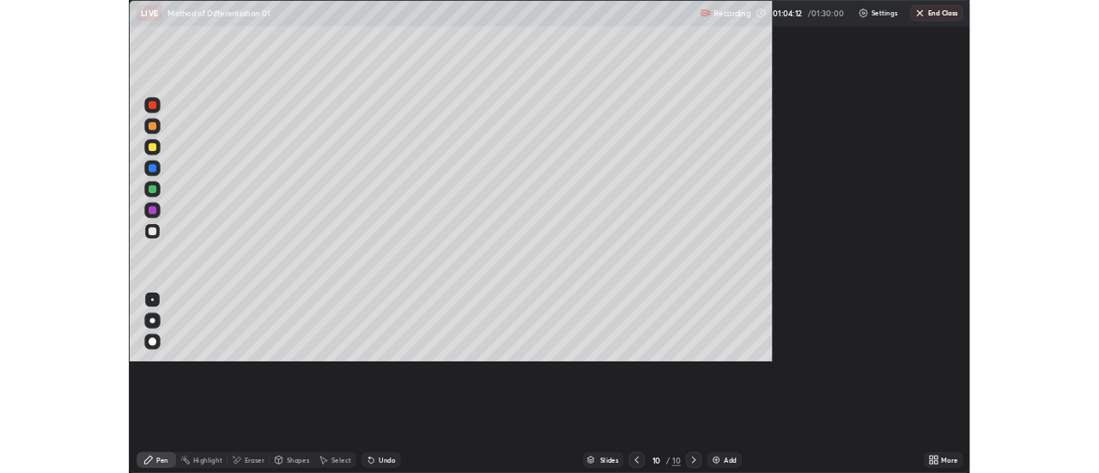
scroll to position [618, 1099]
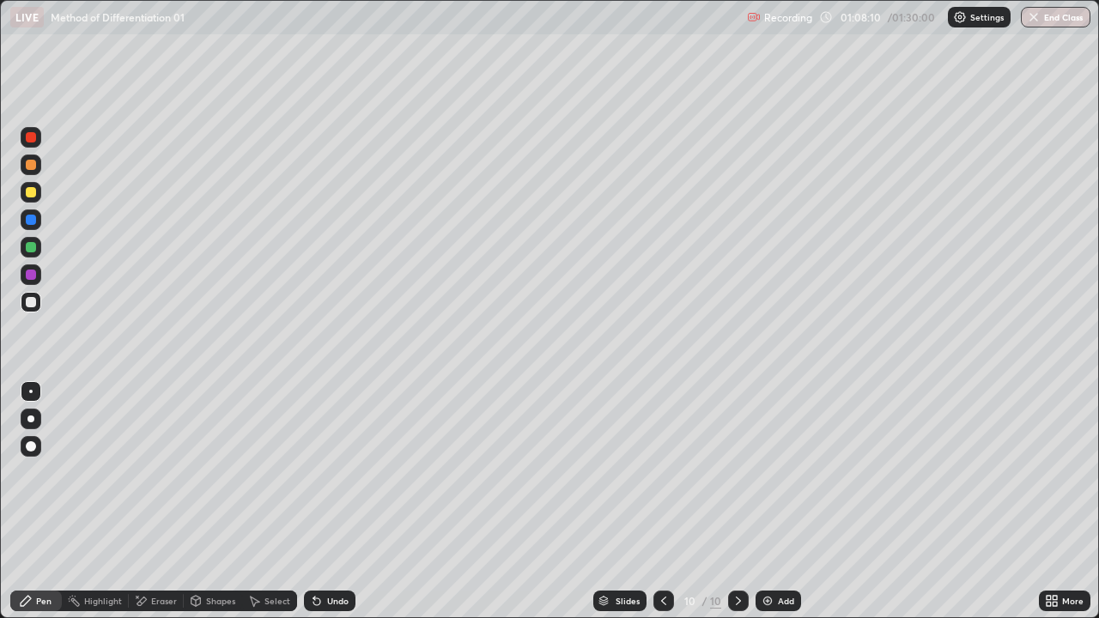
click at [264, 472] on div "Select" at bounding box center [277, 601] width 26 height 9
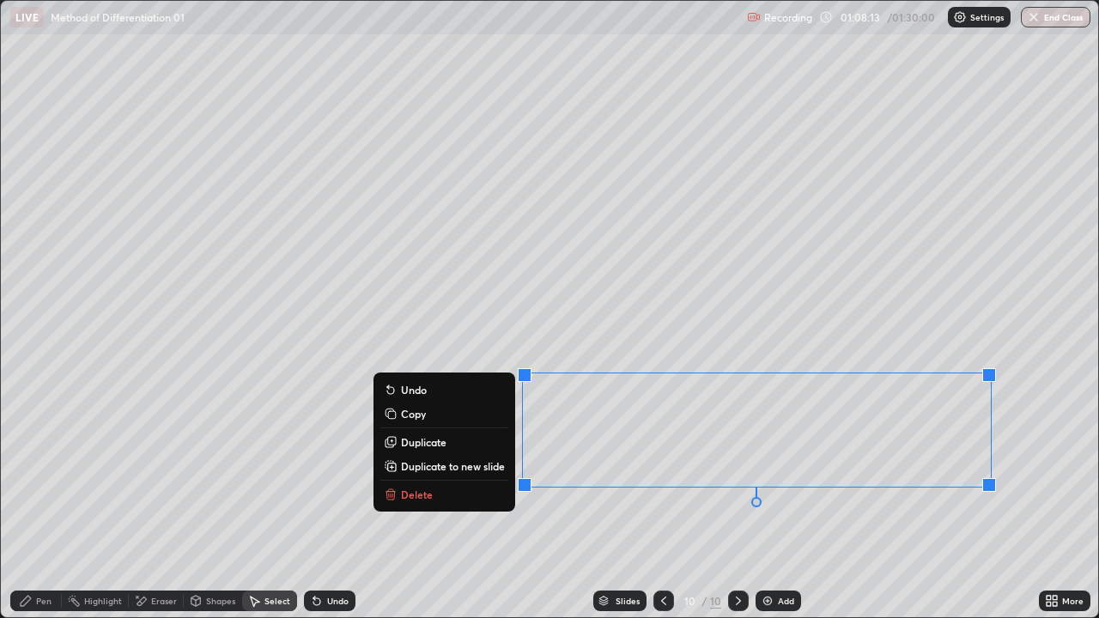
click at [481, 465] on p "Duplicate to new slide" at bounding box center [453, 466] width 104 height 14
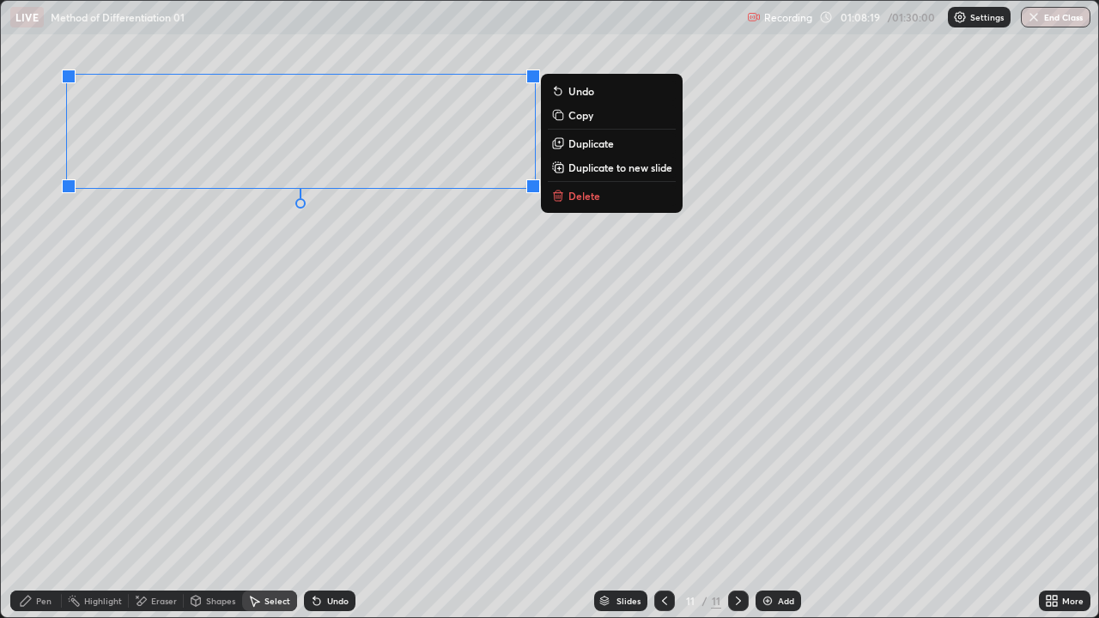
click at [49, 472] on div "Pen" at bounding box center [43, 601] width 15 height 9
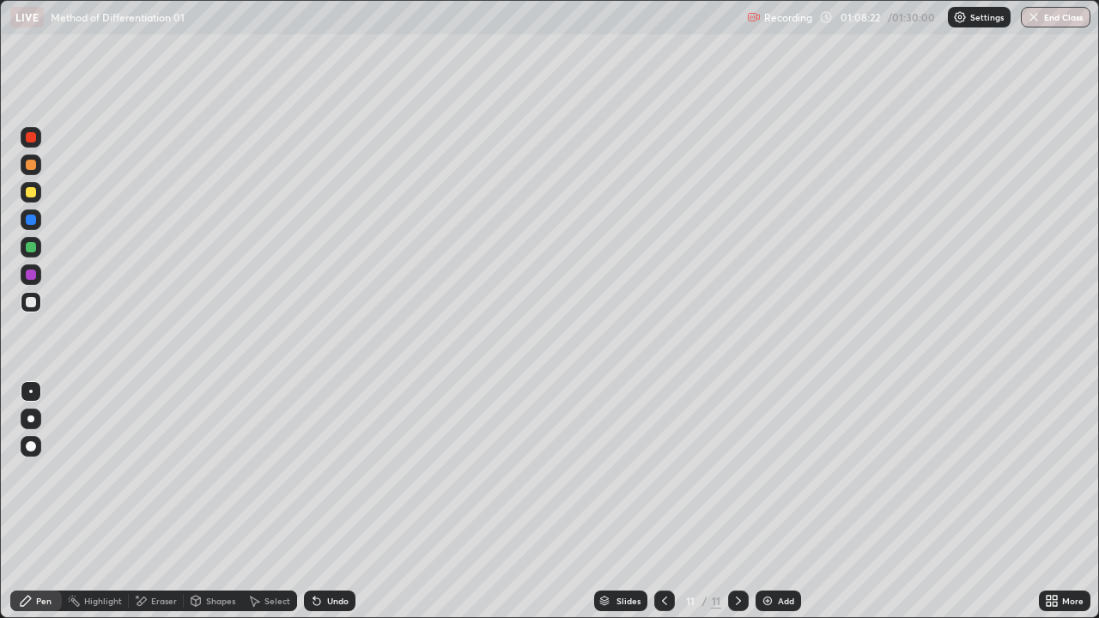
click at [1048, 472] on icon at bounding box center [1048, 604] width 4 height 4
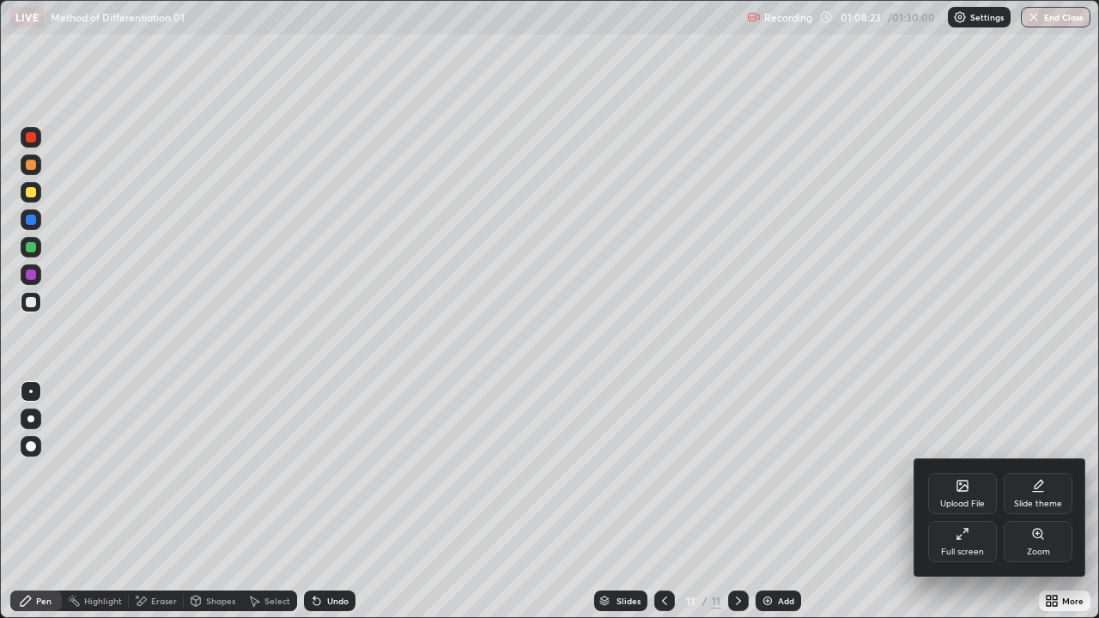
click at [979, 472] on div "Full screen" at bounding box center [962, 541] width 69 height 41
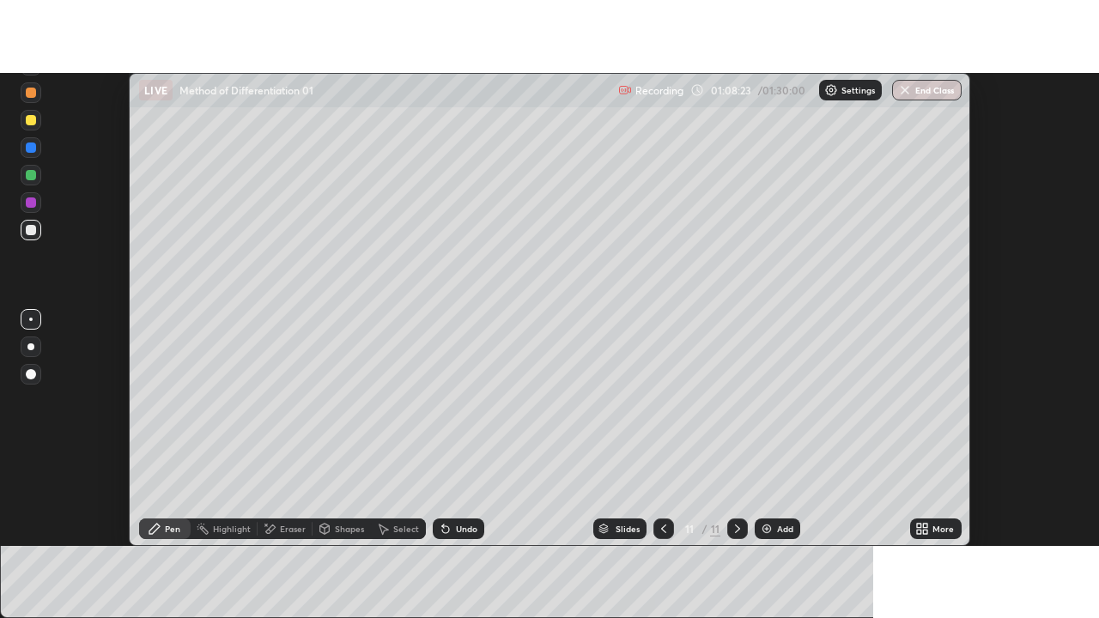
scroll to position [85363, 84737]
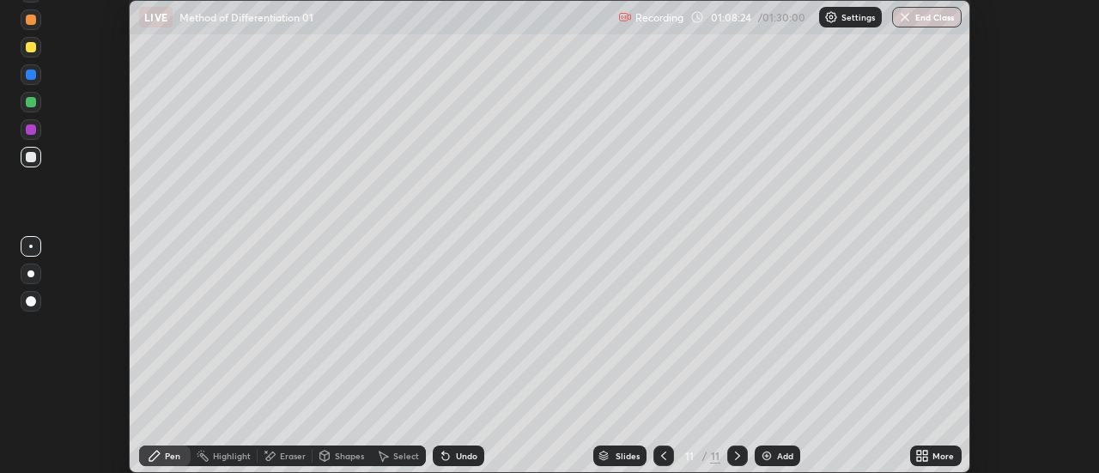
click at [925, 458] on icon at bounding box center [926, 459] width 4 height 4
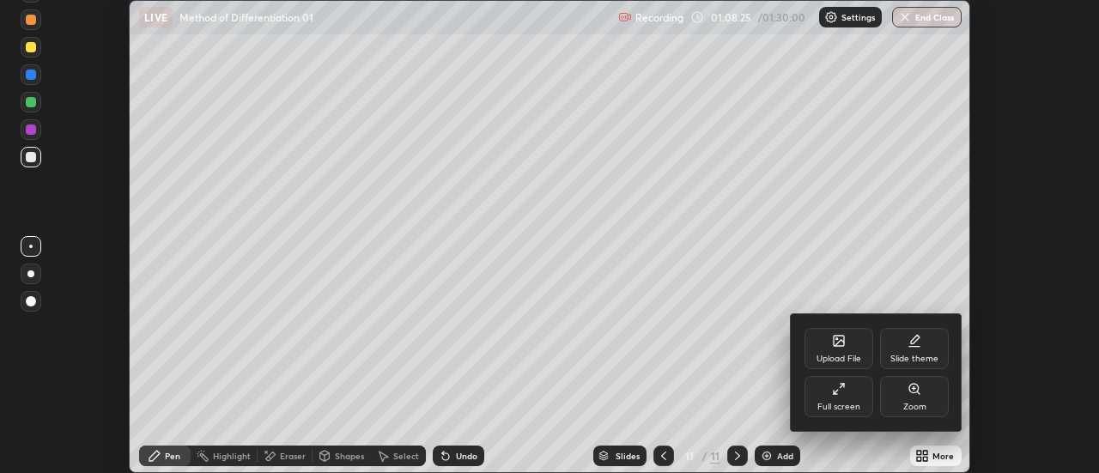
click at [851, 396] on div "Full screen" at bounding box center [838, 396] width 69 height 41
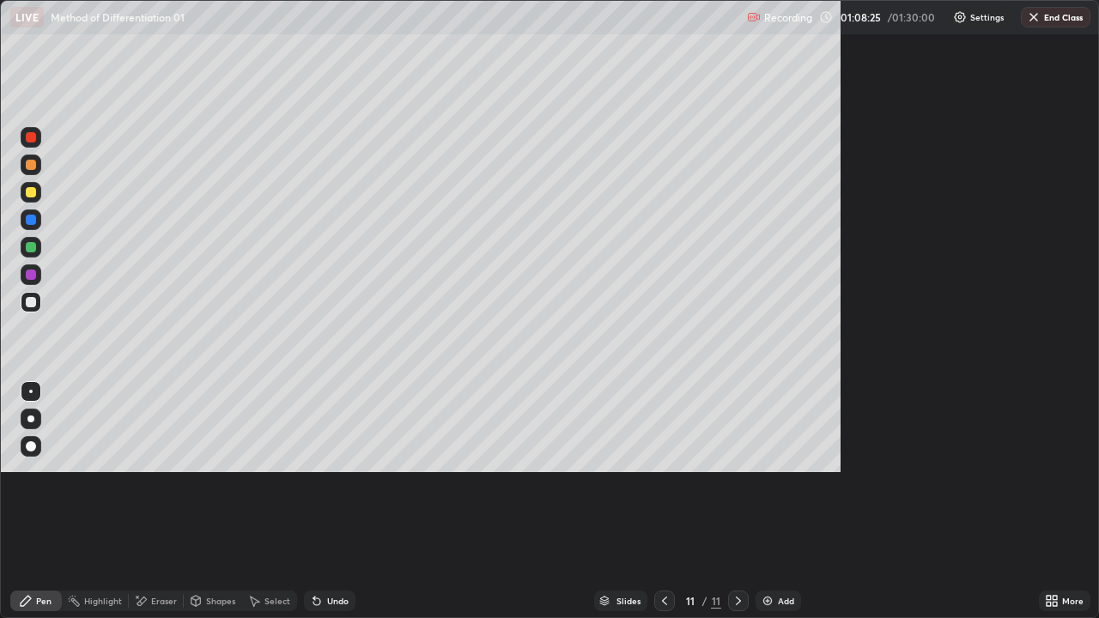
scroll to position [618, 1099]
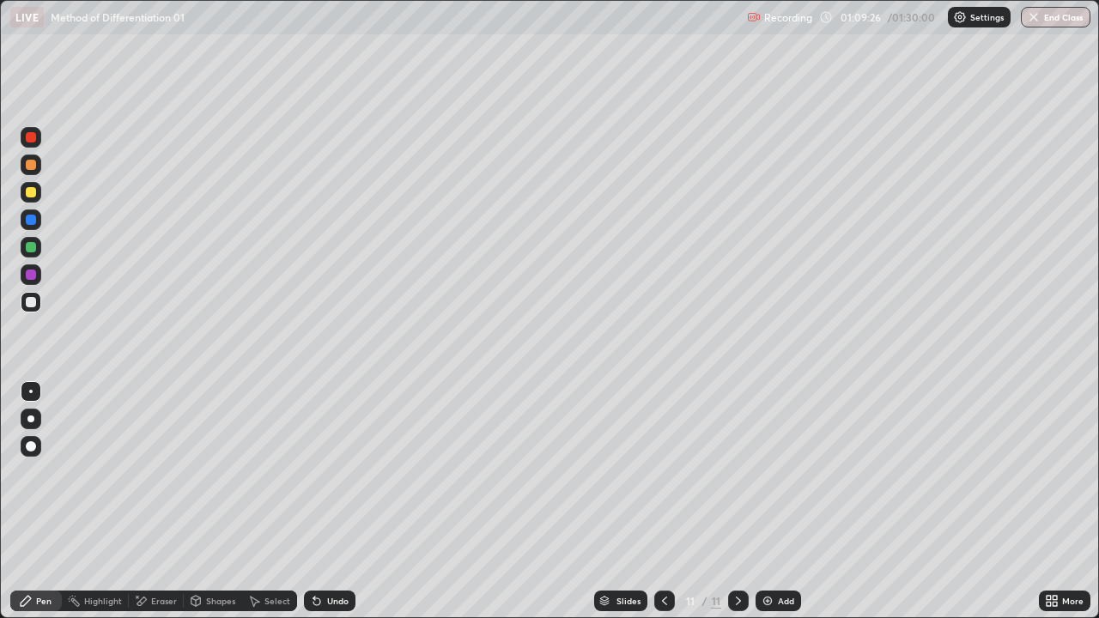
click at [321, 472] on div "Undo" at bounding box center [330, 601] width 52 height 21
click at [339, 472] on div "Undo" at bounding box center [337, 601] width 21 height 9
click at [756, 472] on div "Add" at bounding box center [777, 601] width 45 height 21
click at [314, 472] on icon at bounding box center [316, 601] width 7 height 7
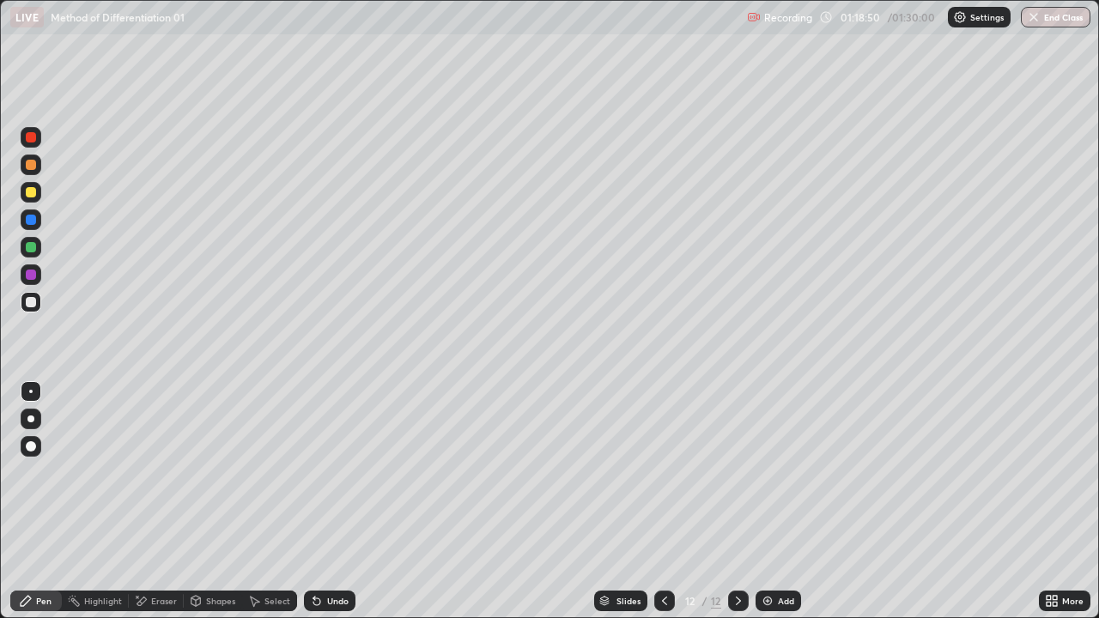
click at [156, 472] on div "Eraser" at bounding box center [164, 601] width 26 height 9
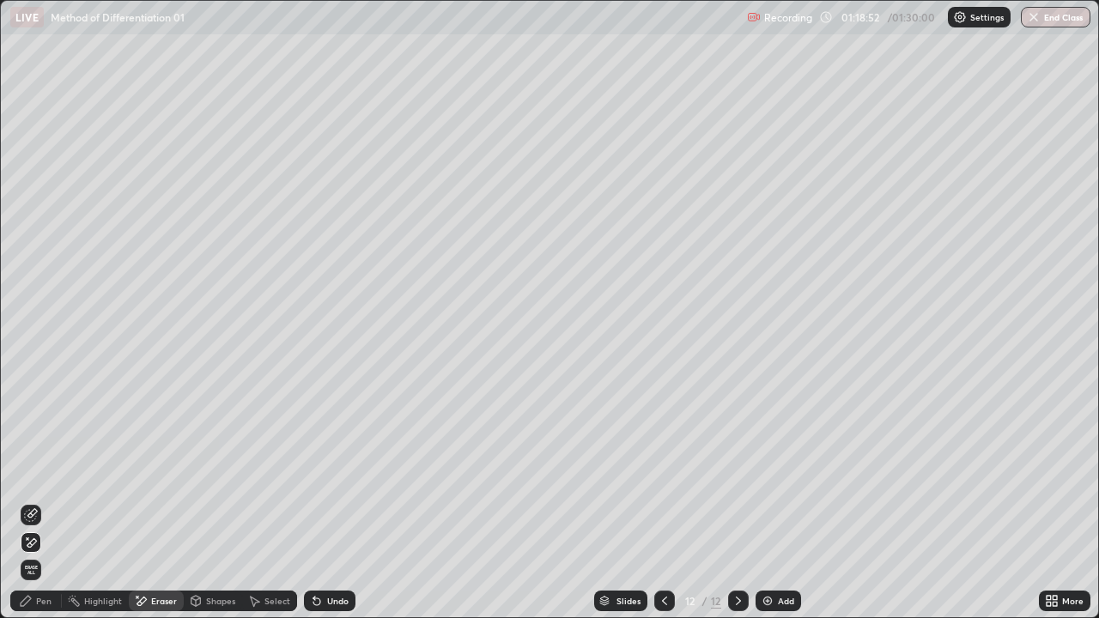
click at [40, 472] on div "Pen" at bounding box center [43, 601] width 15 height 9
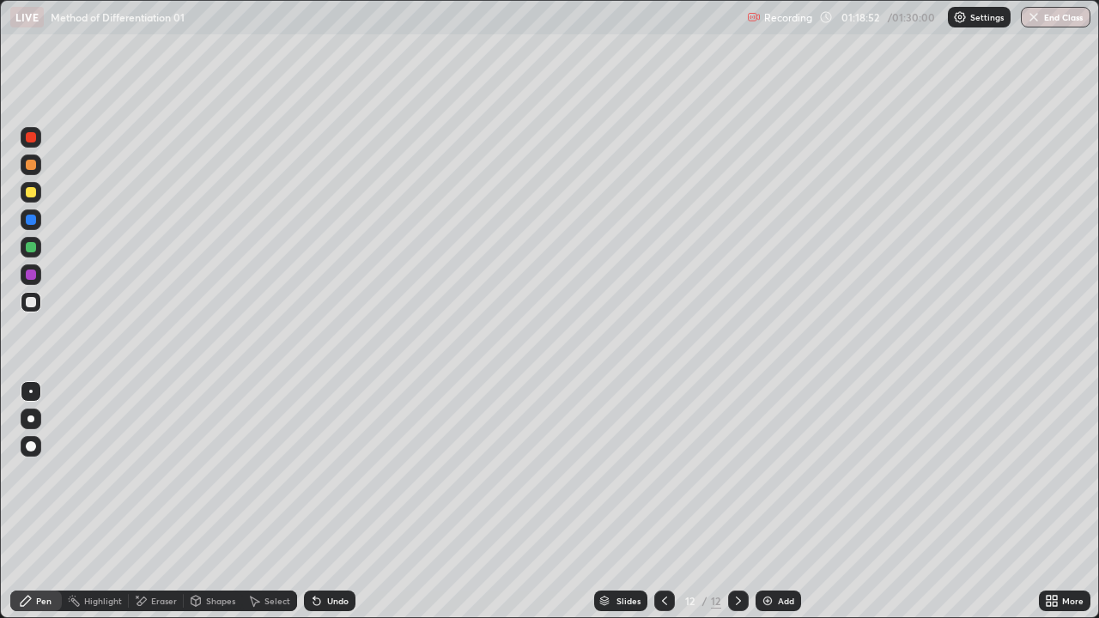
click at [167, 472] on div "Eraser" at bounding box center [164, 601] width 26 height 9
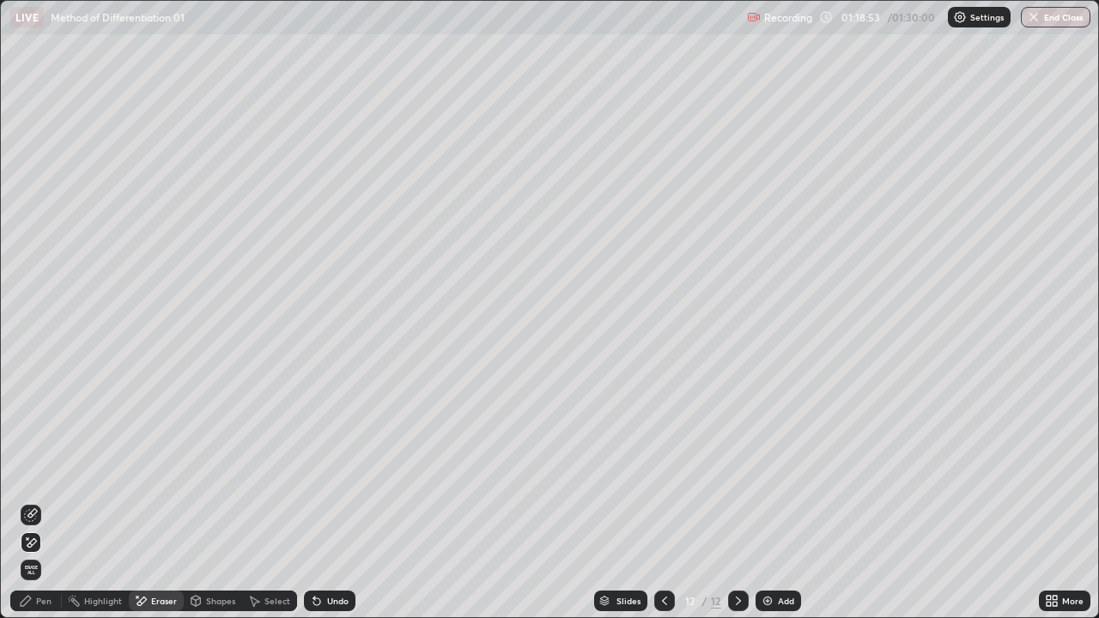
click at [42, 472] on div "Pen" at bounding box center [43, 601] width 15 height 9
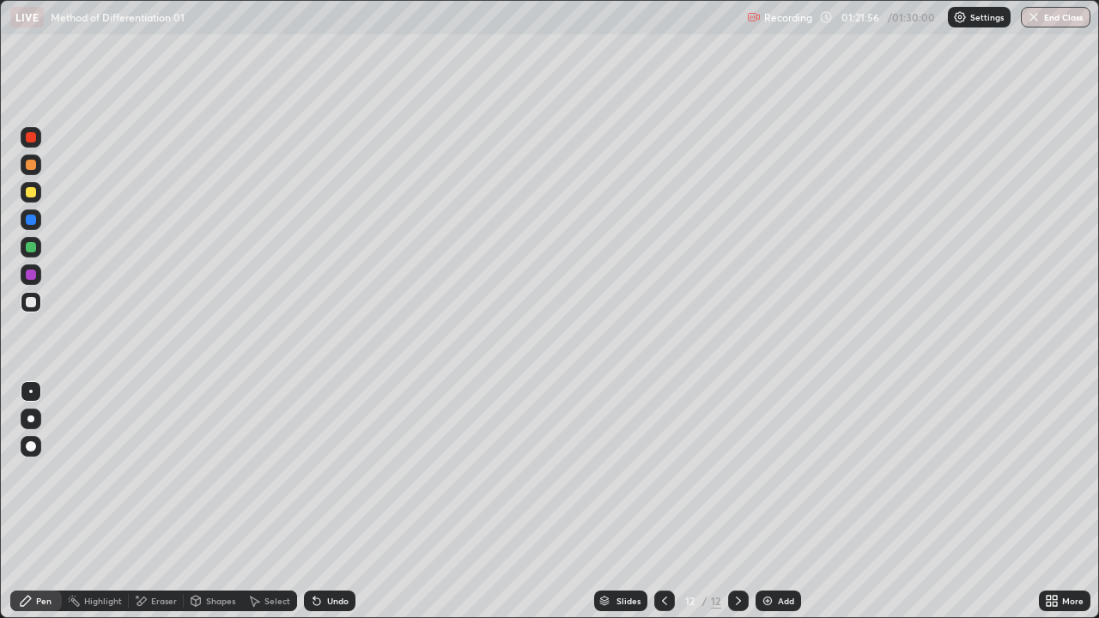
click at [664, 472] on div at bounding box center [664, 601] width 21 height 21
click at [664, 472] on icon at bounding box center [665, 601] width 14 height 14
click at [664, 472] on icon at bounding box center [664, 601] width 5 height 9
click at [663, 472] on icon at bounding box center [665, 601] width 14 height 14
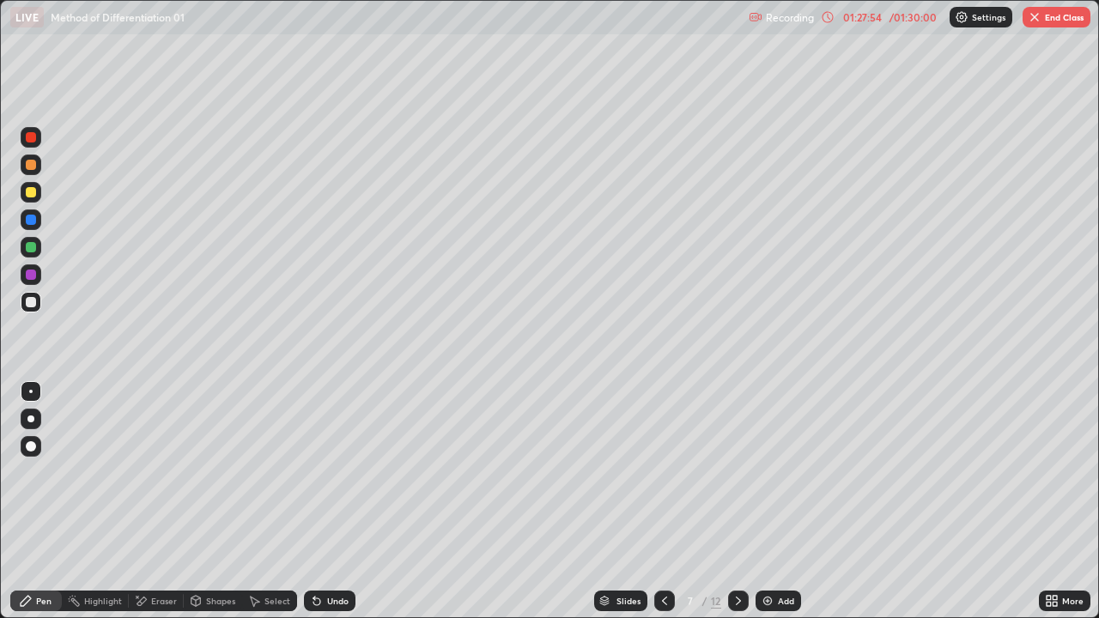
click at [1036, 23] on img "button" at bounding box center [1034, 17] width 14 height 14
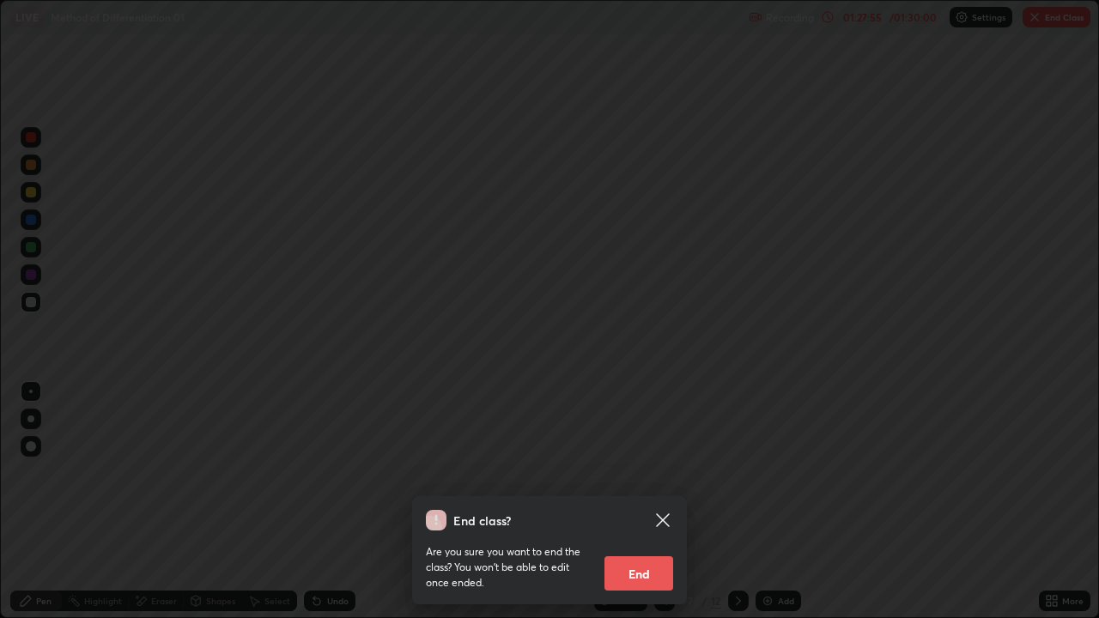
click at [646, 472] on button "End" at bounding box center [638, 573] width 69 height 34
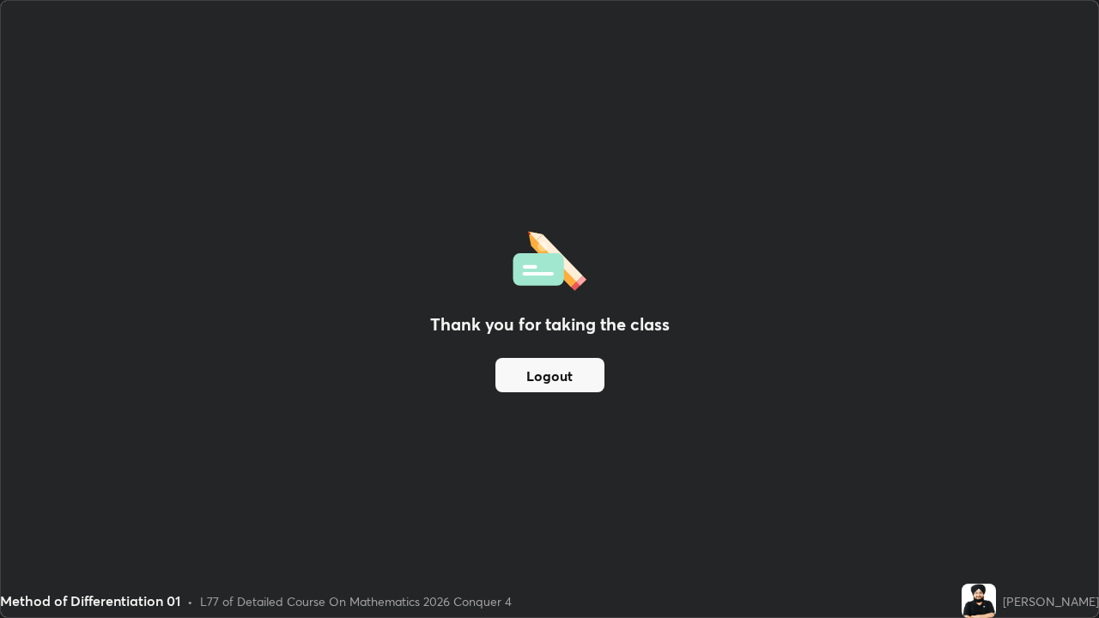
click at [567, 380] on button "Logout" at bounding box center [549, 375] width 109 height 34
click at [567, 381] on button "Logout" at bounding box center [549, 375] width 109 height 34
